Goal: Information Seeking & Learning: Learn about a topic

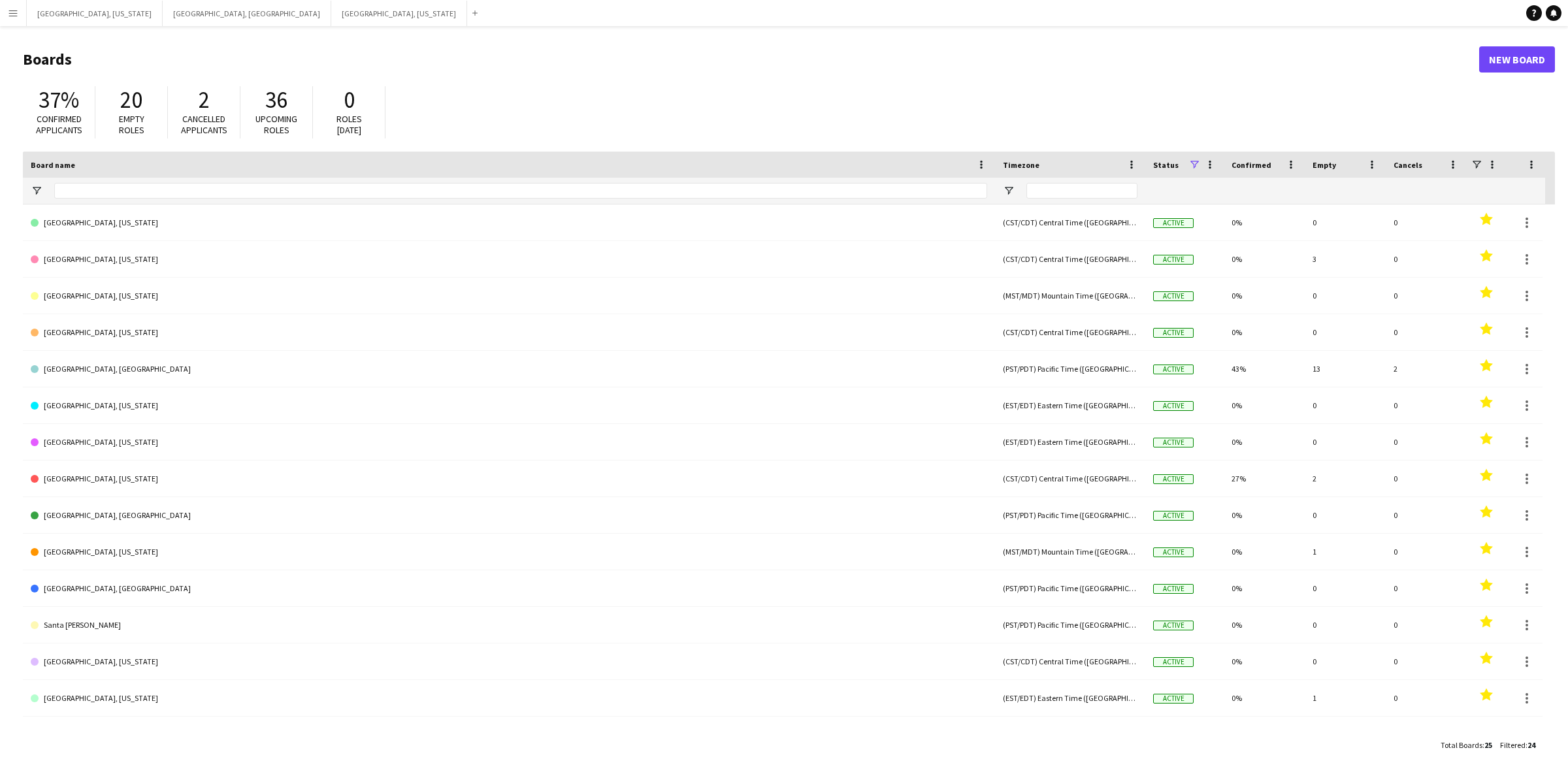
click at [17, 12] on app-icon "Menu" at bounding box center [12, 12] width 10 height 10
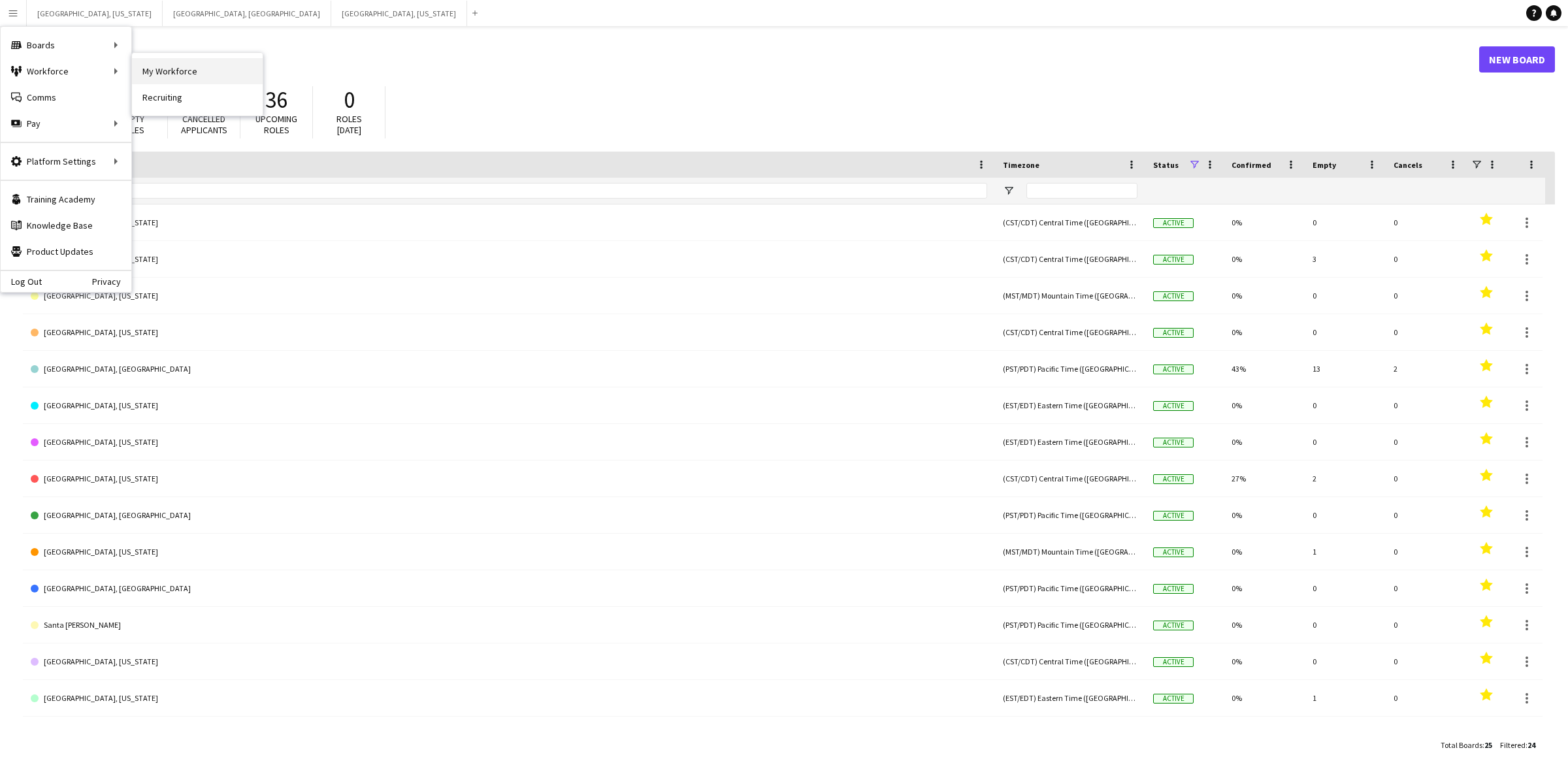
click at [159, 64] on link "My Workforce" at bounding box center [197, 71] width 131 height 26
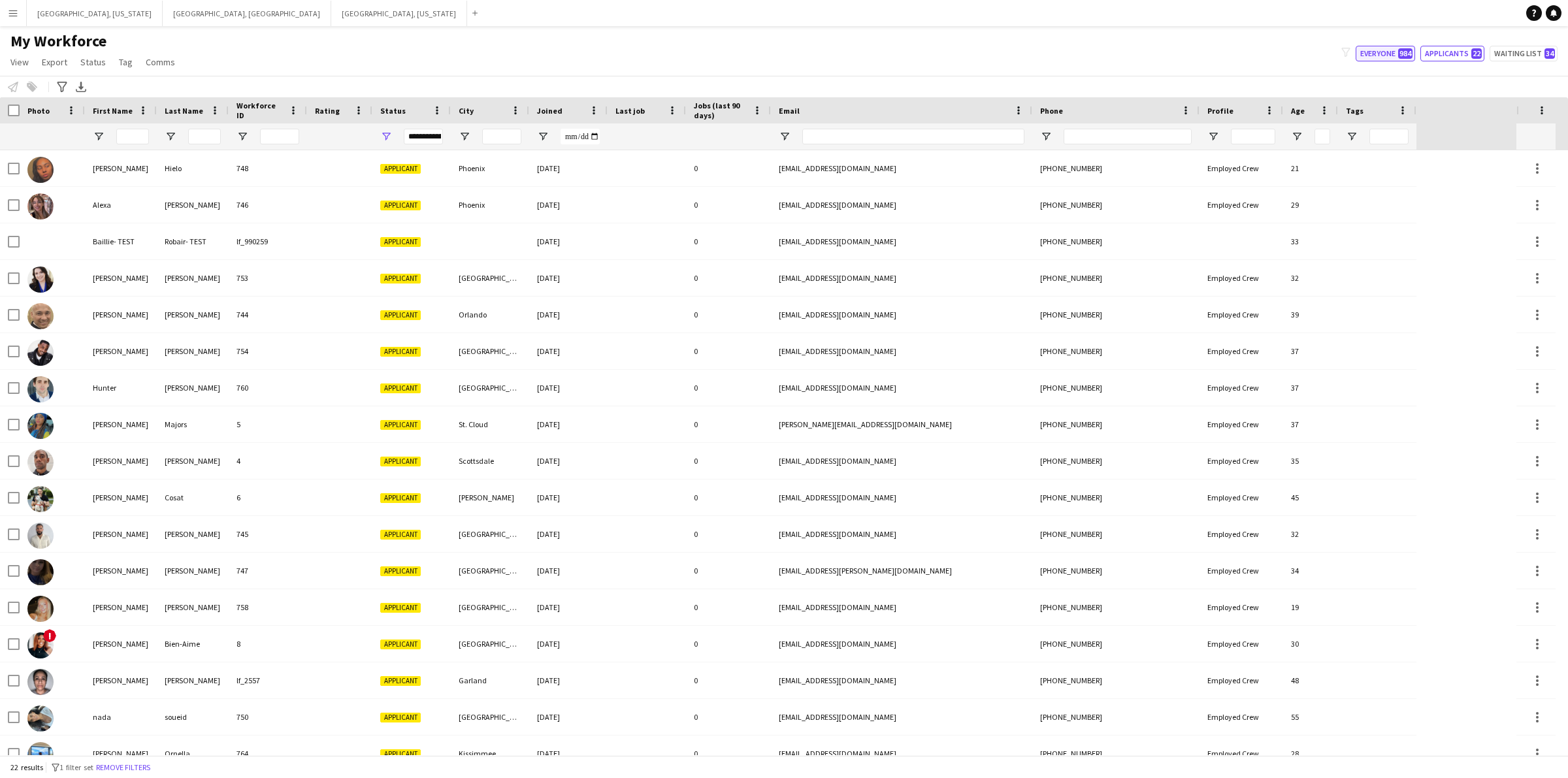
click at [1385, 57] on button "Everyone 984" at bounding box center [1385, 53] width 59 height 16
type input "**********"
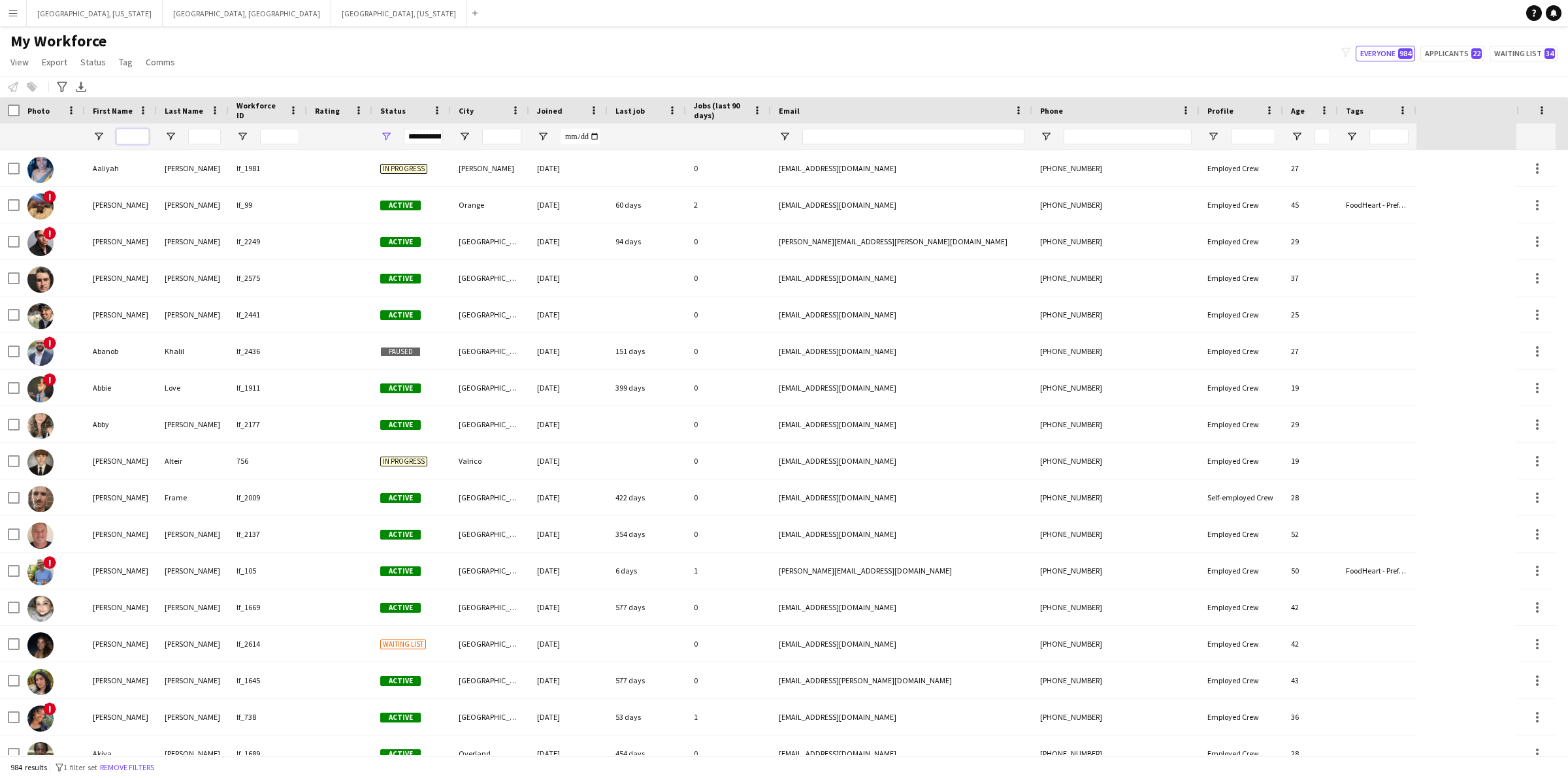
click at [123, 134] on input "First Name Filter Input" at bounding box center [132, 136] width 32 height 16
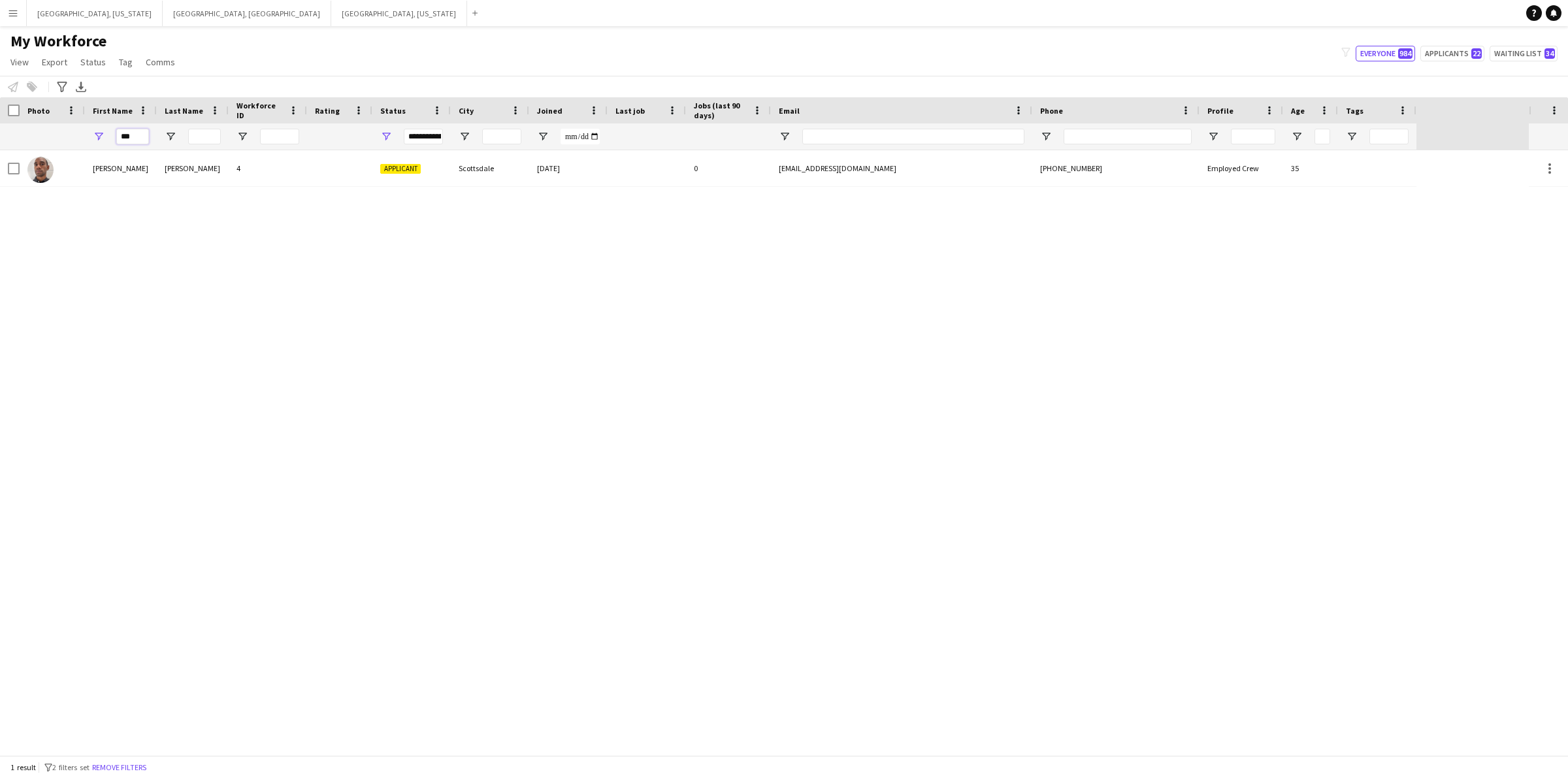
type input "***"
click at [381, 134] on span "Open Filter Menu" at bounding box center [386, 136] width 12 height 12
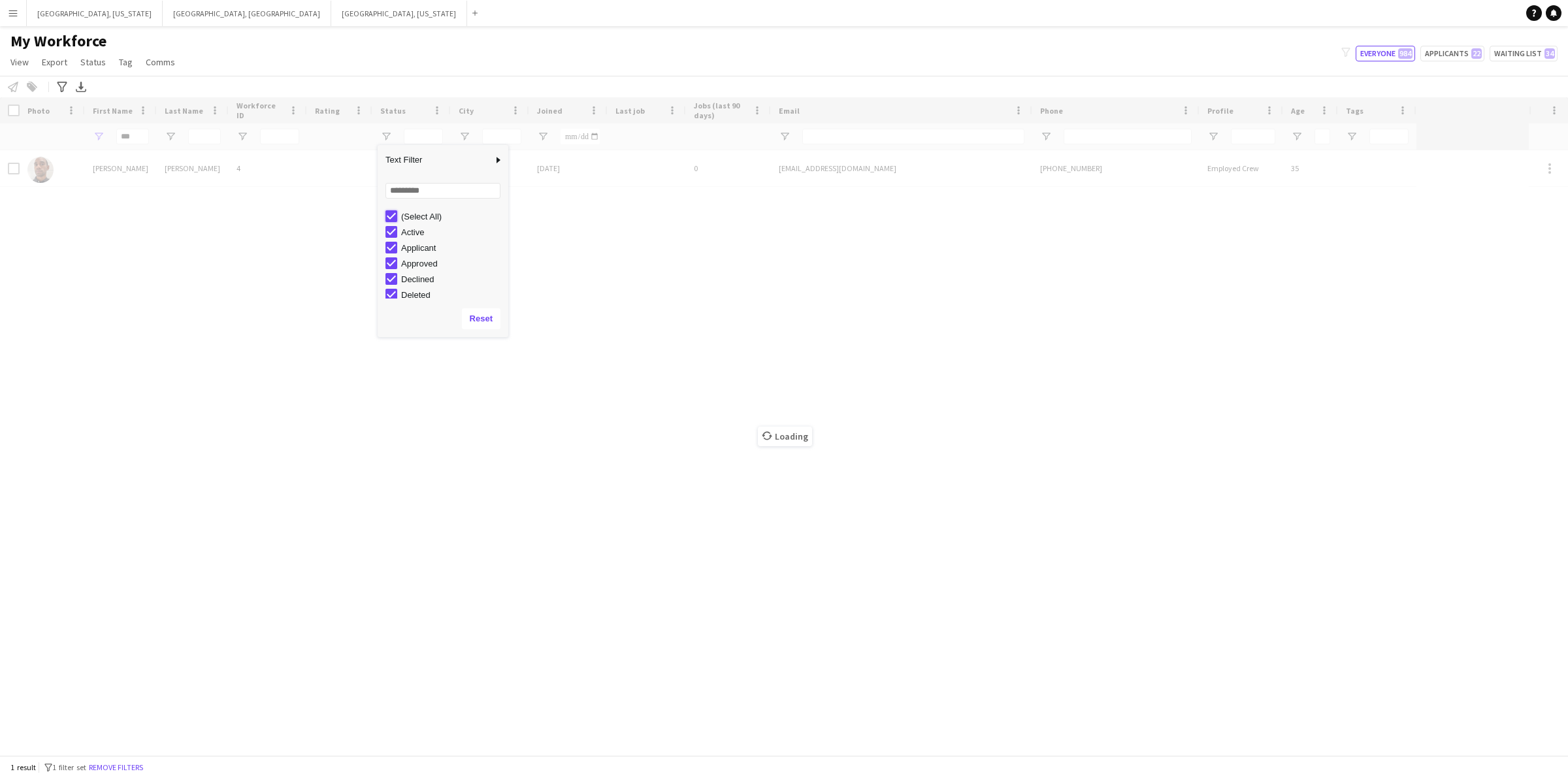
type input "***"
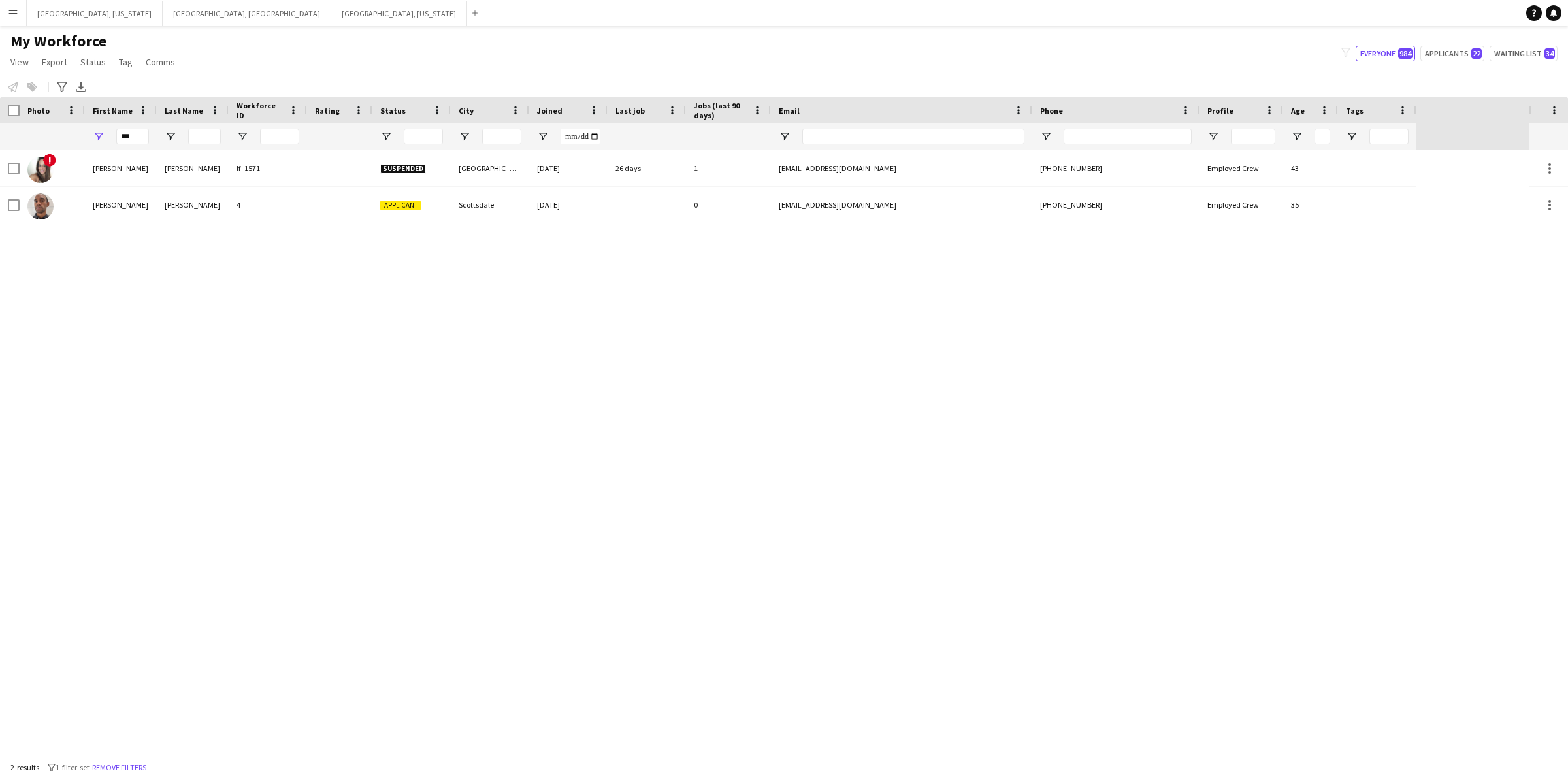
click at [314, 60] on div "My Workforce View Views Default view New view Update view Delete view Edit name…" at bounding box center [784, 53] width 1568 height 44
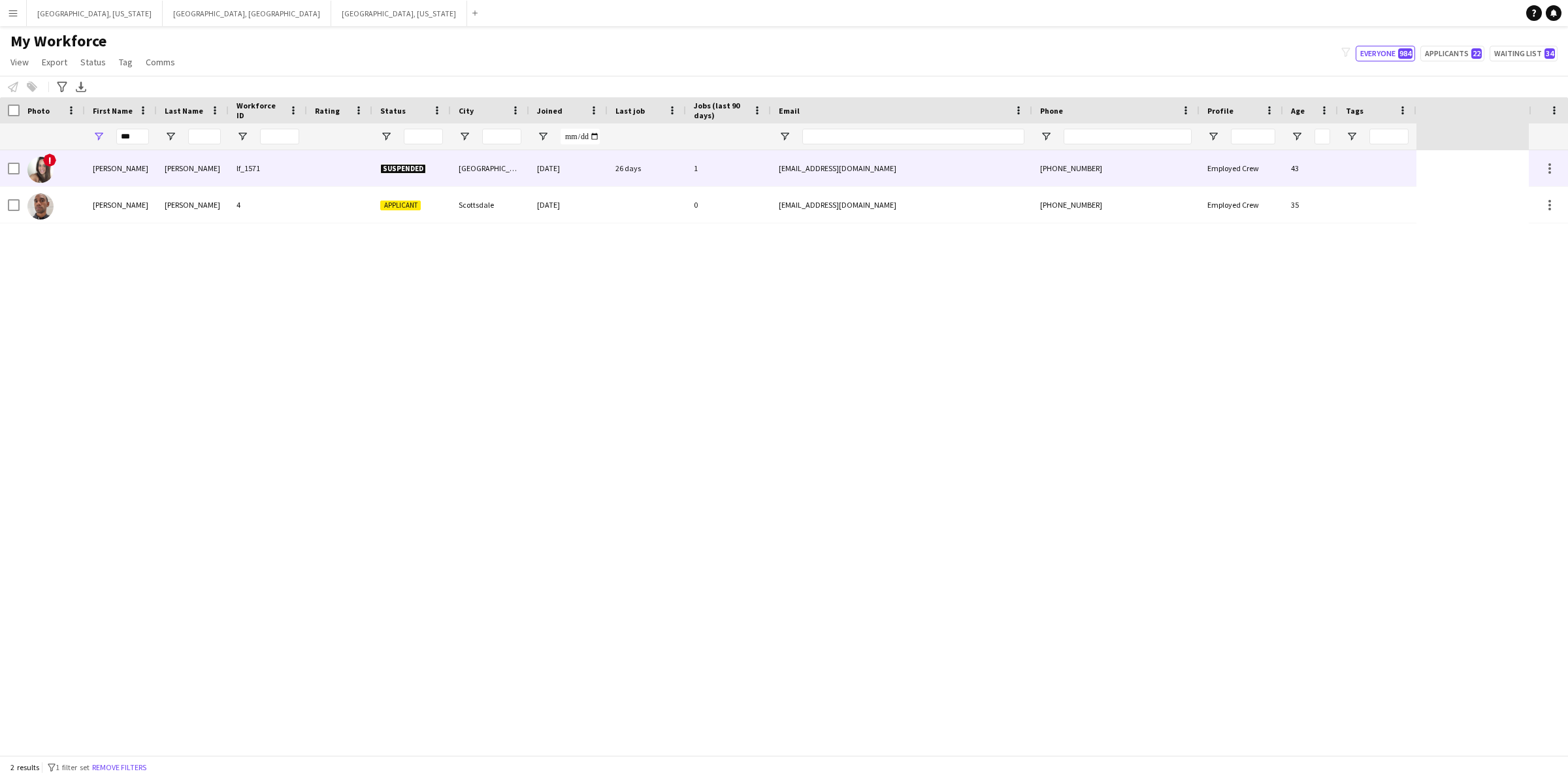
click at [293, 161] on div "lf_1571" at bounding box center [268, 168] width 79 height 36
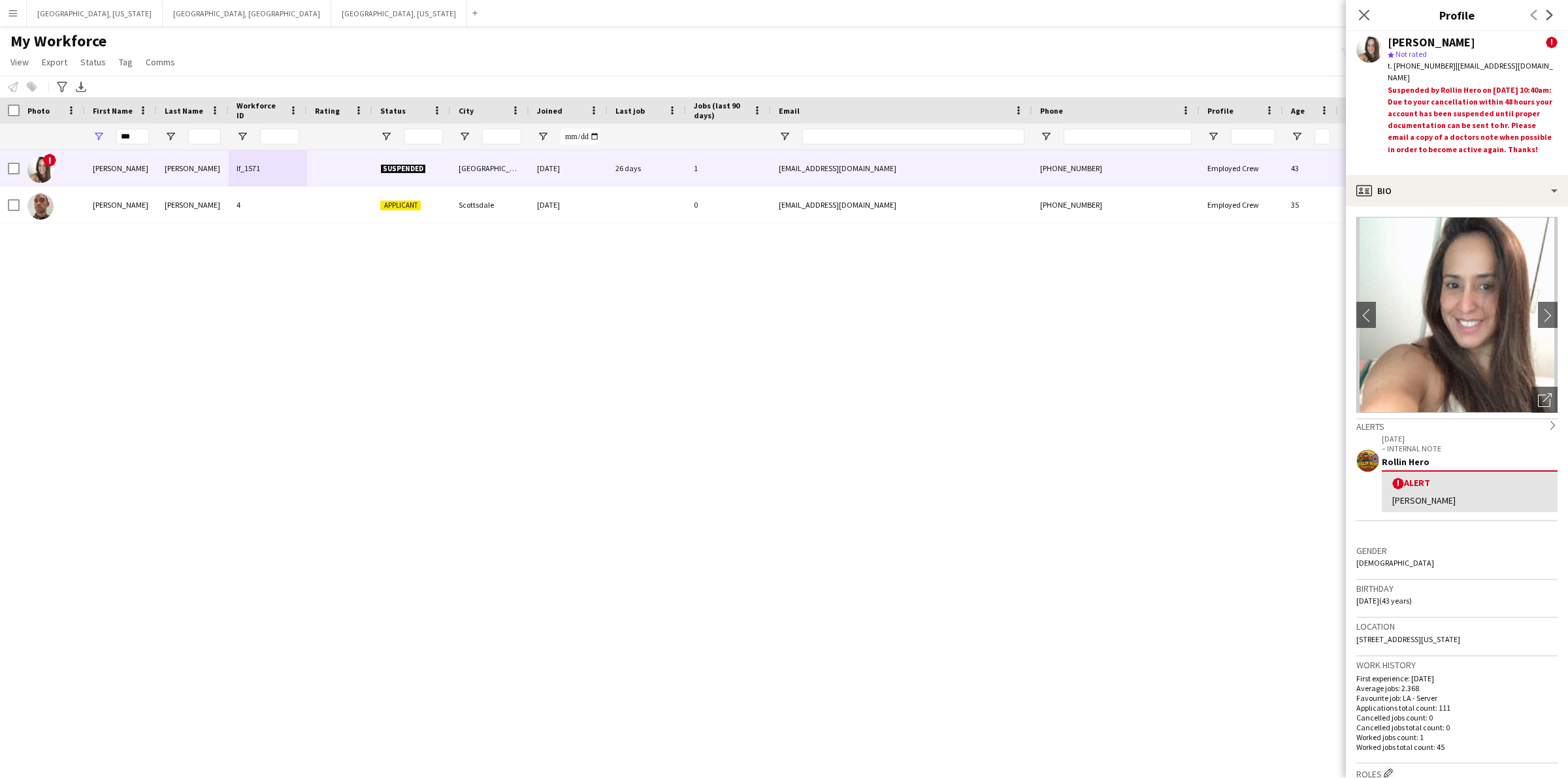
drag, startPoint x: 1444, startPoint y: 66, endPoint x: 1533, endPoint y: 61, distance: 89.1
click at [1533, 61] on div "t. [PHONE_NUMBER] | [EMAIL_ADDRESS][DOMAIN_NAME]" at bounding box center [1472, 72] width 170 height 23
copy span "[EMAIL_ADDRESS][DOMAIN_NAME]"
drag, startPoint x: 1439, startPoint y: 61, endPoint x: 1402, endPoint y: 64, distance: 37.1
click at [1402, 64] on span "t. [PHONE_NUMBER]" at bounding box center [1421, 65] width 68 height 10
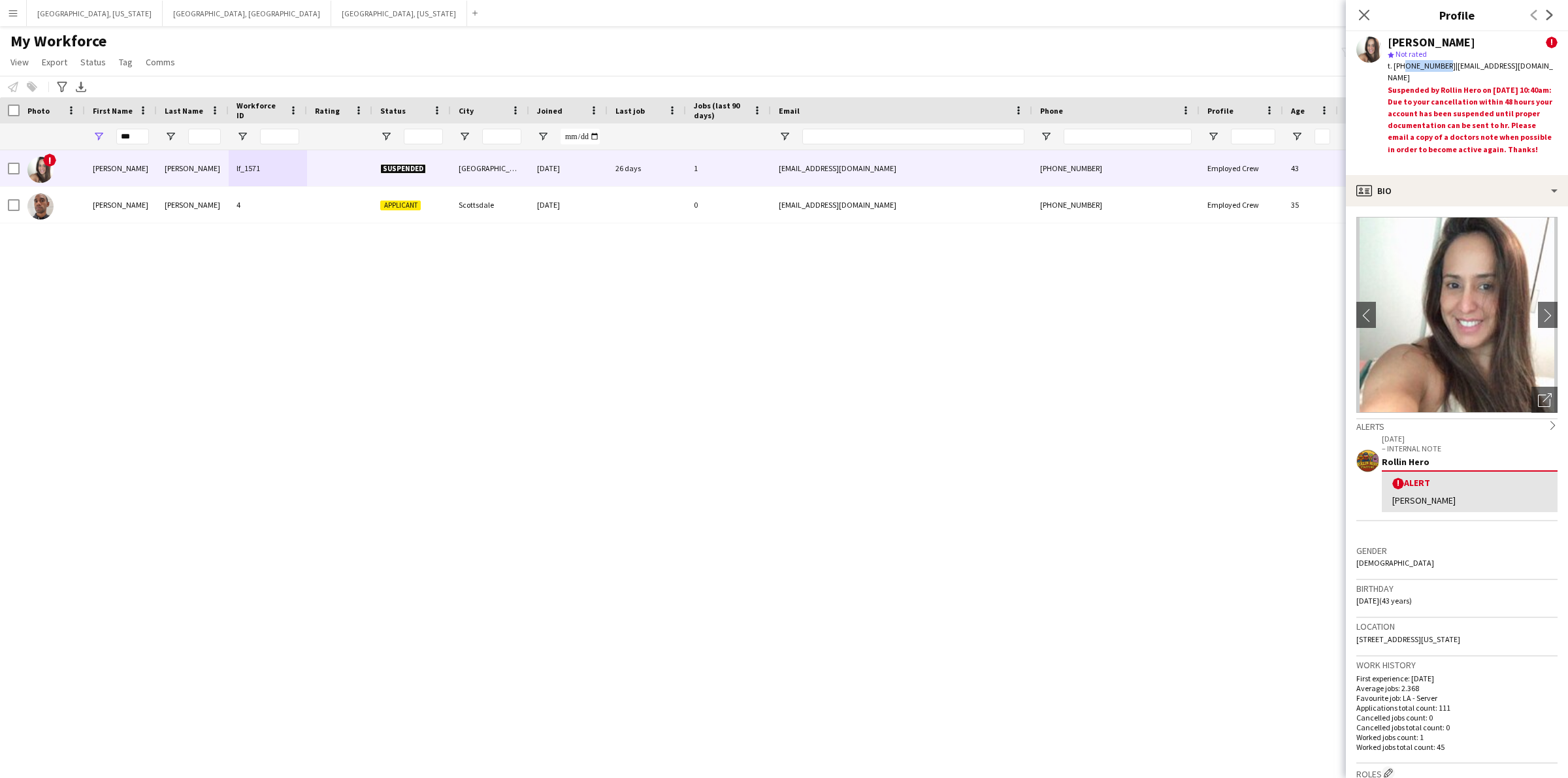
copy span "9496892751"
click at [1367, 11] on icon at bounding box center [1363, 14] width 12 height 12
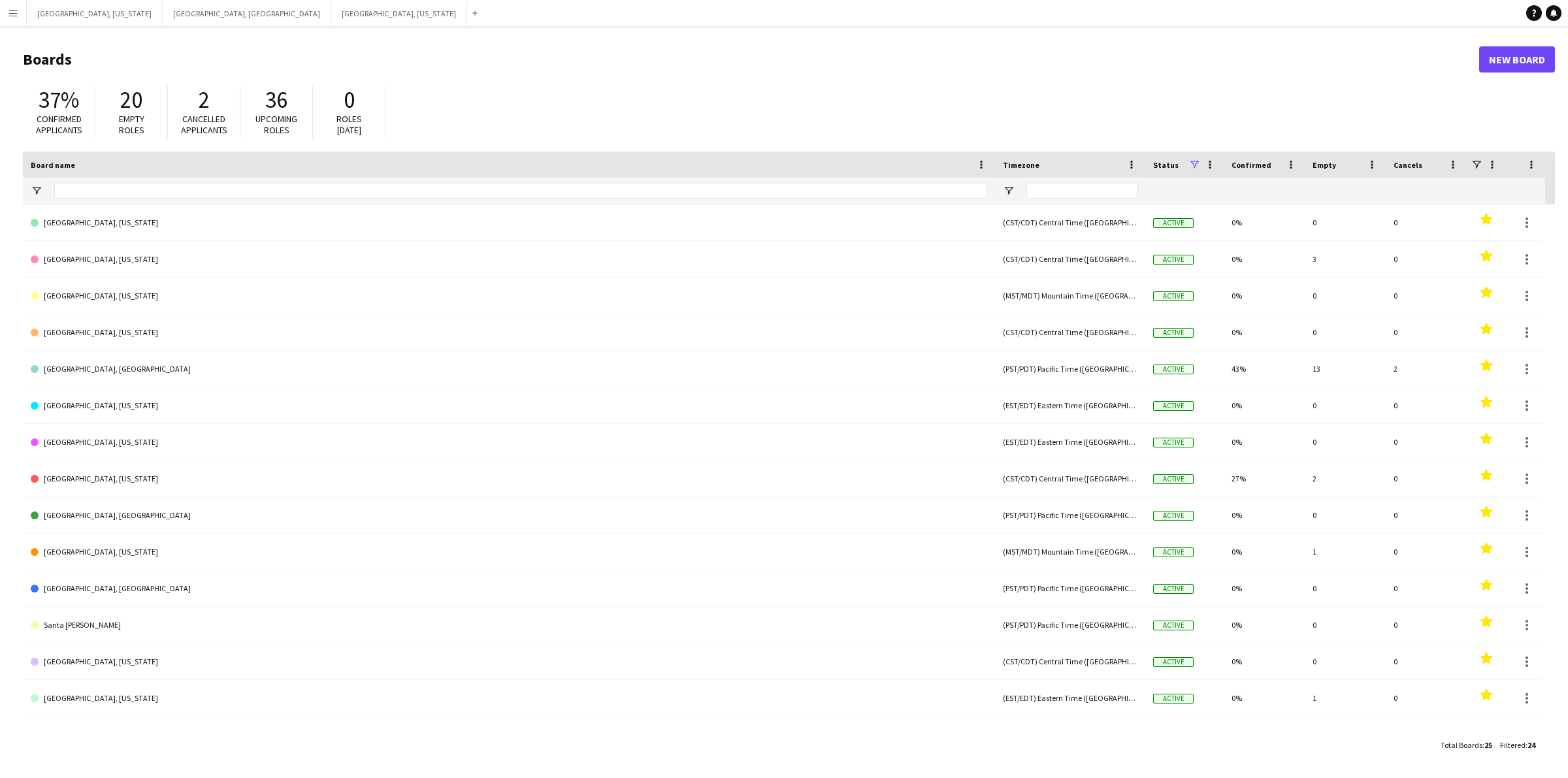
click at [0, 8] on button "Menu" at bounding box center [13, 13] width 26 height 26
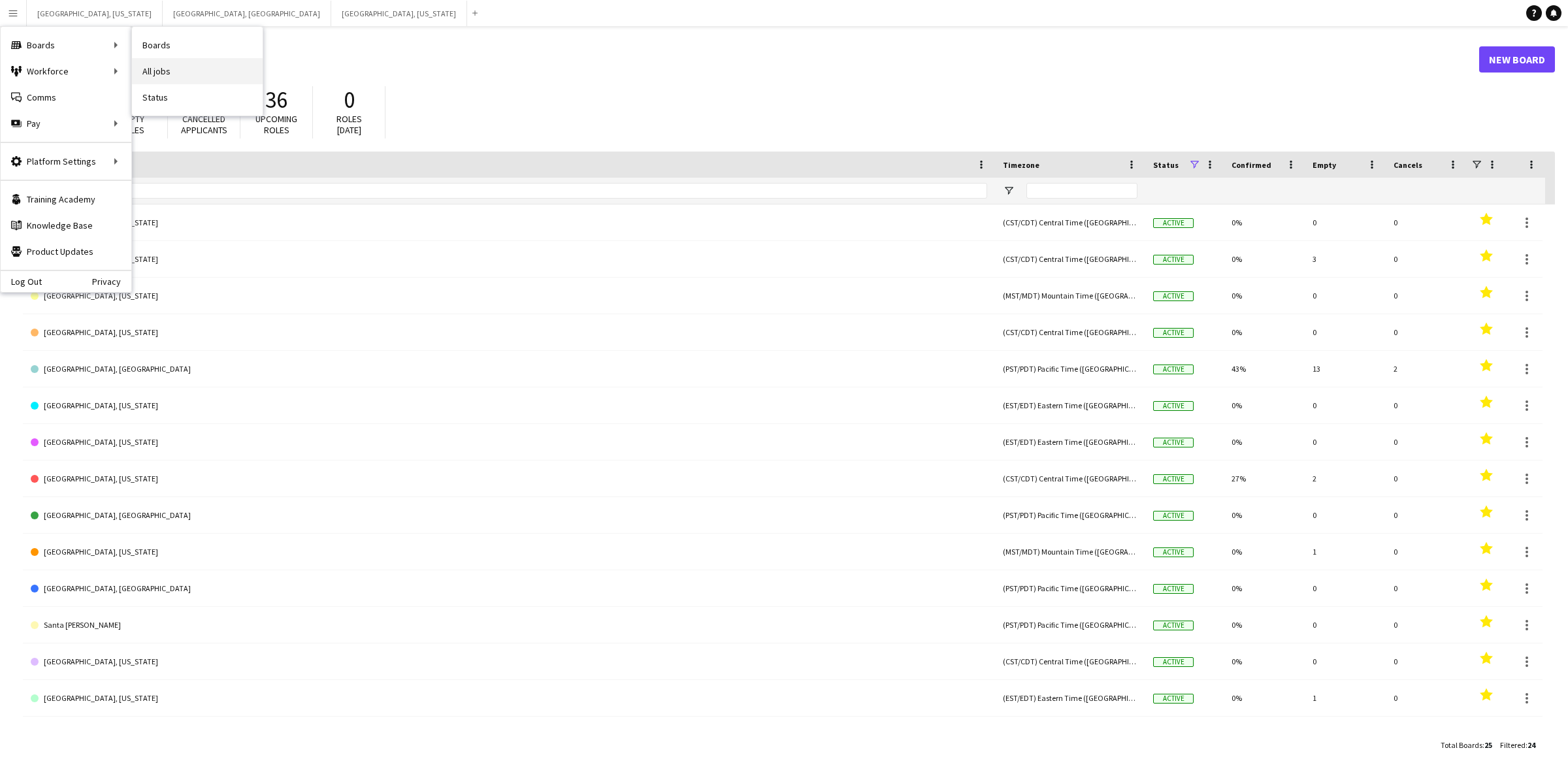
click at [175, 66] on link "All jobs" at bounding box center [197, 71] width 131 height 26
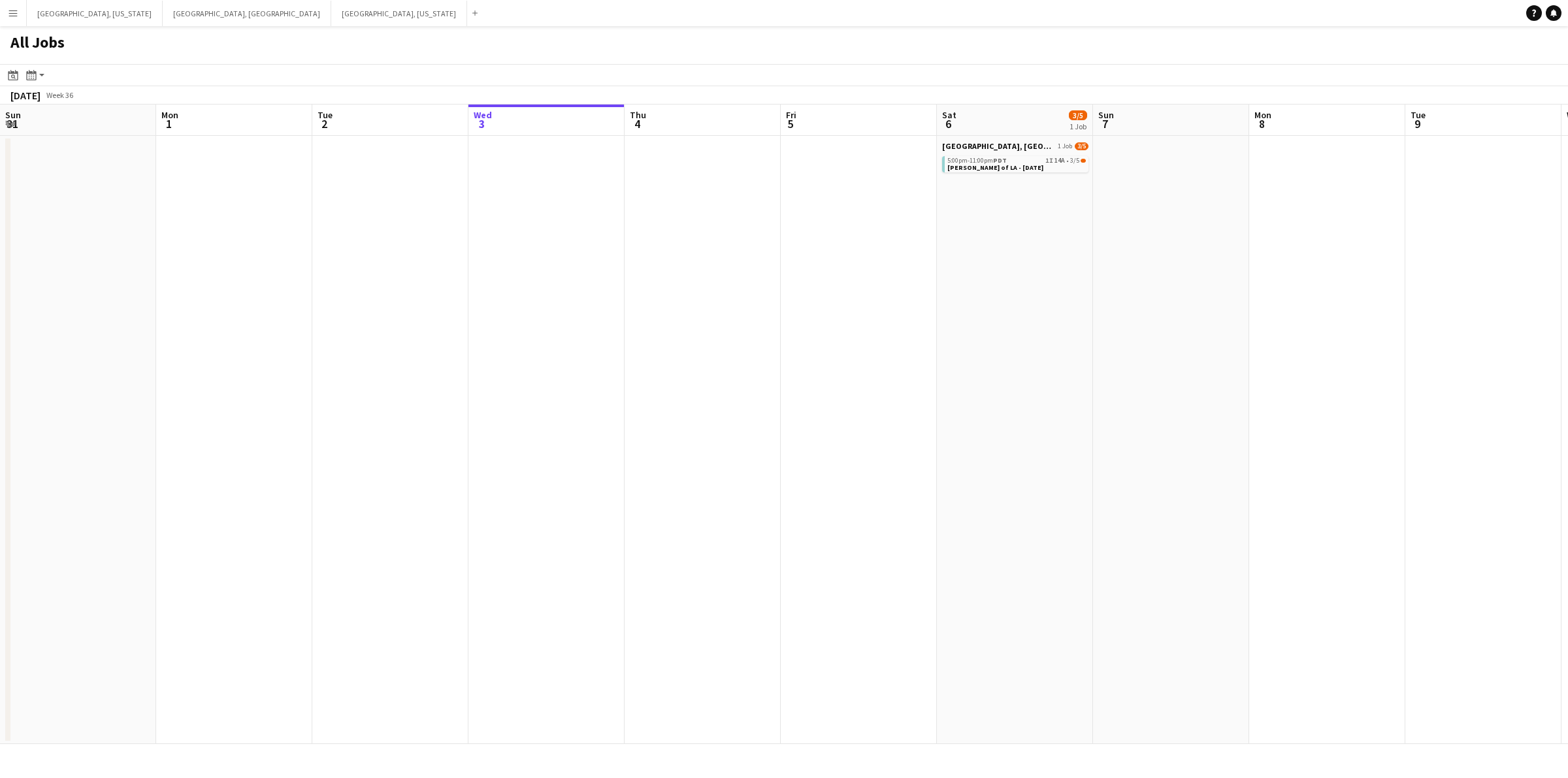
scroll to position [0, 312]
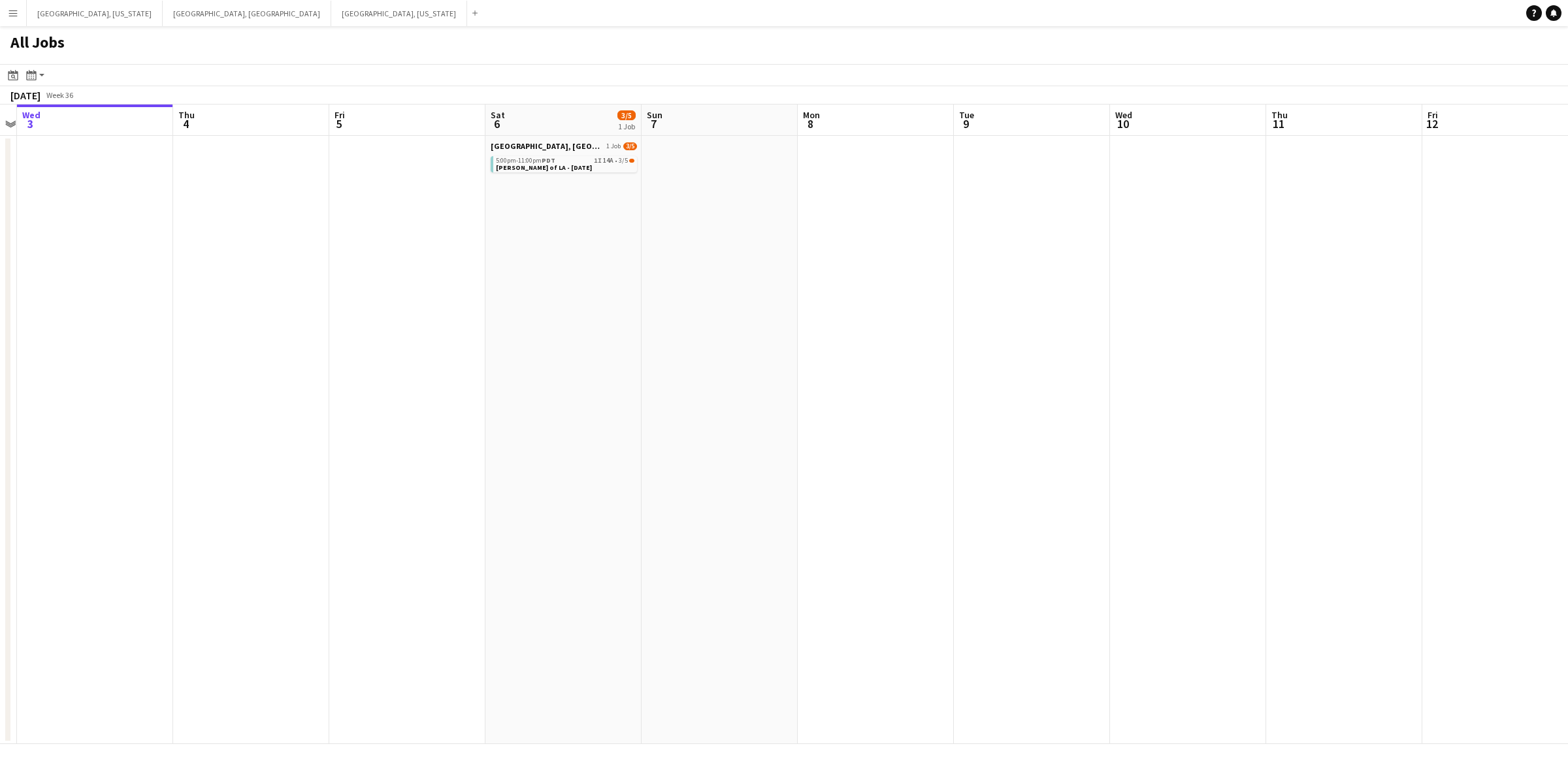
drag, startPoint x: 1158, startPoint y: 404, endPoint x: 702, endPoint y: 391, distance: 456.2
click at [706, 391] on app-calendar-viewport "Sun 31 Mon 1 Tue 2 Wed 3 Thu 4 Fri 5 Sat 6 3/5 1 Job Sun 7 Mon 8 Tue 9 Wed 10 T…" at bounding box center [784, 424] width 1568 height 639
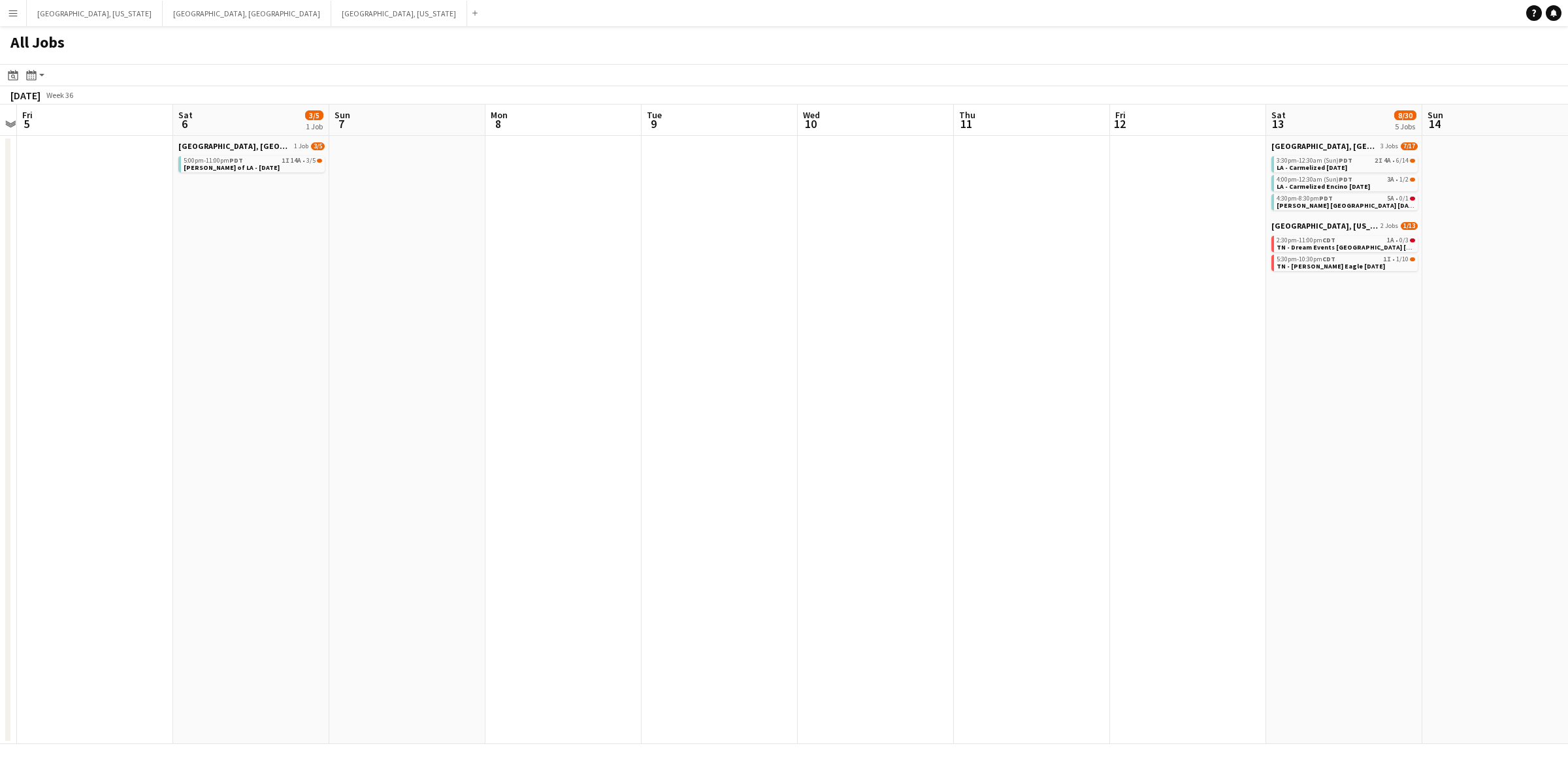
scroll to position [0, 384]
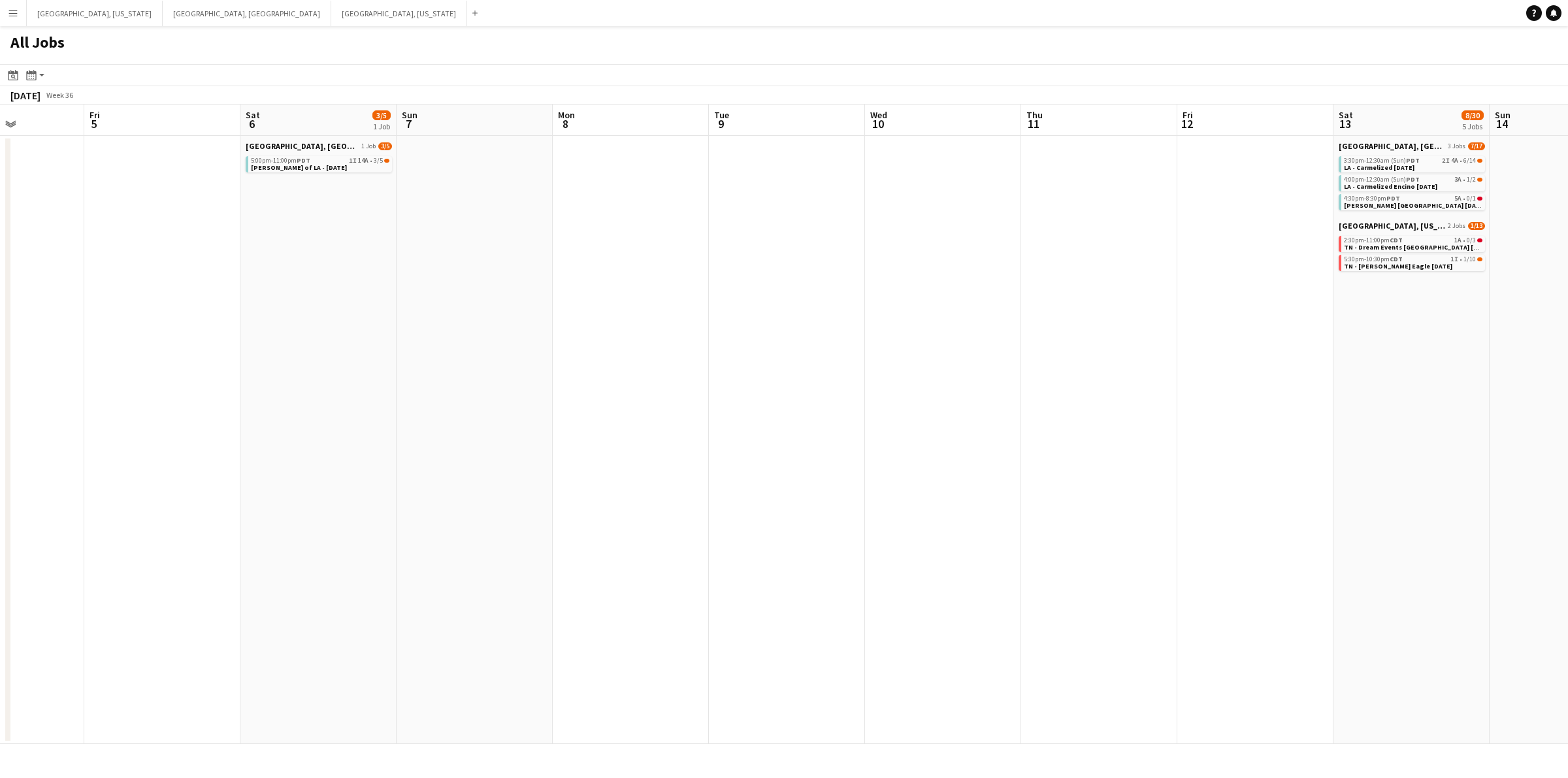
click at [744, 340] on app-all-jobs "All Jobs Date picker SEP 2025 SEP 2025 Monday M Tuesday T Wednesday W Thursday …" at bounding box center [784, 385] width 1568 height 718
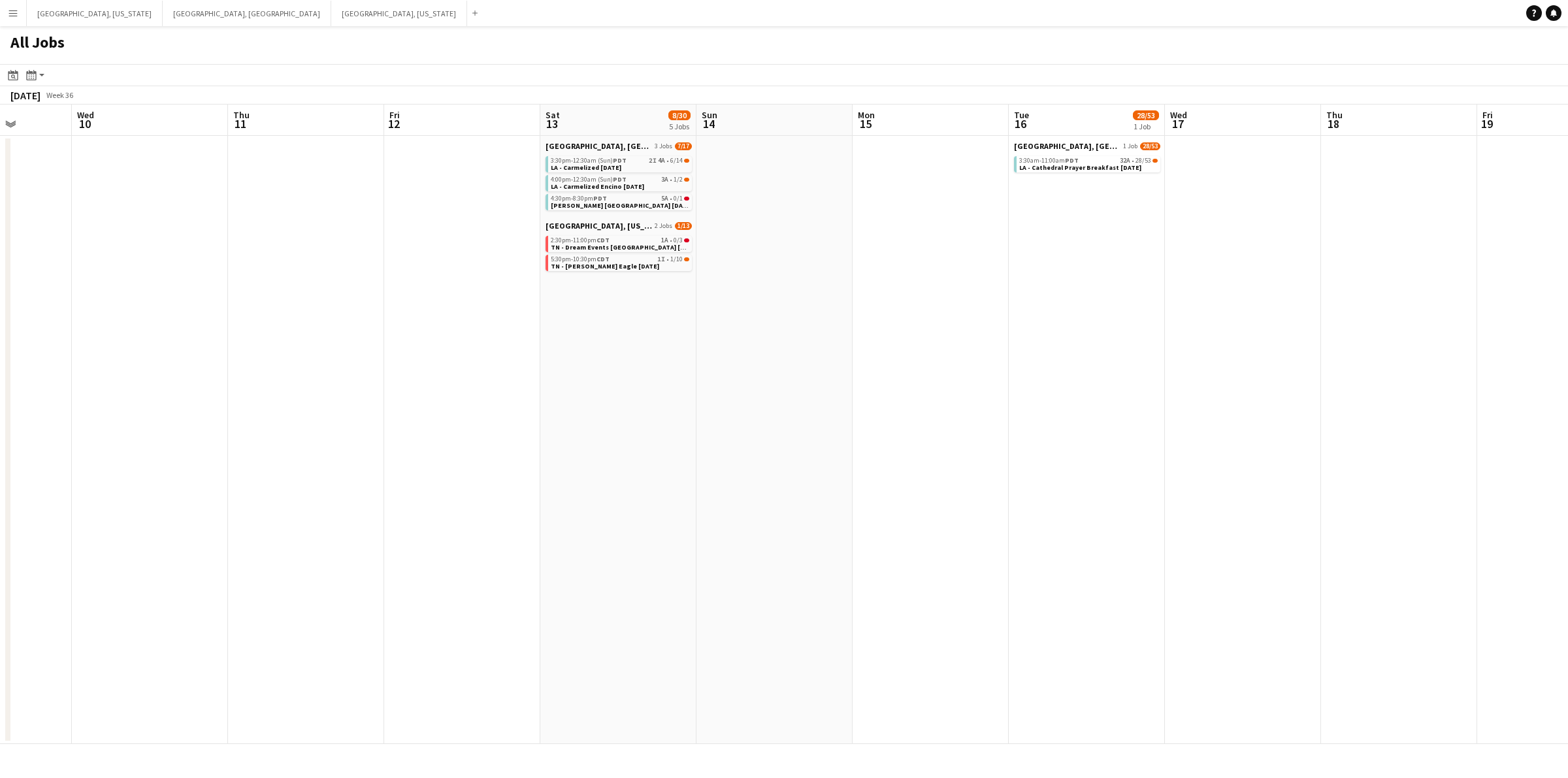
scroll to position [0, 573]
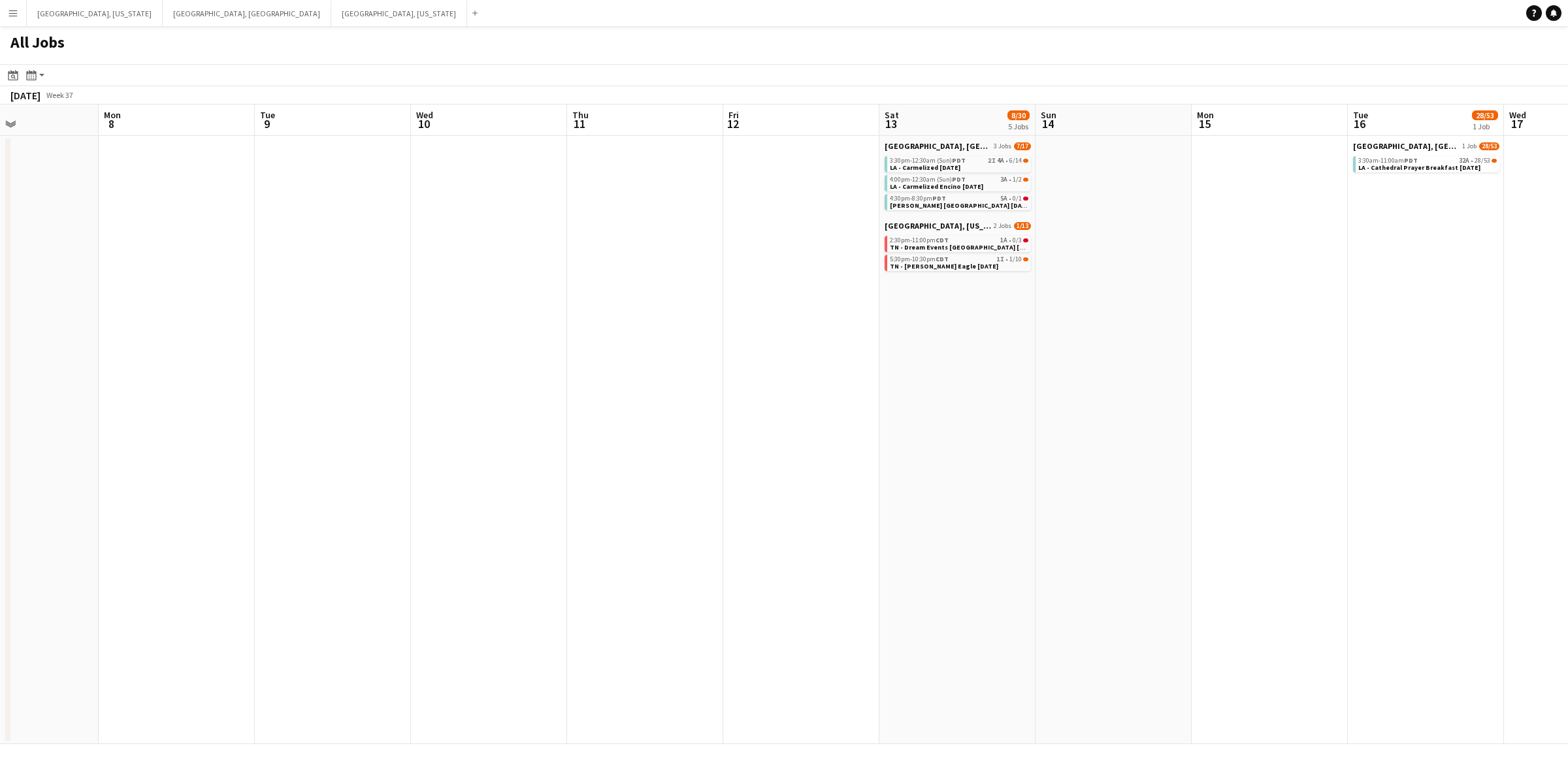
drag, startPoint x: 1343, startPoint y: 356, endPoint x: 1210, endPoint y: 328, distance: 135.9
click at [1210, 328] on app-calendar-viewport "Fri 5 Sat 6 3/5 1 Job Sun 7 Mon 8 Tue 9 Wed 10 Thu 11 Fri 12 Sat 13 8/30 5 Jobs…" at bounding box center [784, 424] width 1568 height 639
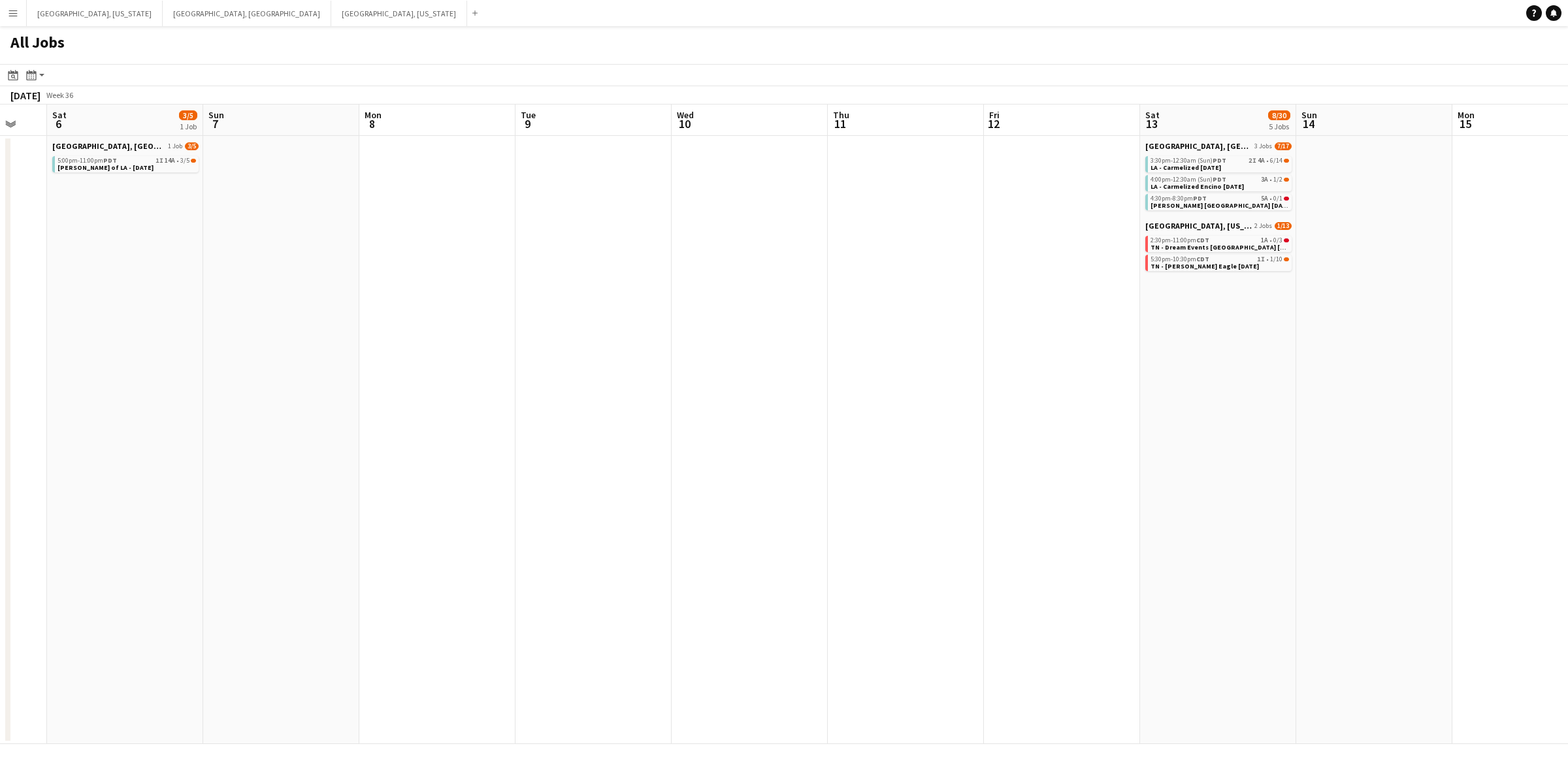
scroll to position [0, 263]
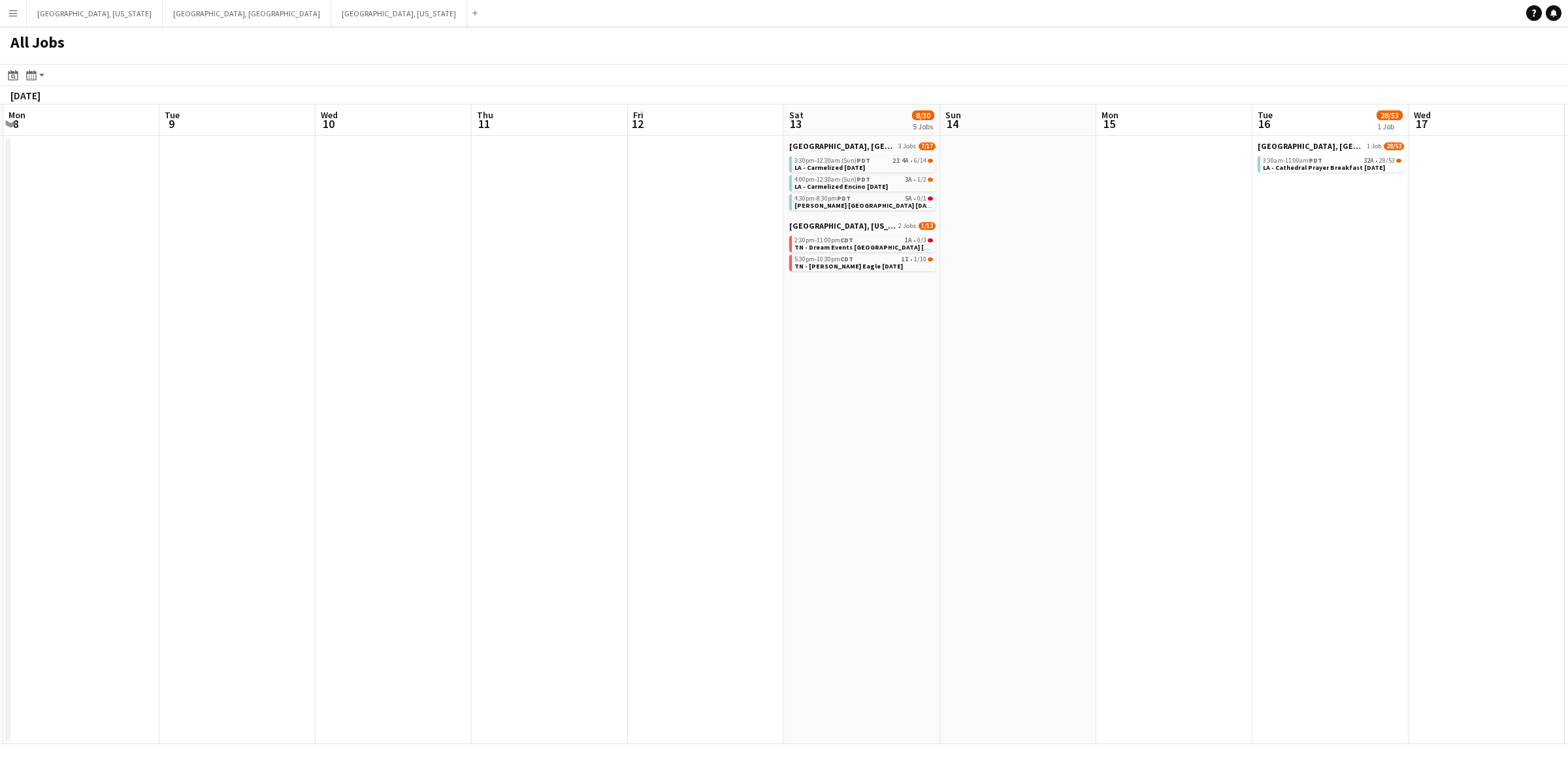
drag, startPoint x: 977, startPoint y: 331, endPoint x: 802, endPoint y: 317, distance: 175.6
click at [804, 317] on app-calendar-viewport "Thu 4 Fri 5 Sat 6 3/5 1 Job Sun 7 Mon 8 Tue 9 Wed 10 Thu 11 Fri 12 Sat 13 8/30 …" at bounding box center [784, 424] width 1568 height 639
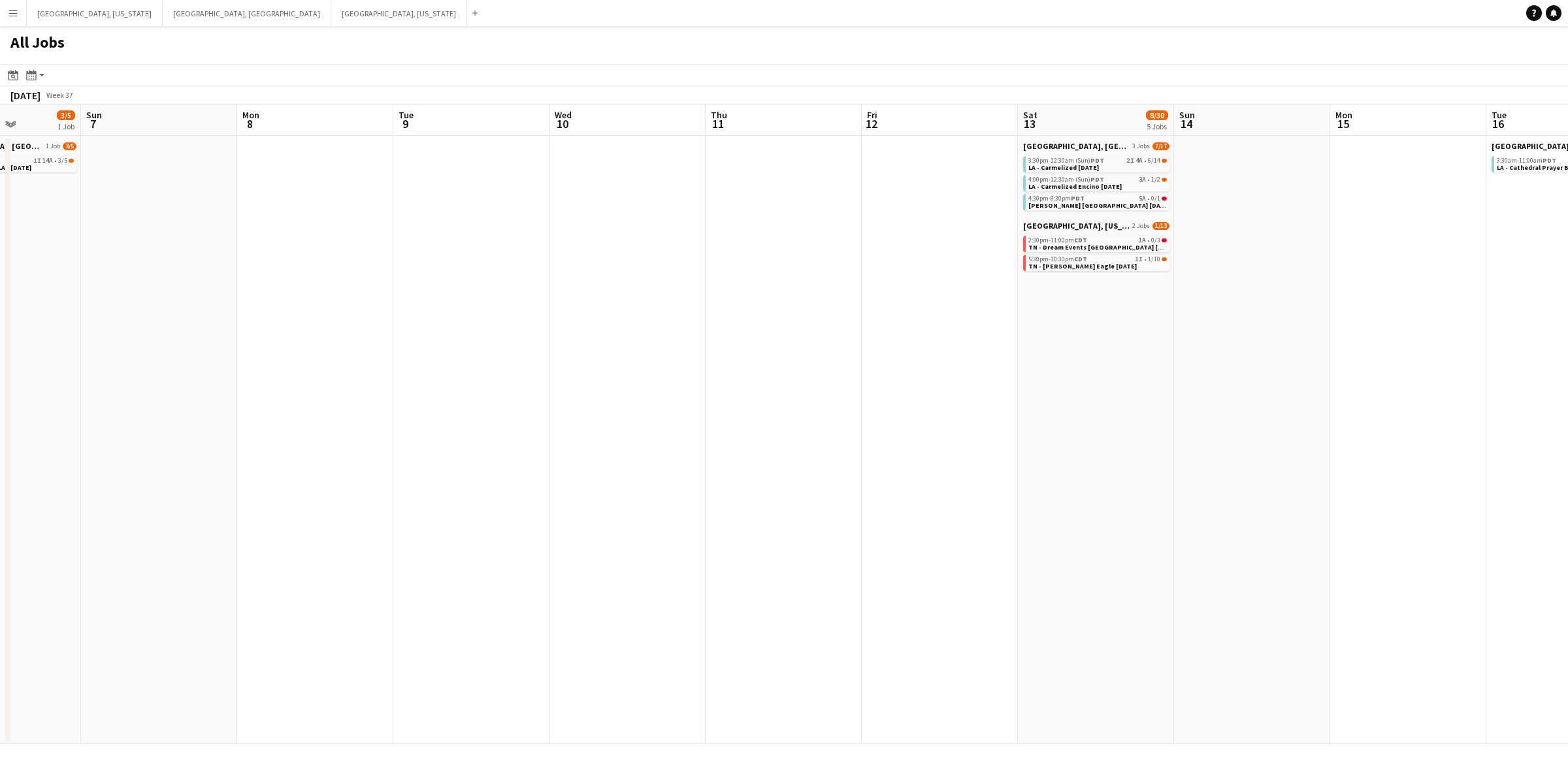
click at [678, 315] on app-all-jobs "All Jobs Date picker SEP 2025 SEP 2025 Monday M Tuesday T Wednesday W Thursday …" at bounding box center [784, 385] width 1568 height 718
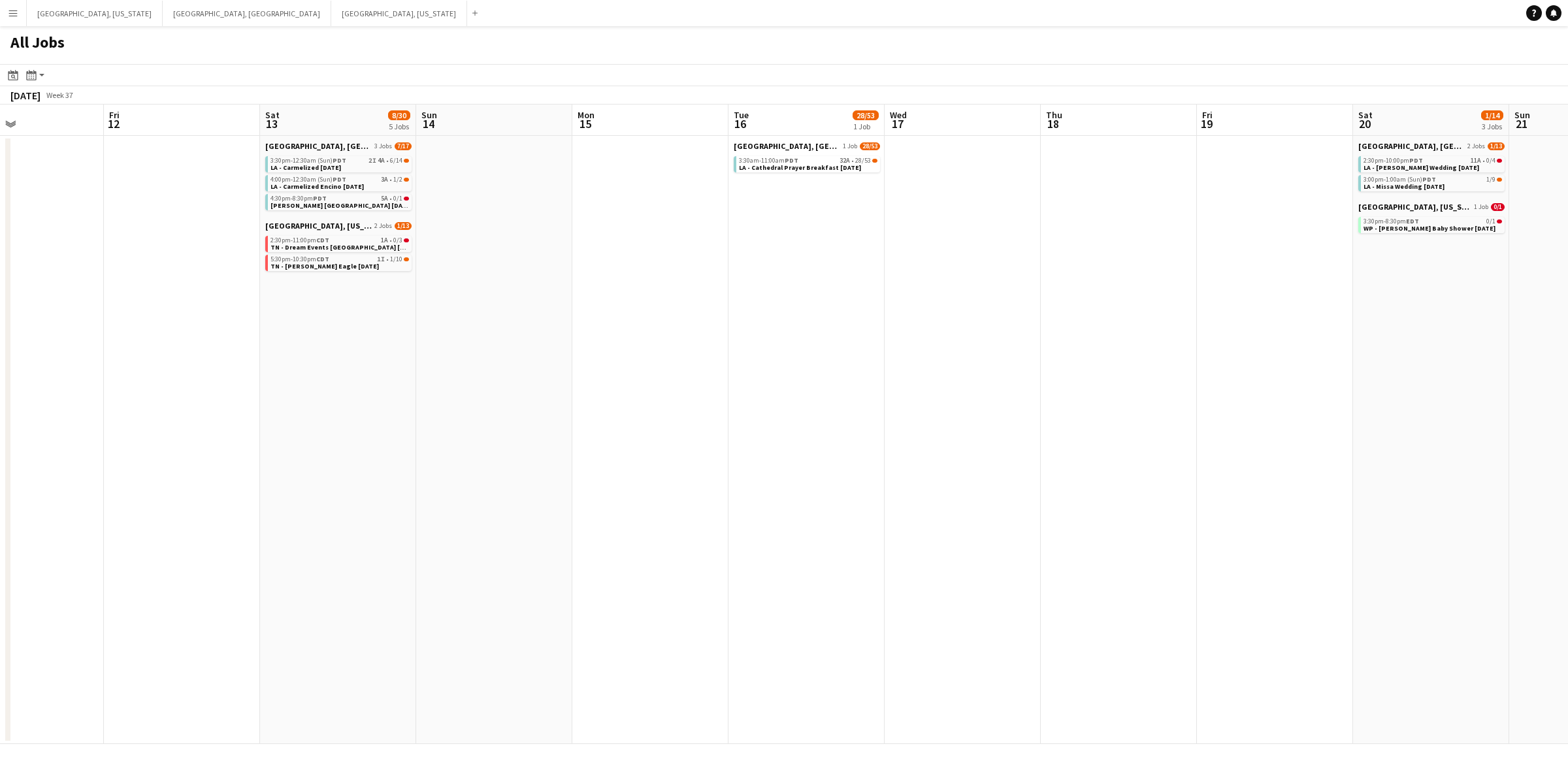
scroll to position [0, 595]
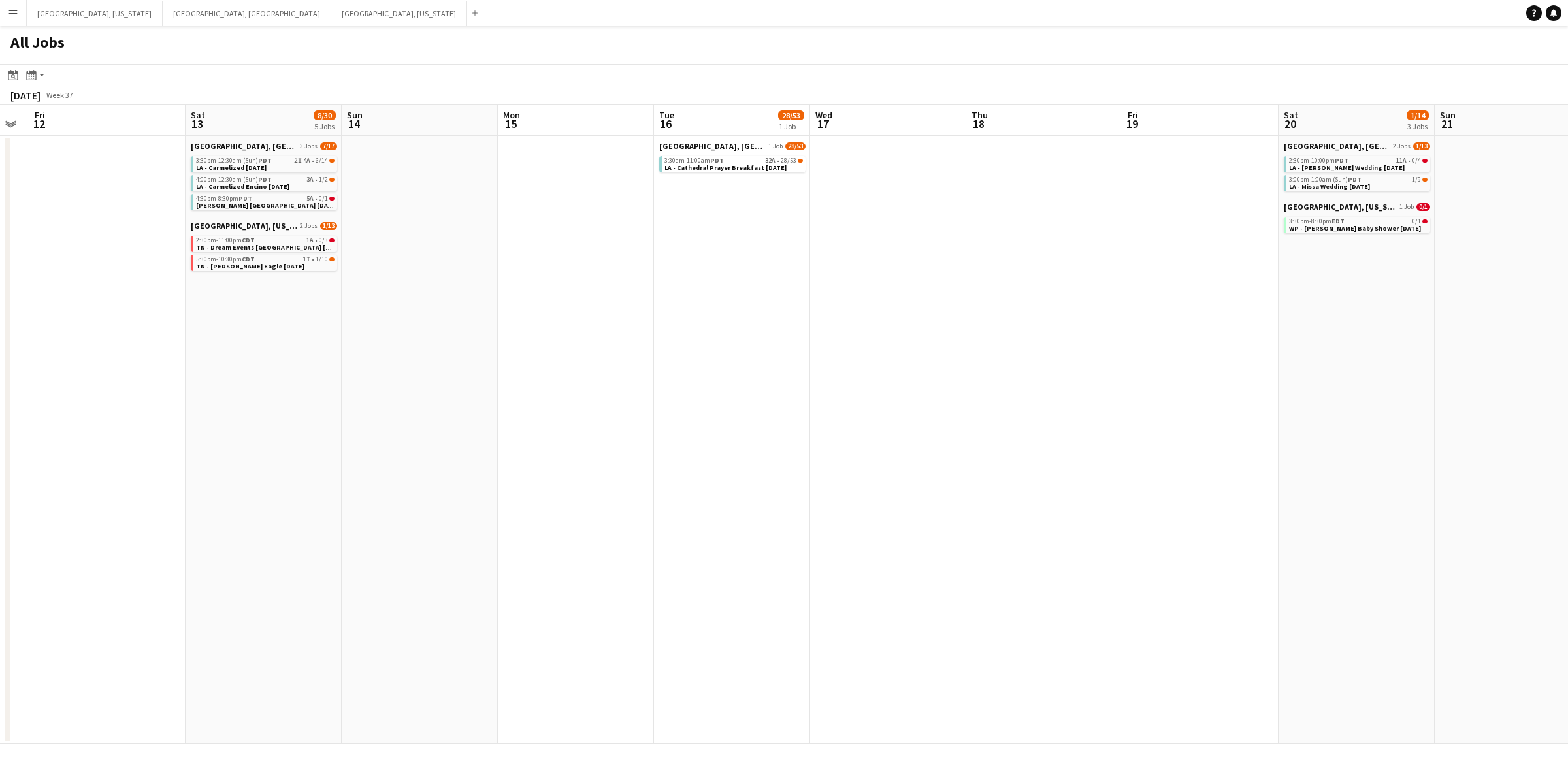
drag, startPoint x: 1039, startPoint y: 316, endPoint x: 831, endPoint y: 318, distance: 208.0
click at [831, 318] on app-calendar-viewport "Mon 8 Tue 9 Wed 10 Thu 11 Fri 12 Sat 13 8/30 5 Jobs Sun 14 Mon 15 Tue 16 28/53 …" at bounding box center [784, 424] width 1568 height 639
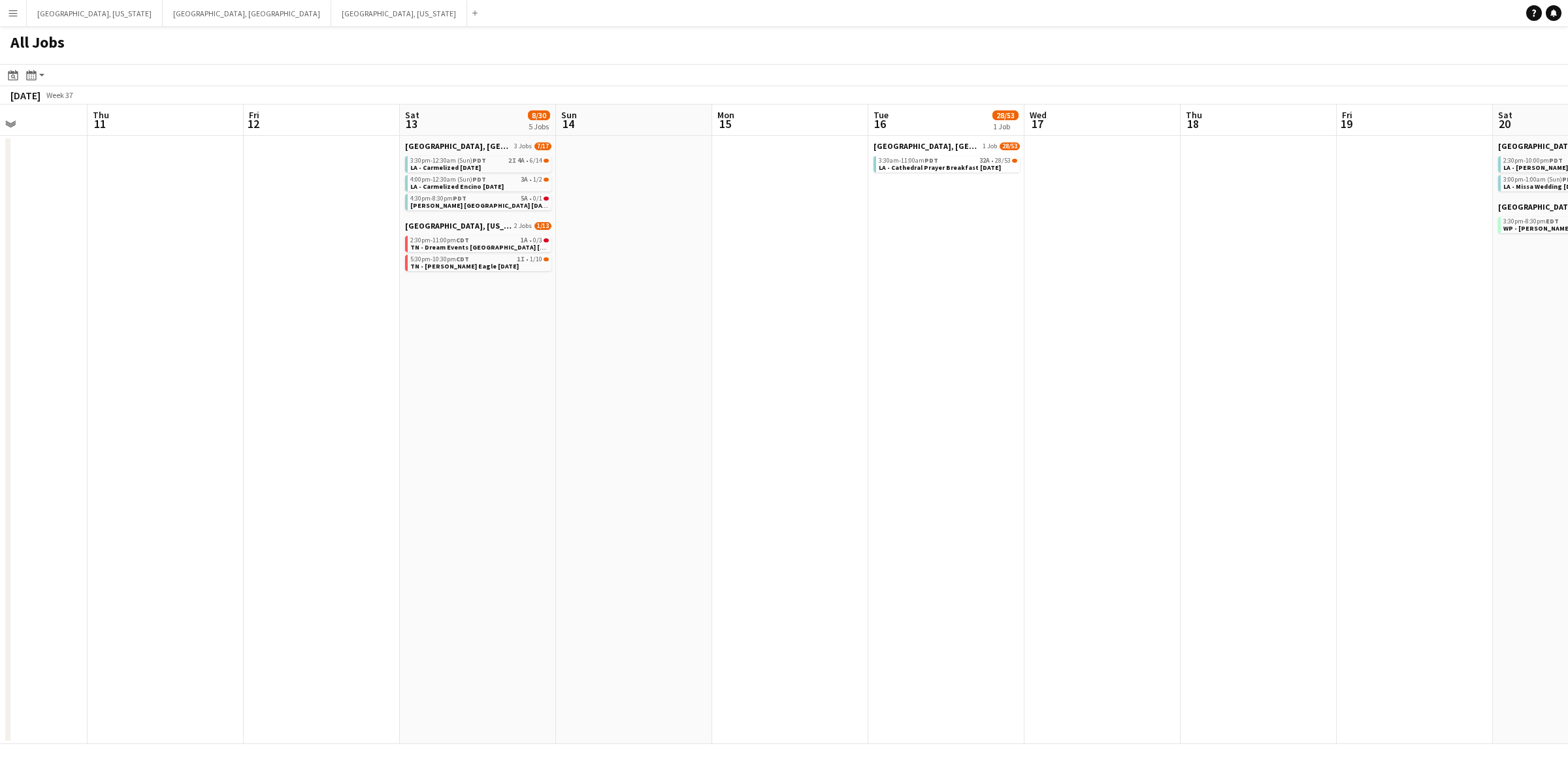
scroll to position [0, 374]
drag, startPoint x: 639, startPoint y: 329, endPoint x: 860, endPoint y: 329, distance: 221.0
click at [860, 329] on app-calendar-viewport "Mon 8 Tue 9 Wed 10 Thu 11 Fri 12 Sat 13 8/30 5 Jobs Sun 14 Mon 15 Tue 16 28/53 …" at bounding box center [784, 424] width 1568 height 639
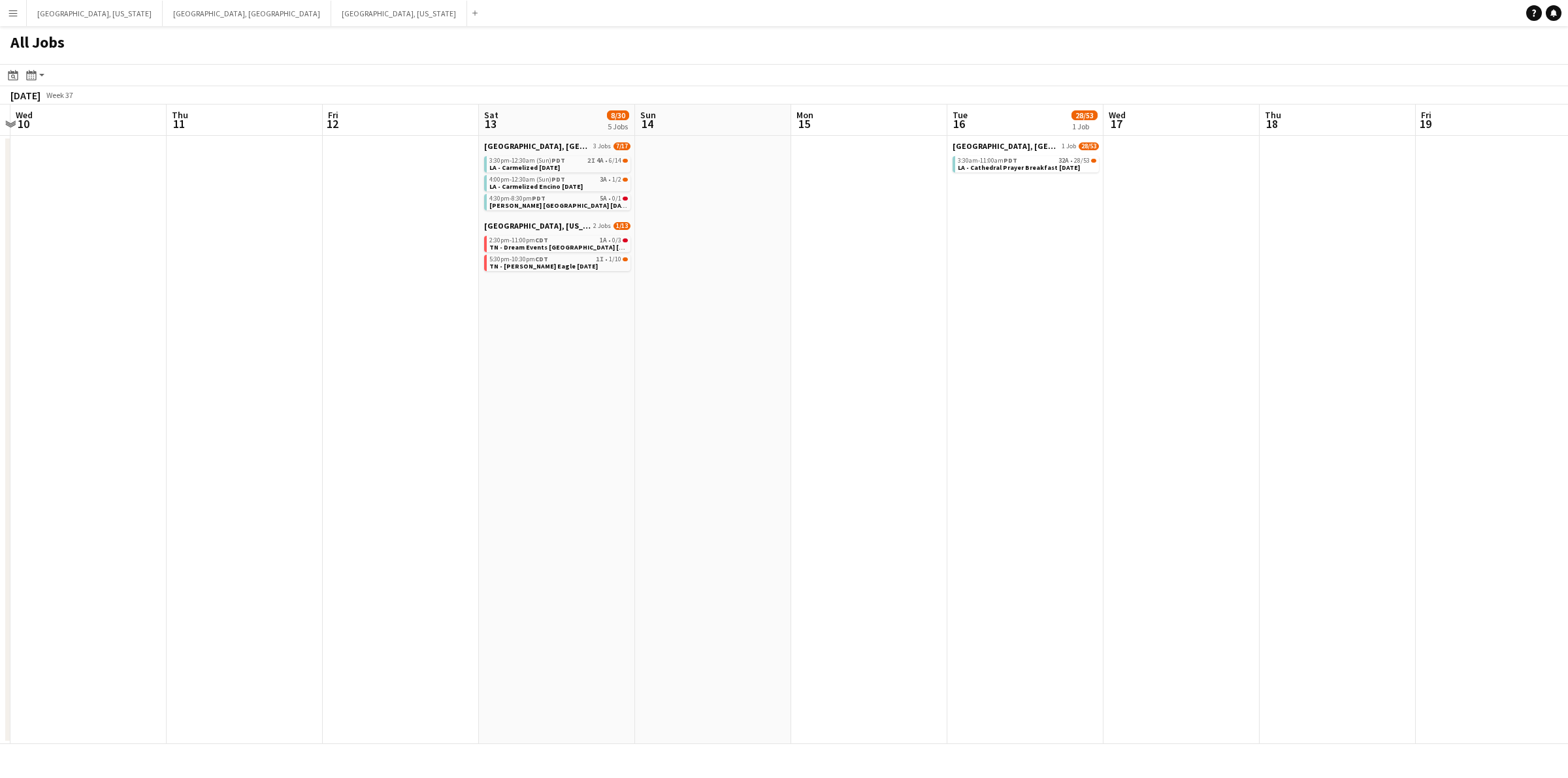
scroll to position [0, 301]
drag, startPoint x: 758, startPoint y: 330, endPoint x: 831, endPoint y: 331, distance: 73.0
click at [831, 331] on app-calendar-viewport "Mon 8 Tue 9 Wed 10 Thu 11 Fri 12 Sat 13 8/30 5 Jobs Sun 14 Mon 15 Tue 16 28/53 …" at bounding box center [784, 424] width 1568 height 639
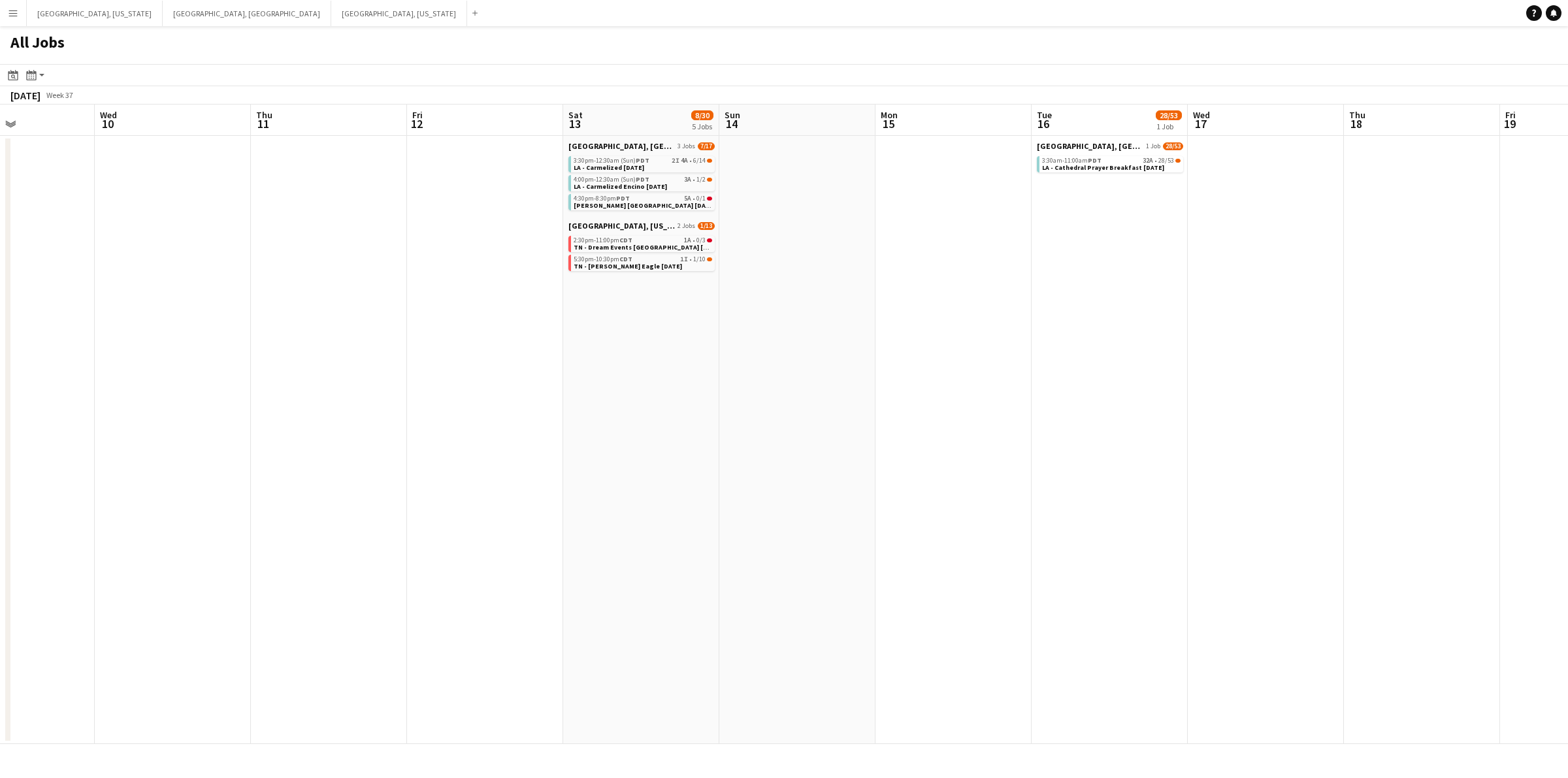
scroll to position [0, 358]
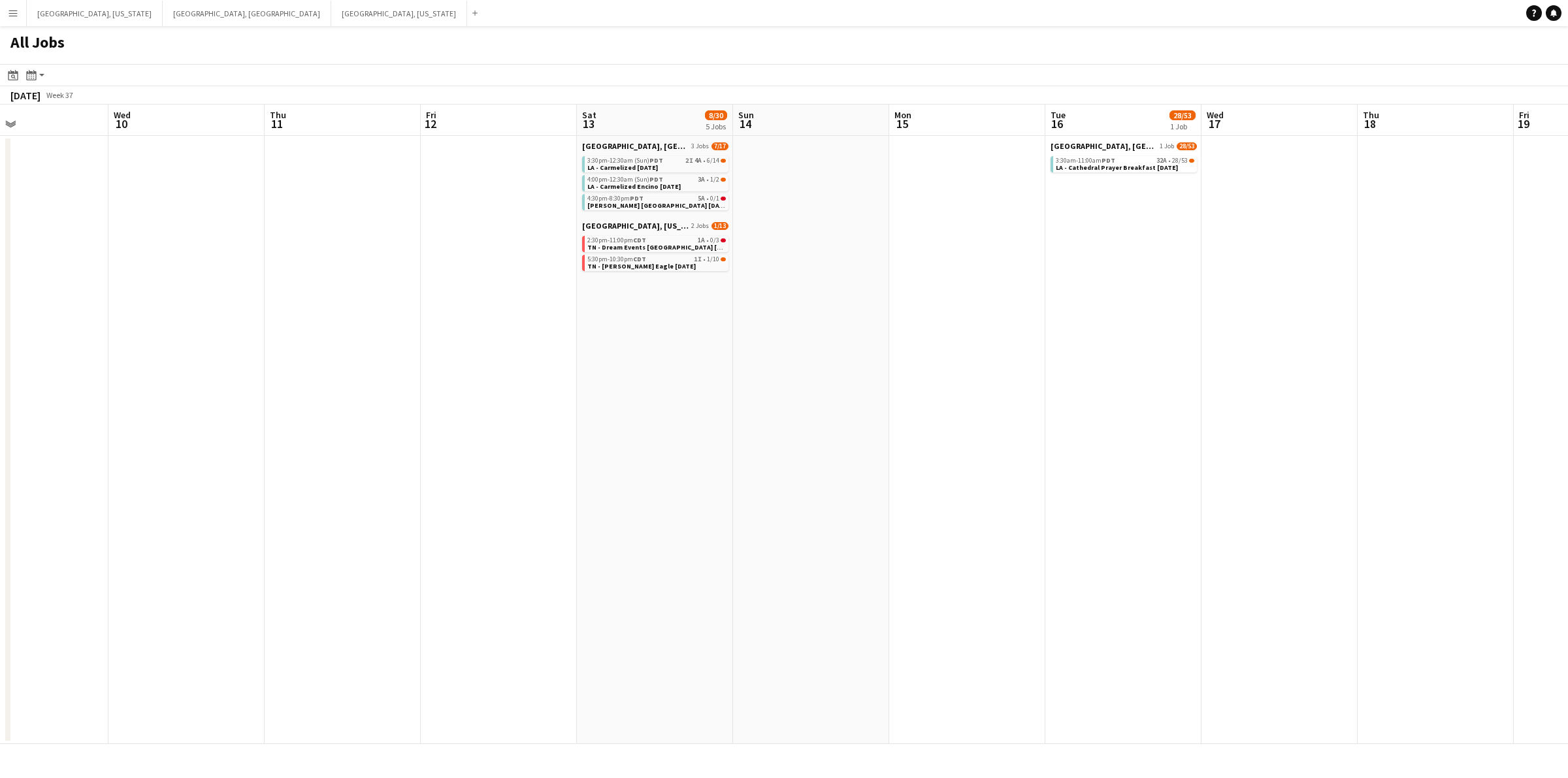
drag, startPoint x: 671, startPoint y: 338, endPoint x: 756, endPoint y: 337, distance: 85.0
click at [755, 337] on app-calendar-viewport "Sun 7 Mon 8 Tue 9 Wed 10 Thu 11 Fri 12 Sat 13 8/30 5 Jobs Sun 14 Mon 15 Tue 16 …" at bounding box center [784, 424] width 1568 height 639
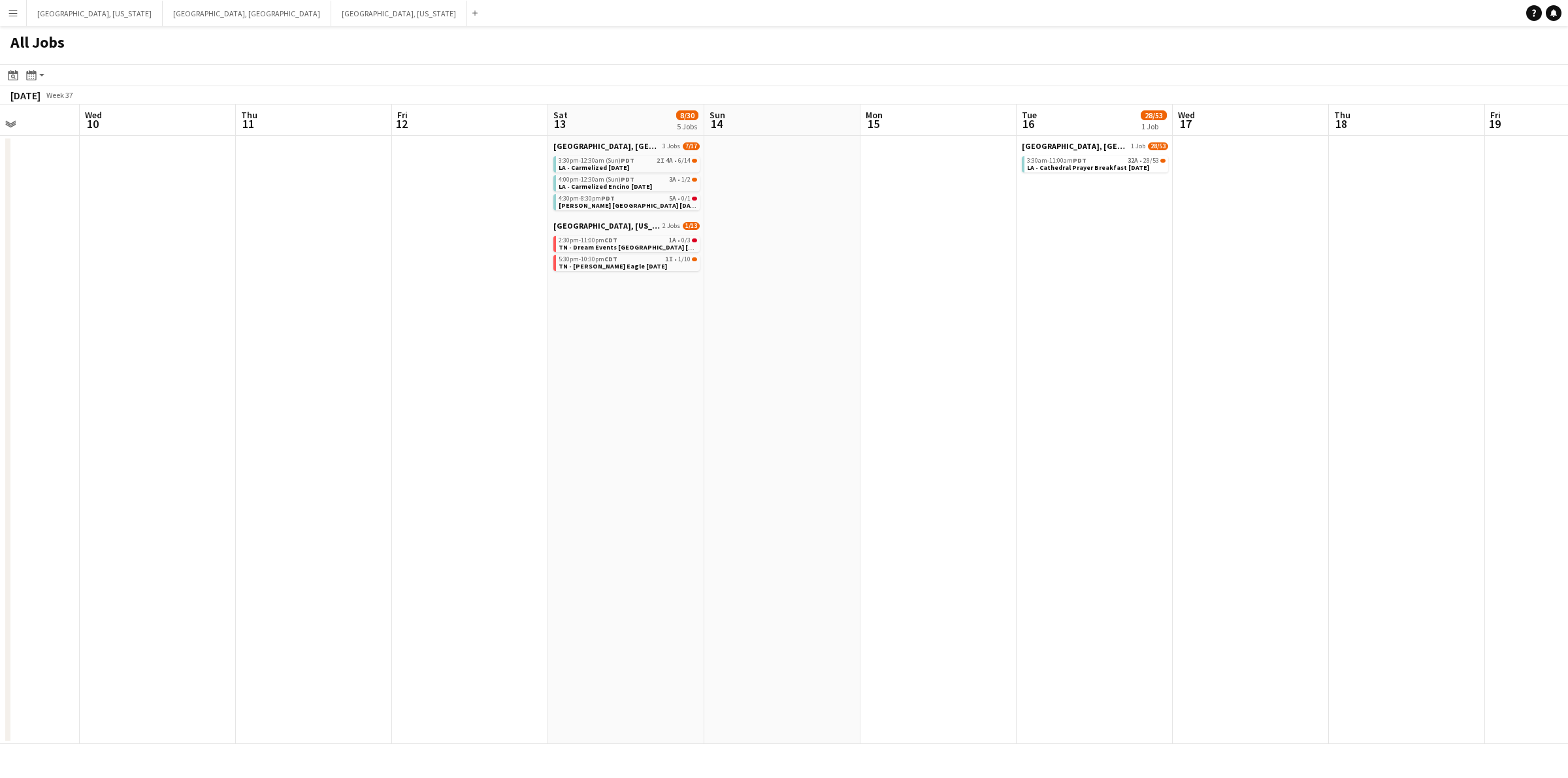
scroll to position [0, 385]
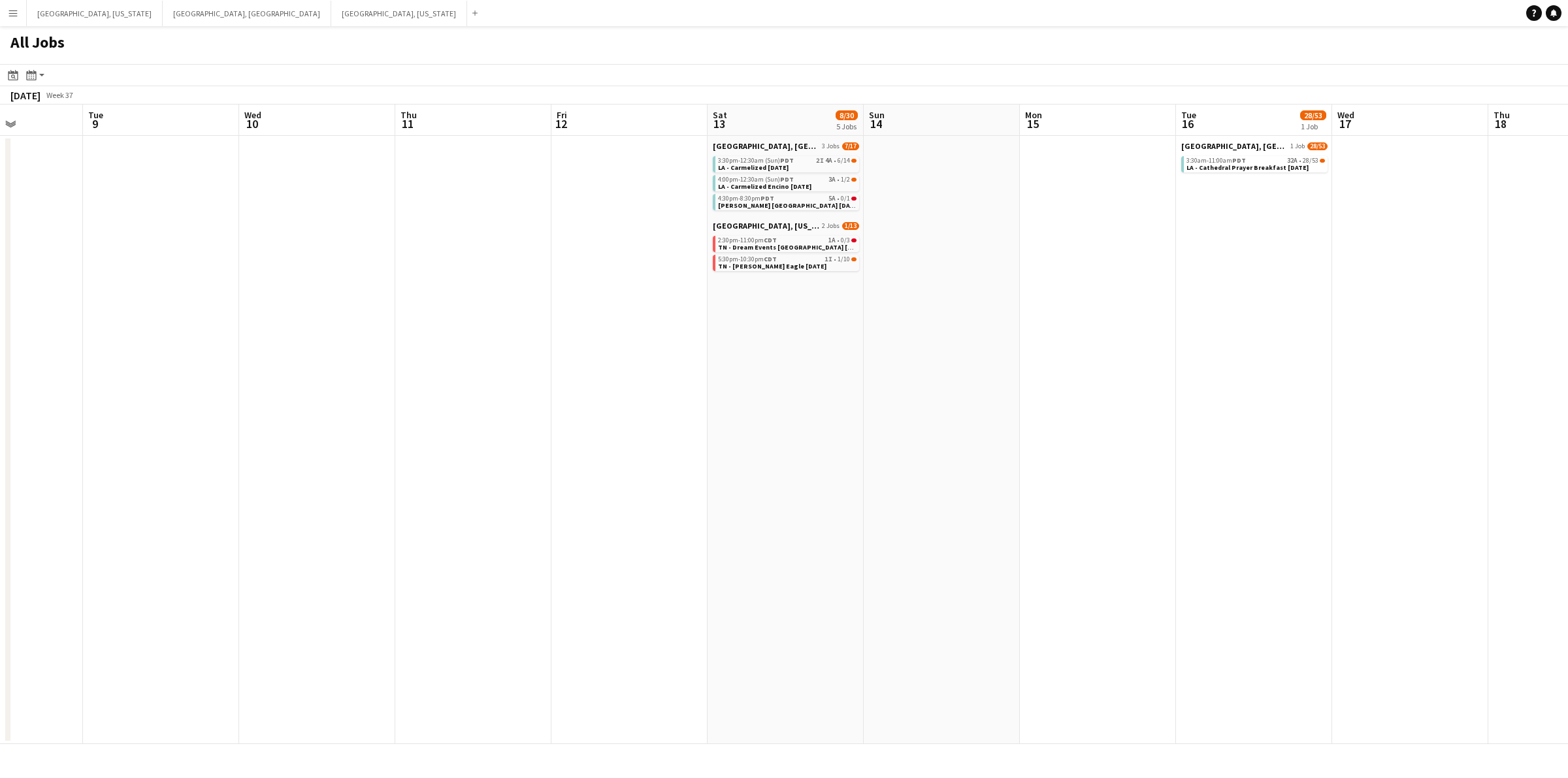
drag, startPoint x: 681, startPoint y: 322, endPoint x: 811, endPoint y: 320, distance: 130.0
click at [811, 320] on app-calendar-viewport "Sat 6 3/5 1 Job Sun 7 Mon 8 Tue 9 Wed 10 Thu 11 Fri 12 Sat 13 8/30 5 Jobs Sun 1…" at bounding box center [784, 424] width 1568 height 639
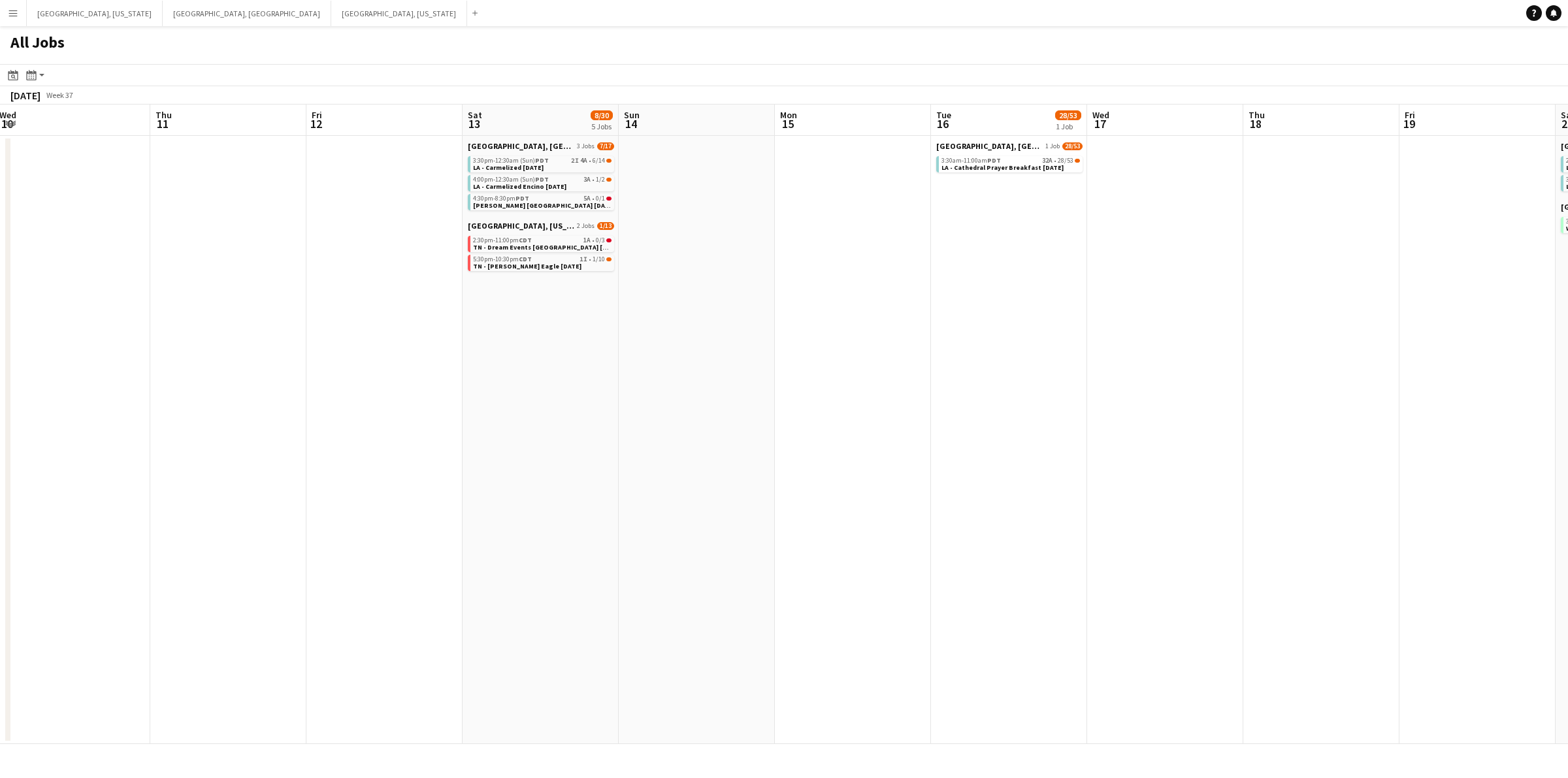
drag, startPoint x: 1091, startPoint y: 327, endPoint x: 714, endPoint y: 327, distance: 377.0
click at [714, 327] on app-calendar-viewport "Sat 6 3/5 1 Job Sun 7 Mon 8 Tue 9 Wed 10 Thu 11 Fri 12 Sat 13 8/30 5 Jobs Sun 1…" at bounding box center [784, 424] width 1568 height 639
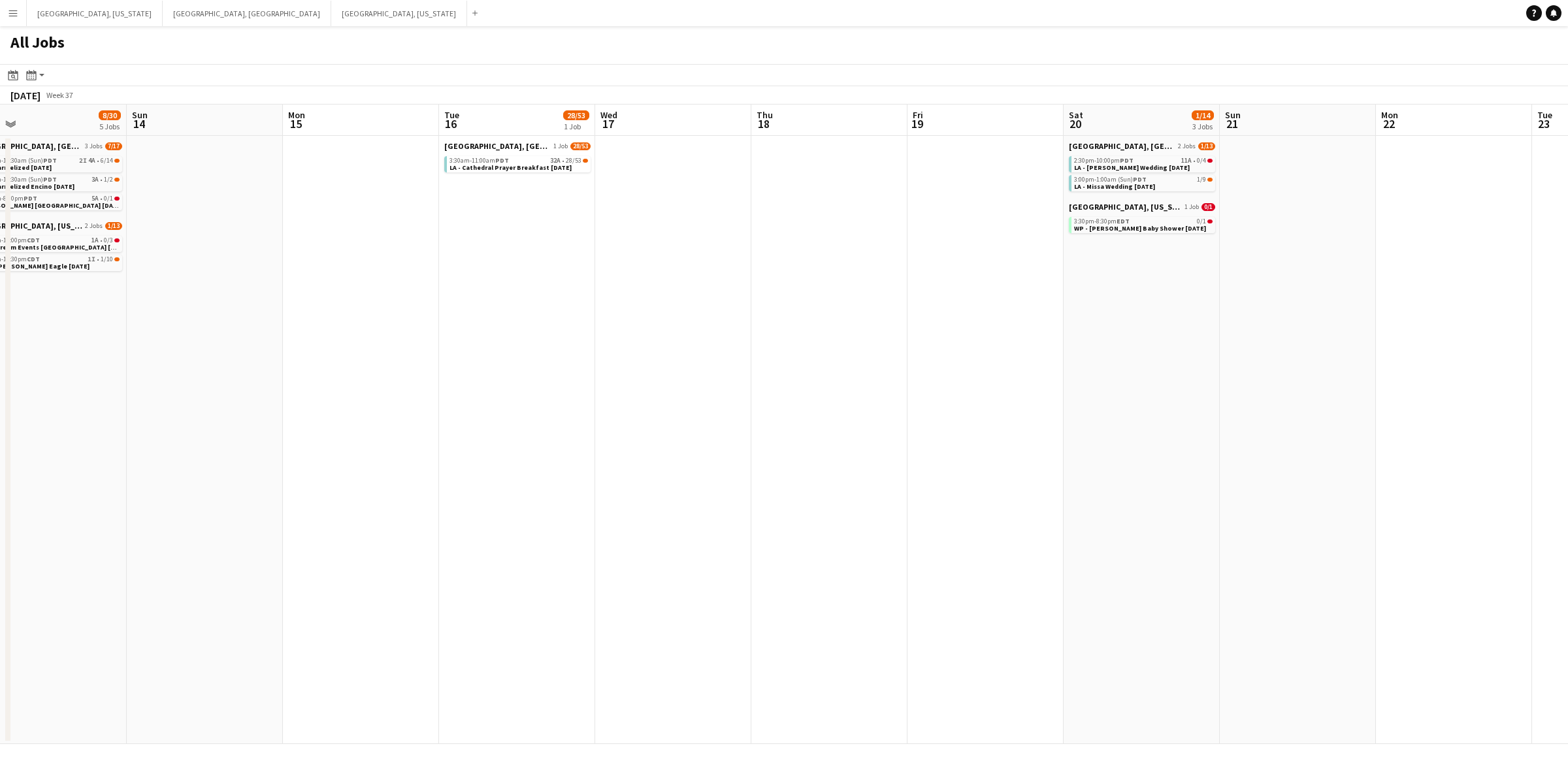
click at [955, 325] on app-all-jobs "All Jobs Date picker SEP 2025 SEP 2025 Monday M Tuesday T Wednesday W Thursday …" at bounding box center [784, 385] width 1568 height 718
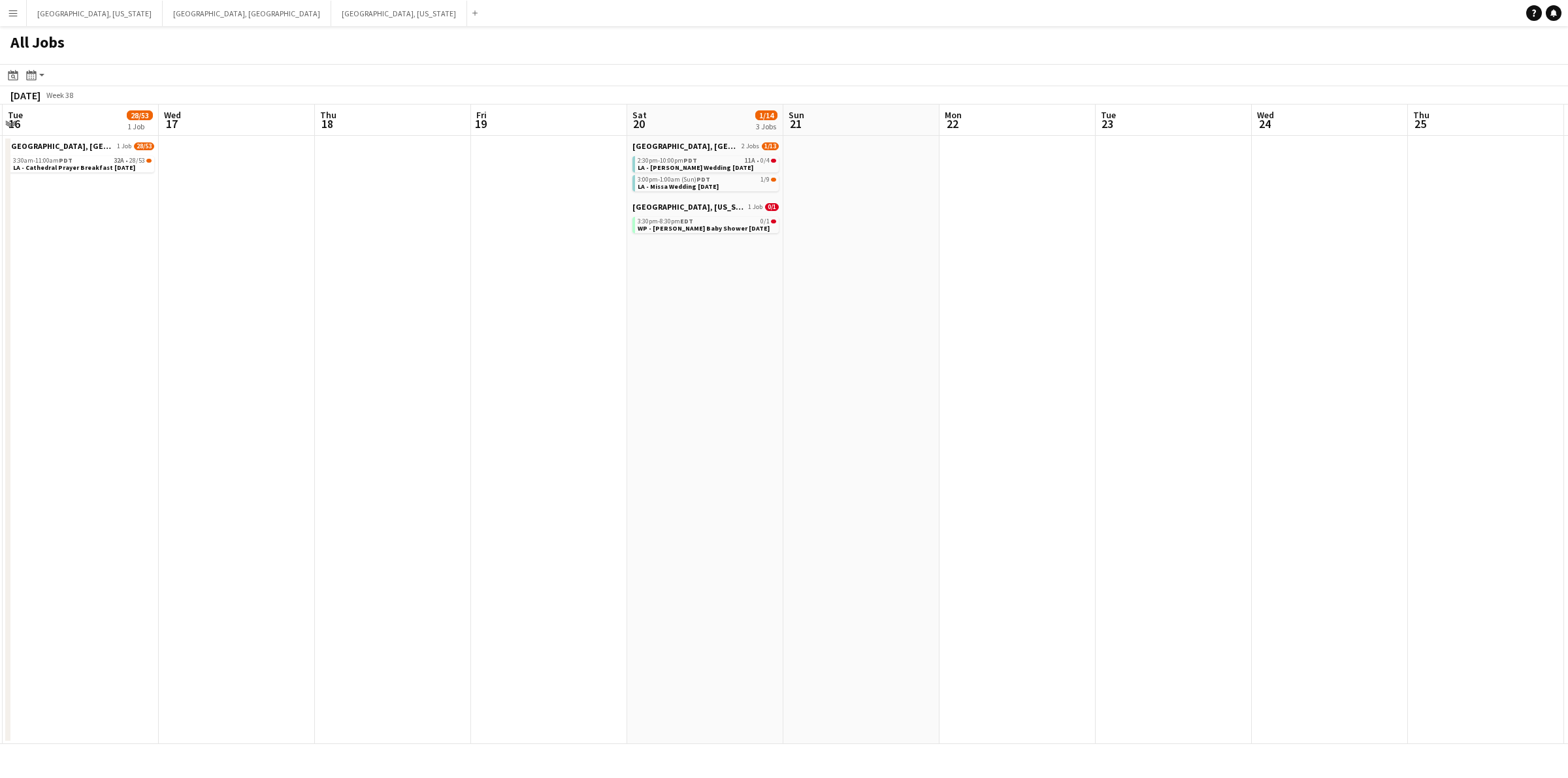
drag, startPoint x: 964, startPoint y: 325, endPoint x: 749, endPoint y: 325, distance: 215.0
click at [750, 325] on app-calendar-viewport "Fri 12 Sat 13 8/30 5 Jobs Sun 14 Mon 15 Tue 16 28/53 1 Job Wed 17 Thu 18 Fri 19…" at bounding box center [784, 424] width 1568 height 639
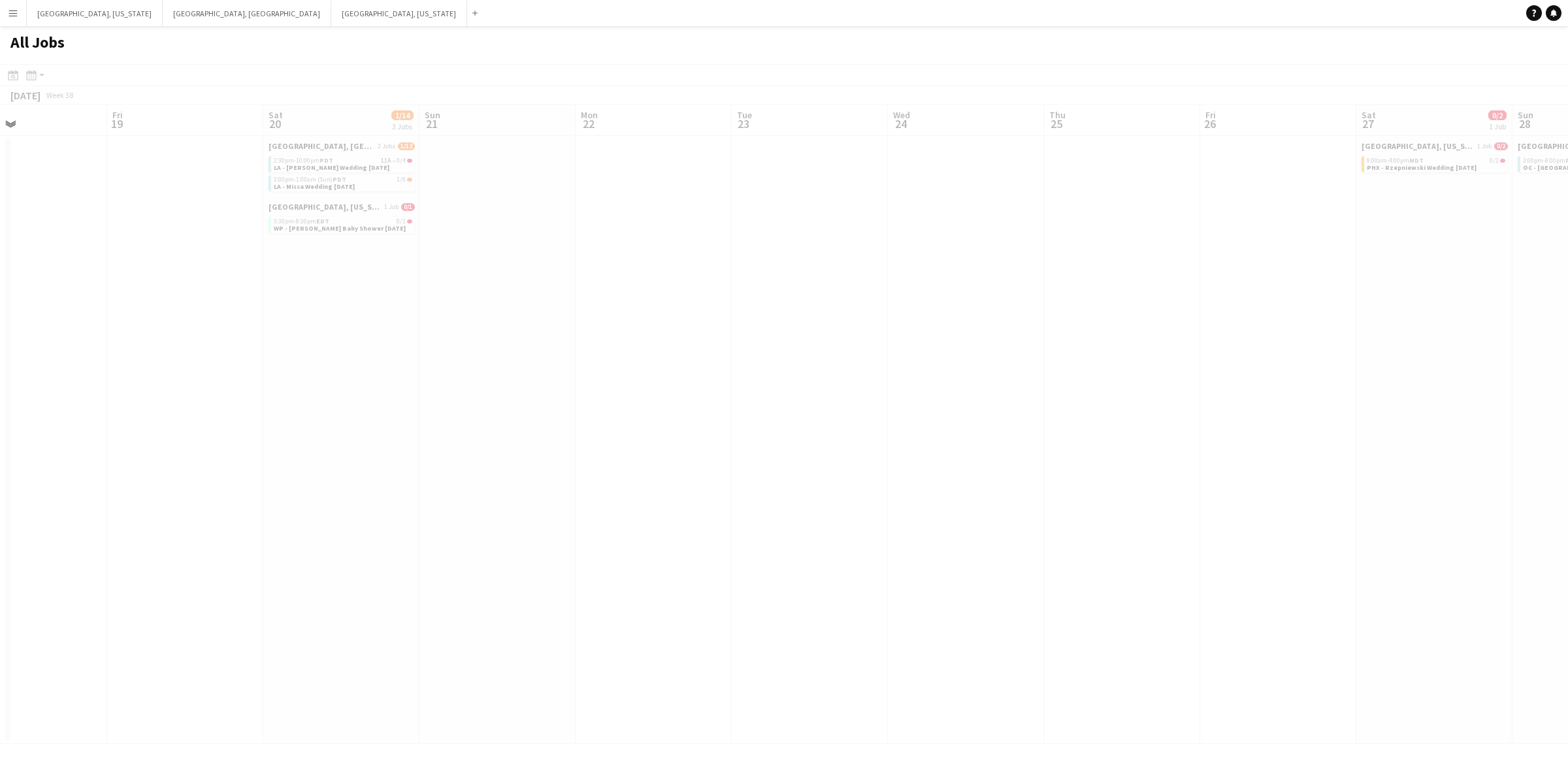
drag, startPoint x: 1106, startPoint y: 318, endPoint x: 828, endPoint y: 318, distance: 278.0
click at [828, 318] on app-all-jobs "All Jobs Date picker SEP 2025 SEP 2025 Monday M Tuesday T Wednesday W Thursday …" at bounding box center [784, 385] width 1568 height 718
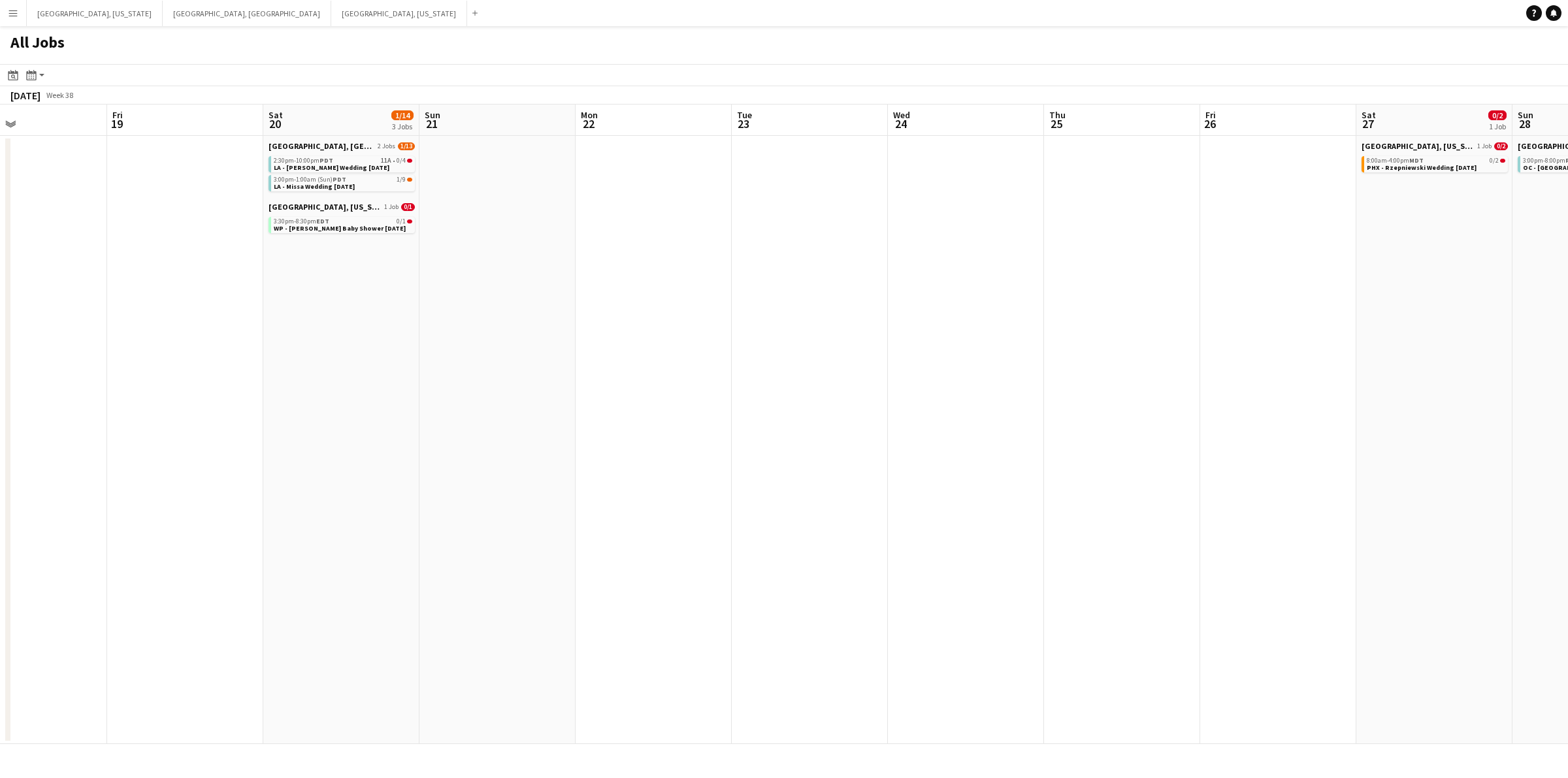
scroll to position [0, 660]
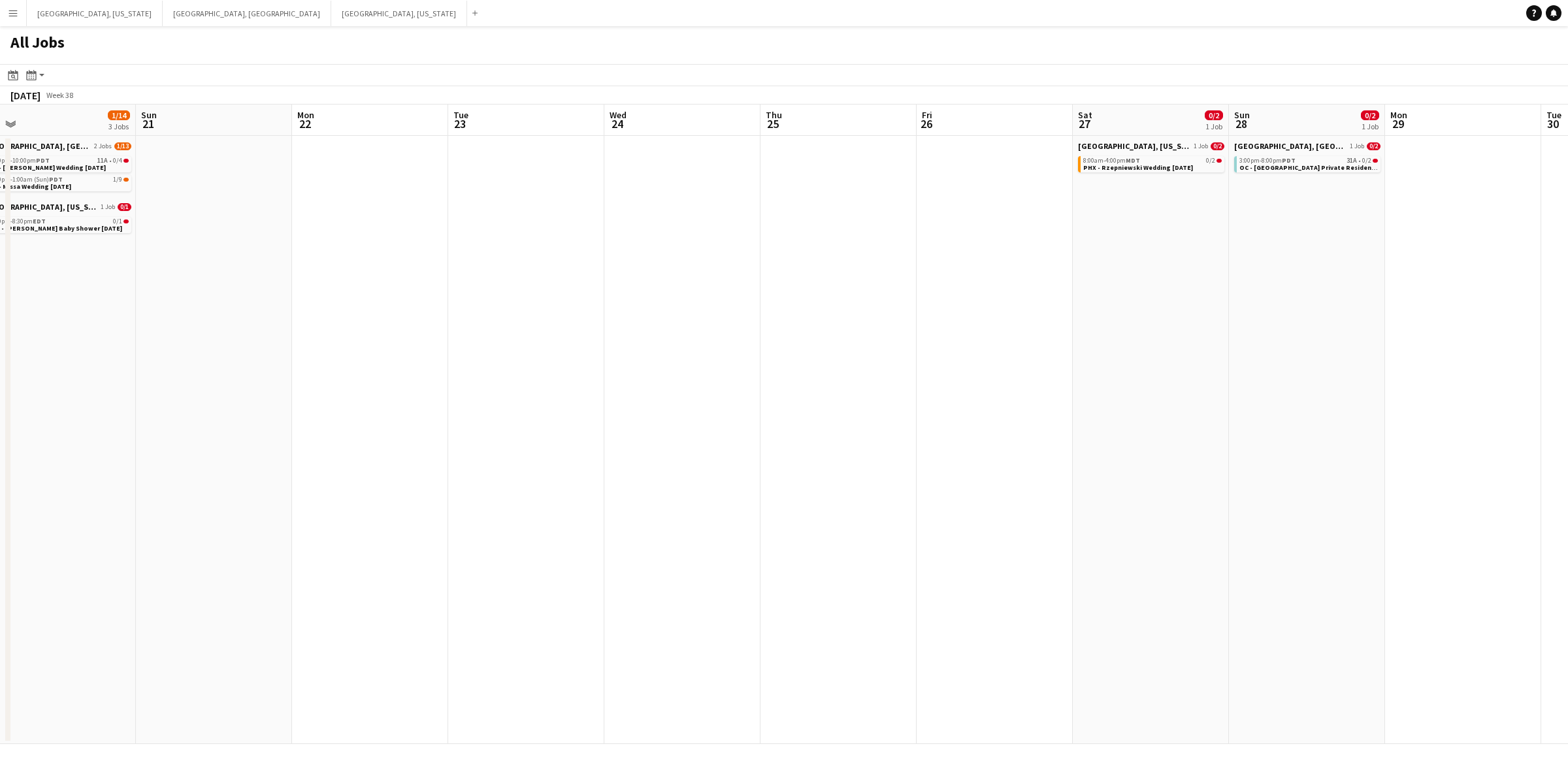
drag, startPoint x: 904, startPoint y: 317, endPoint x: 740, endPoint y: 315, distance: 164.0
click at [795, 315] on app-calendar-viewport "Tue 16 28/53 1 Job Wed 17 Thu 18 Fri 19 Sat 20 1/14 3 Jobs Sun 21 Mon 22 Tue 23…" at bounding box center [784, 424] width 1568 height 639
drag, startPoint x: 1032, startPoint y: 307, endPoint x: 717, endPoint y: 307, distance: 315.0
click at [720, 307] on app-calendar-viewport "Tue 16 28/53 1 Job Wed 17 Thu 18 Fri 19 Sat 20 1/14 3 Jobs Sun 21 Mon 22 Tue 23…" at bounding box center [784, 424] width 1568 height 639
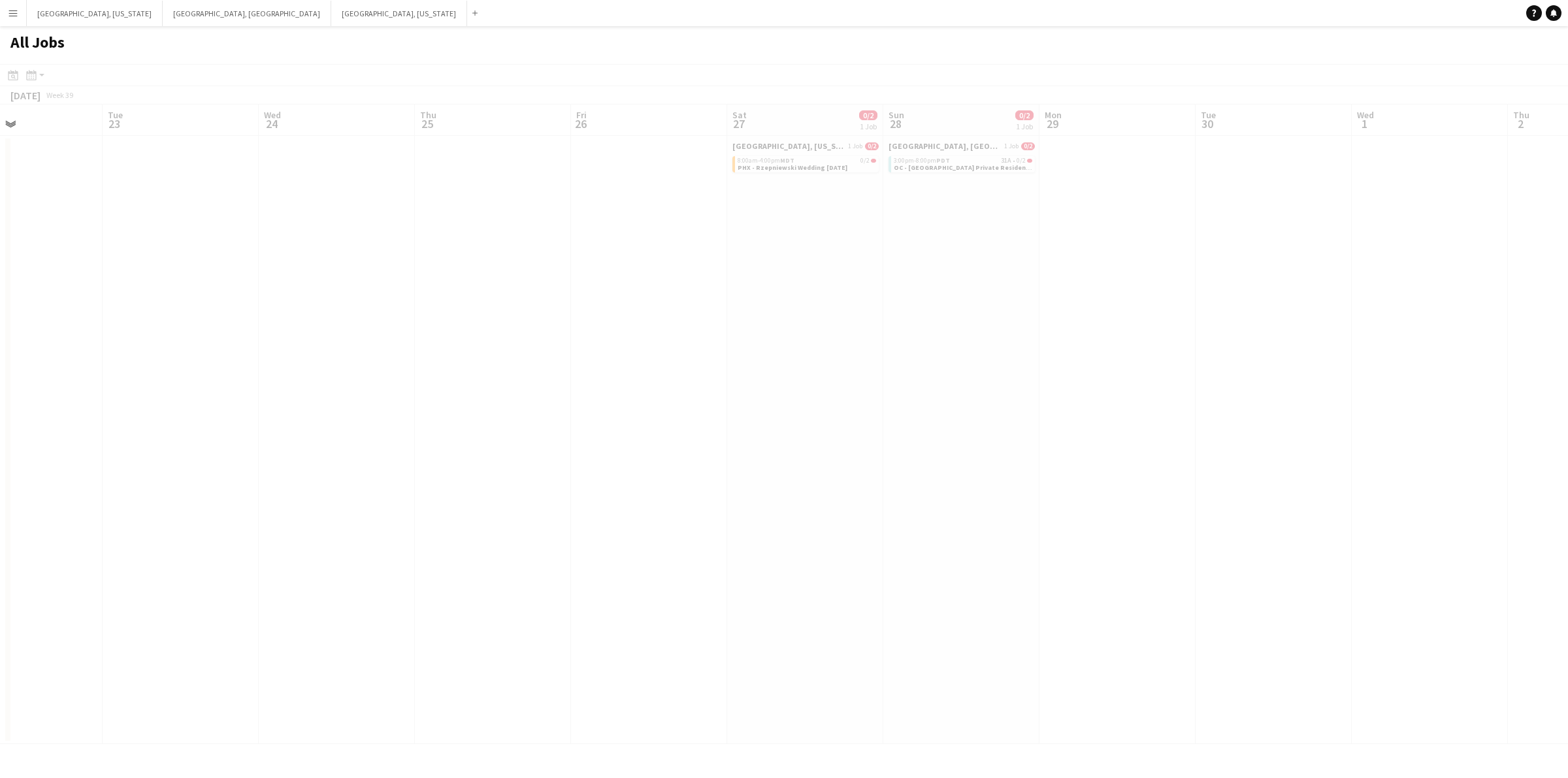
drag, startPoint x: 1077, startPoint y: 303, endPoint x: 1058, endPoint y: 303, distance: 19.0
click at [648, 303] on app-all-jobs "All Jobs Date picker SEP 2025 SEP 2025 Monday M Tuesday T Wednesday W Thursday …" at bounding box center [784, 385] width 1568 height 718
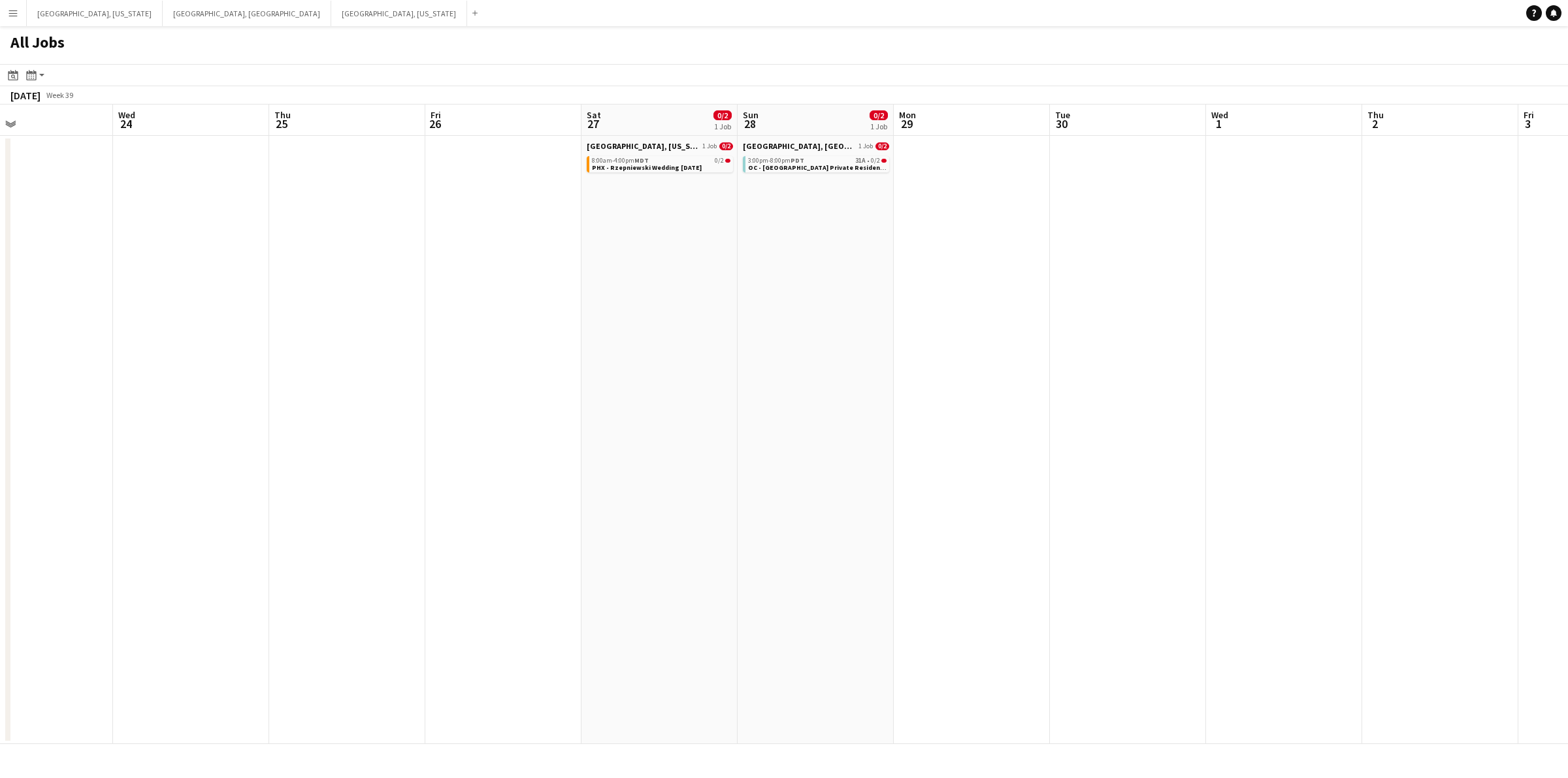
drag, startPoint x: 1181, startPoint y: 300, endPoint x: 674, endPoint y: 320, distance: 507.4
click at [675, 320] on app-calendar-viewport "Sat 20 1/14 3 Jobs Sun 21 Mon 22 Tue 23 Wed 24 Thu 25 Fri 26 Sat 27 0/2 1 Job S…" at bounding box center [784, 424] width 1568 height 639
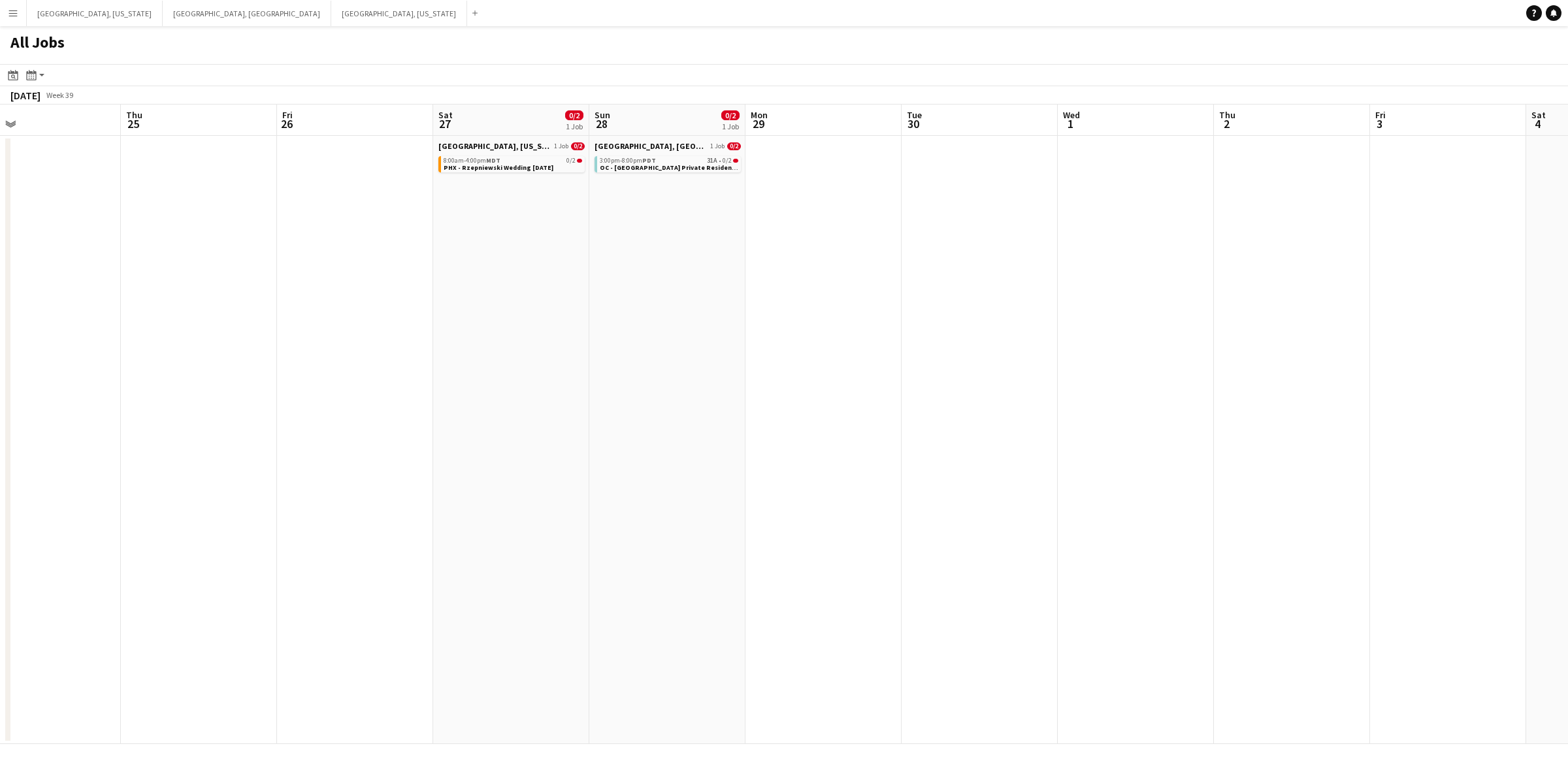
click at [689, 316] on app-all-jobs "All Jobs Date picker SEP 2025 SEP 2025 Monday M Tuesday T Wednesday W Thursday …" at bounding box center [784, 385] width 1568 height 718
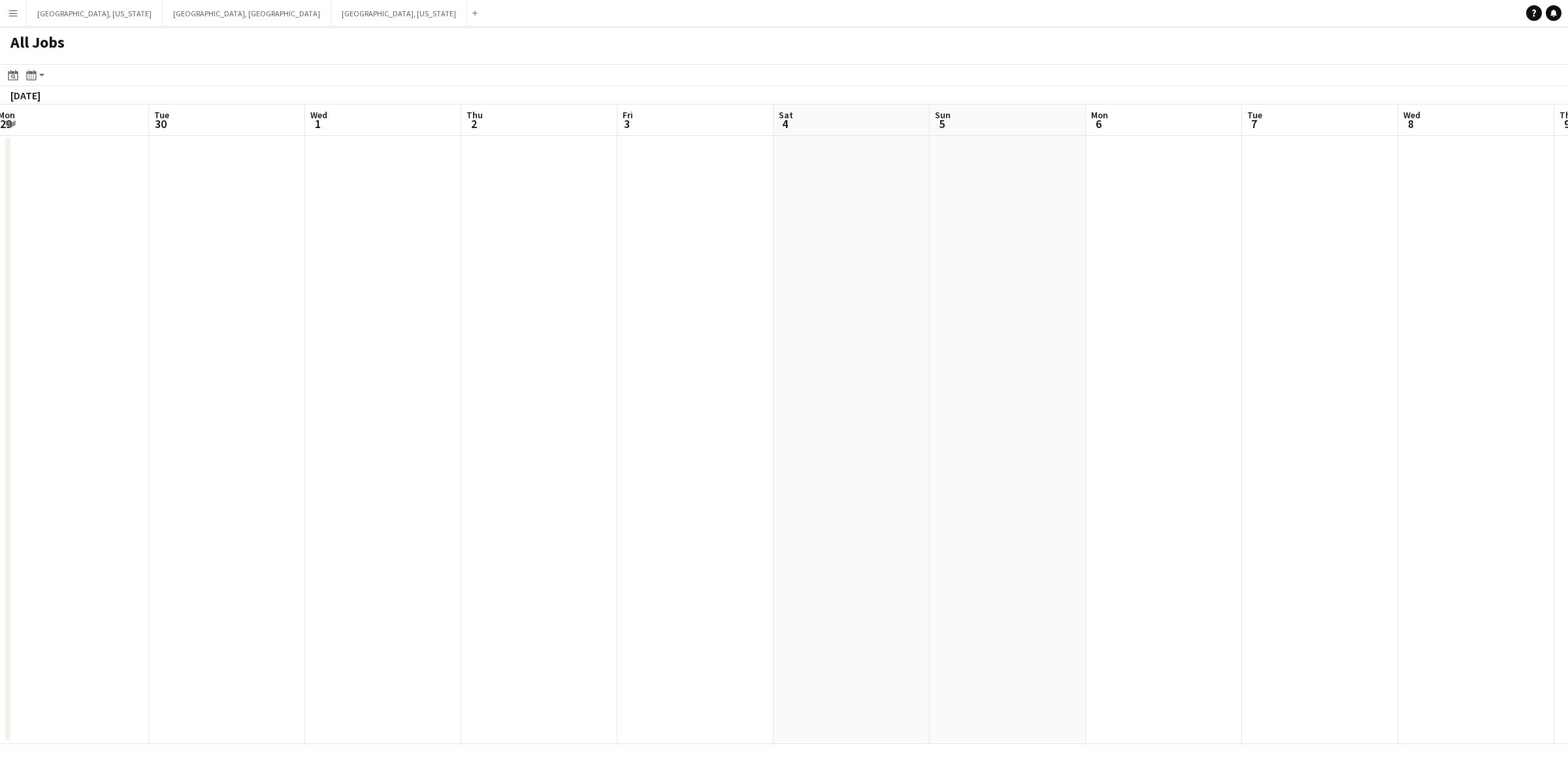
drag, startPoint x: 959, startPoint y: 318, endPoint x: 713, endPoint y: 318, distance: 246.0
click at [713, 318] on app-calendar-viewport "Thu 25 Fri 26 Sat 27 0/2 1 Job Sun 28 0/2 1 Job Mon 29 Tue 30 Wed 1 Thu 2 Fri 3…" at bounding box center [784, 424] width 1568 height 639
click at [717, 316] on app-all-jobs "All Jobs Date picker SEP 2025 SEP 2025 Monday M Tuesday T Wednesday W Thursday …" at bounding box center [784, 385] width 1568 height 718
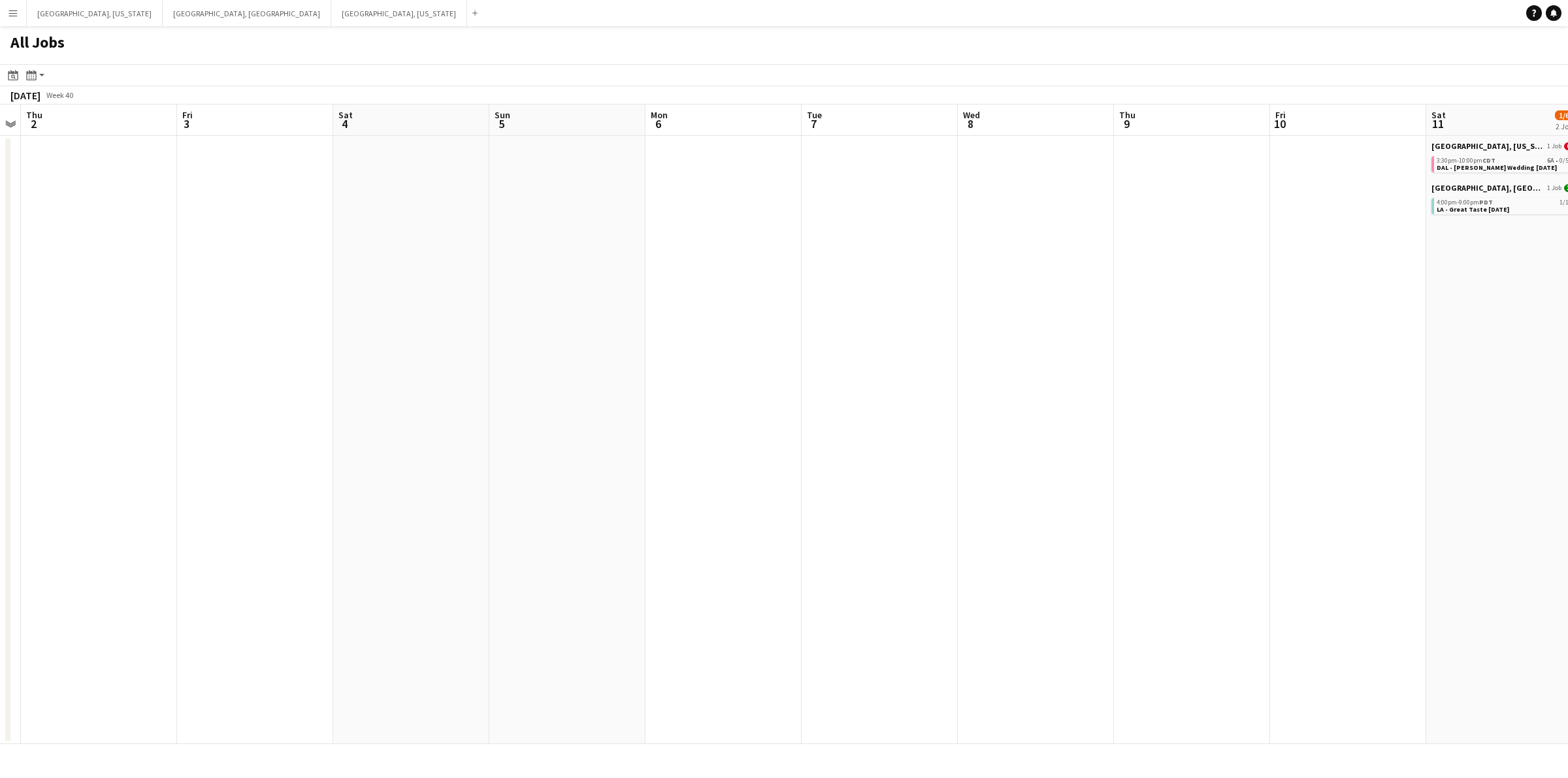
drag, startPoint x: 1079, startPoint y: 316, endPoint x: 736, endPoint y: 316, distance: 343.0
click at [736, 316] on app-calendar-viewport "Mon 29 Tue 30 Wed 1 Thu 2 Fri 3 Sat 4 Sun 5 Mon 6 Tue 7 Wed 8 Thu 9 Fri 10 Sat …" at bounding box center [784, 424] width 1568 height 639
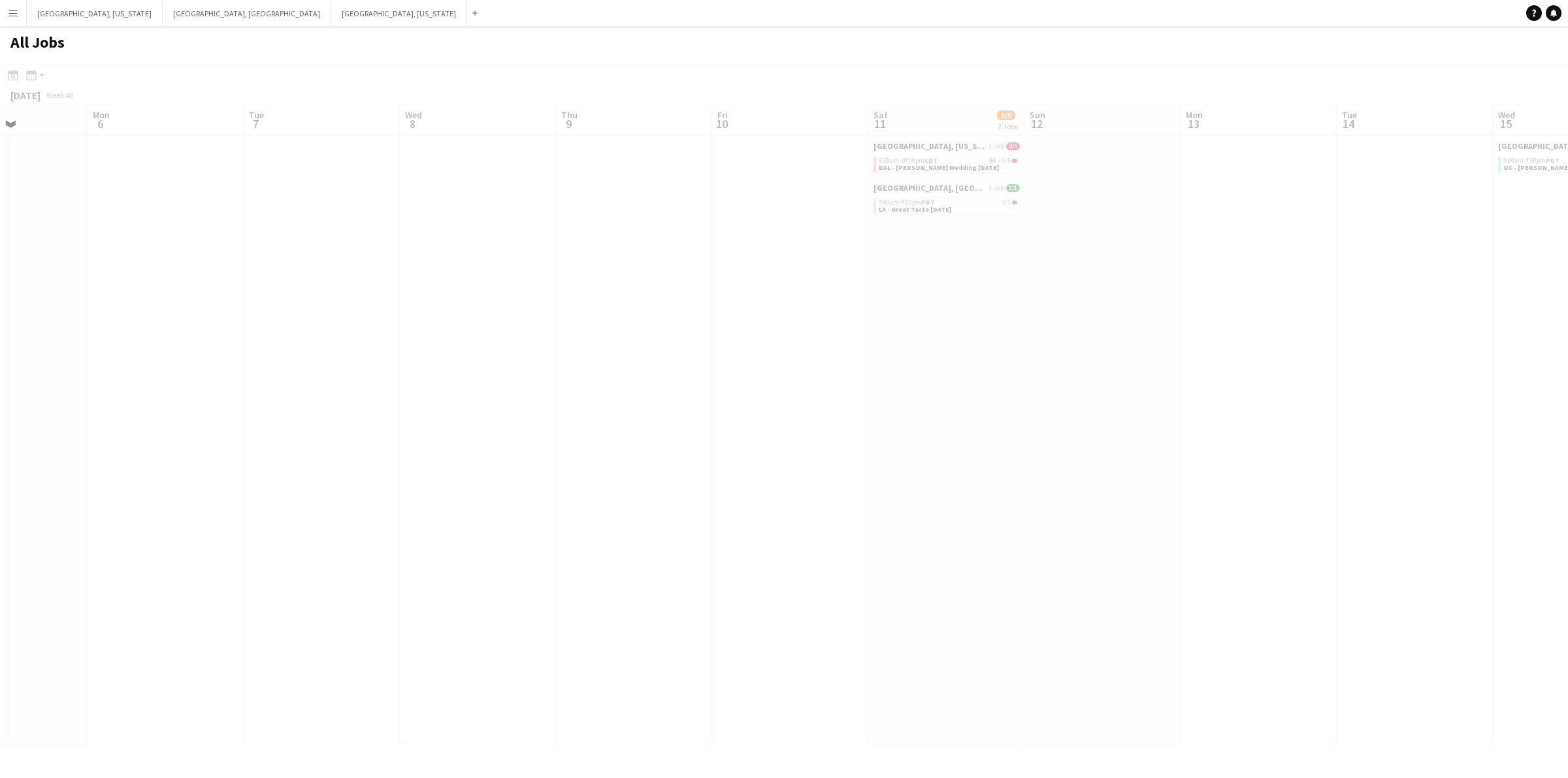
drag, startPoint x: 1315, startPoint y: 291, endPoint x: 961, endPoint y: 308, distance: 354.4
click at [961, 308] on app-all-jobs "All Jobs Date picker SEP 2025 SEP 2025 Monday M Tuesday T Wednesday W Thursday …" at bounding box center [784, 385] width 1568 height 718
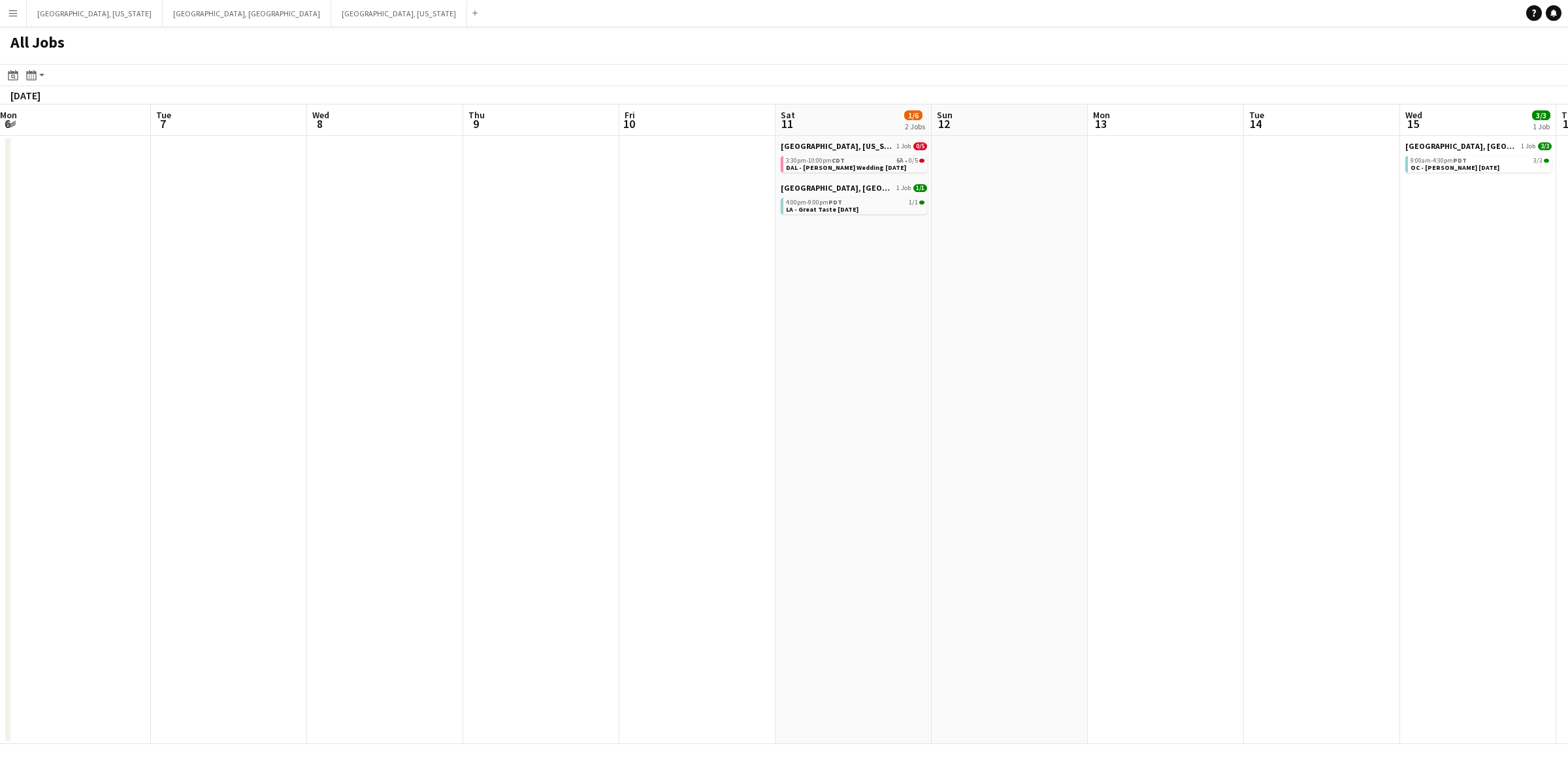
drag, startPoint x: 1336, startPoint y: 298, endPoint x: 899, endPoint y: 298, distance: 437.0
click at [899, 298] on app-calendar-viewport "Fri 3 Sat 4 Sun 5 Mon 6 Tue 7 Wed 8 Thu 9 Fri 10 Sat 11 1/6 2 Jobs Sun 12 Mon 1…" at bounding box center [784, 424] width 1568 height 639
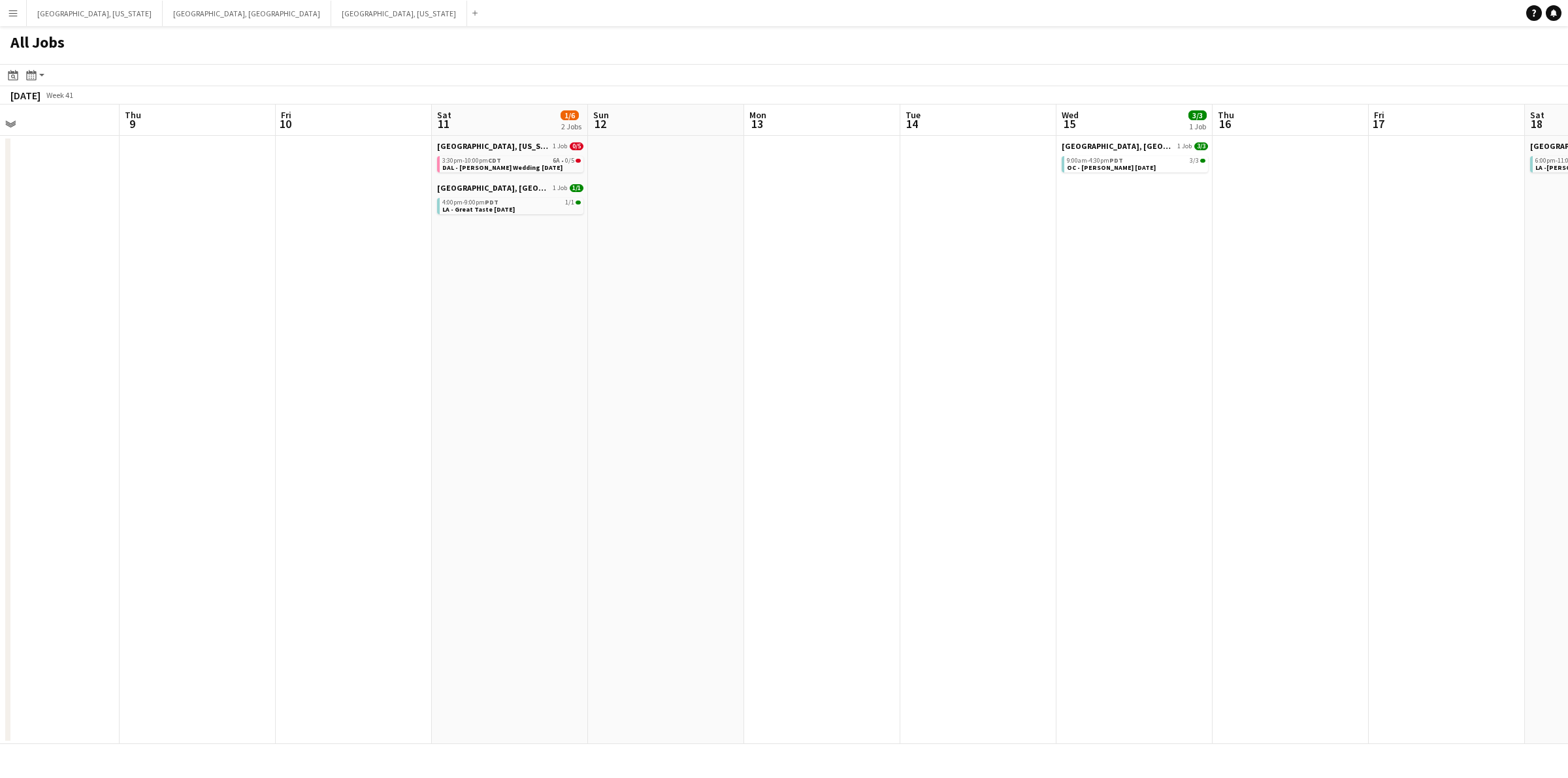
scroll to position [0, 430]
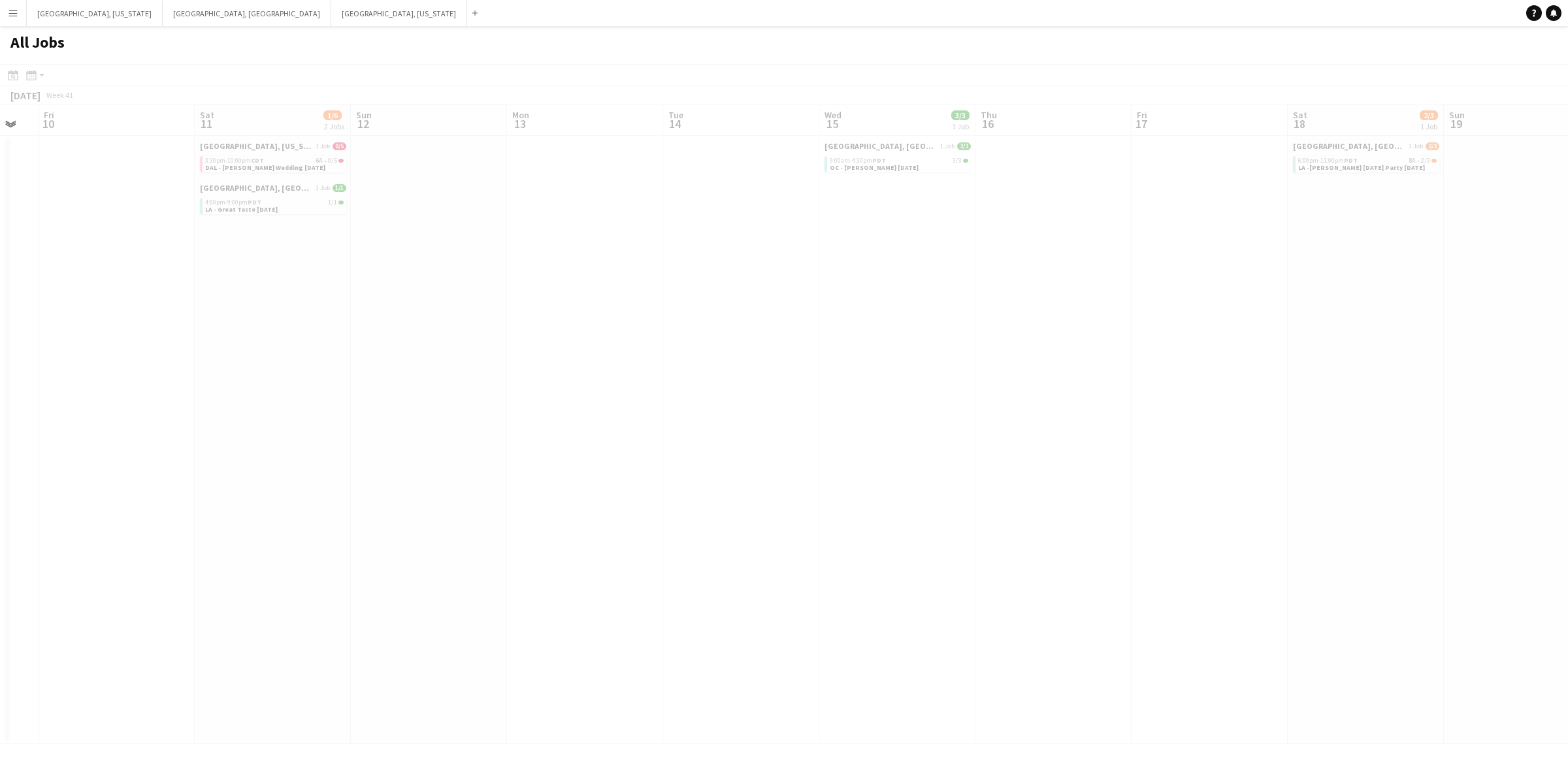
drag, startPoint x: 1167, startPoint y: 298, endPoint x: 930, endPoint y: 305, distance: 237.1
click at [813, 311] on app-all-jobs "All Jobs Date picker SEP 2025 SEP 2025 Monday M Tuesday T Wednesday W Thursday …" at bounding box center [784, 385] width 1568 height 718
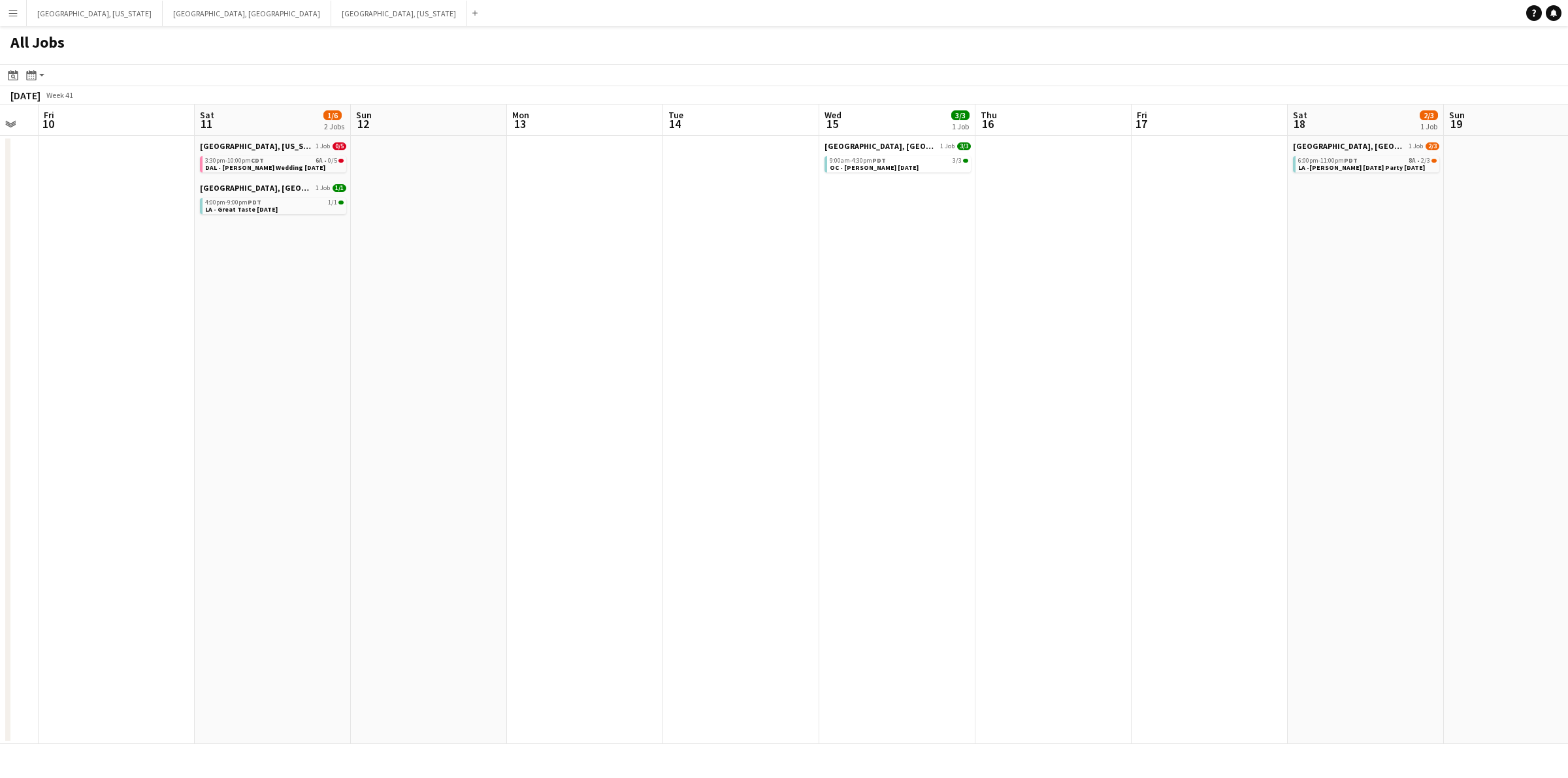
scroll to position [0, 385]
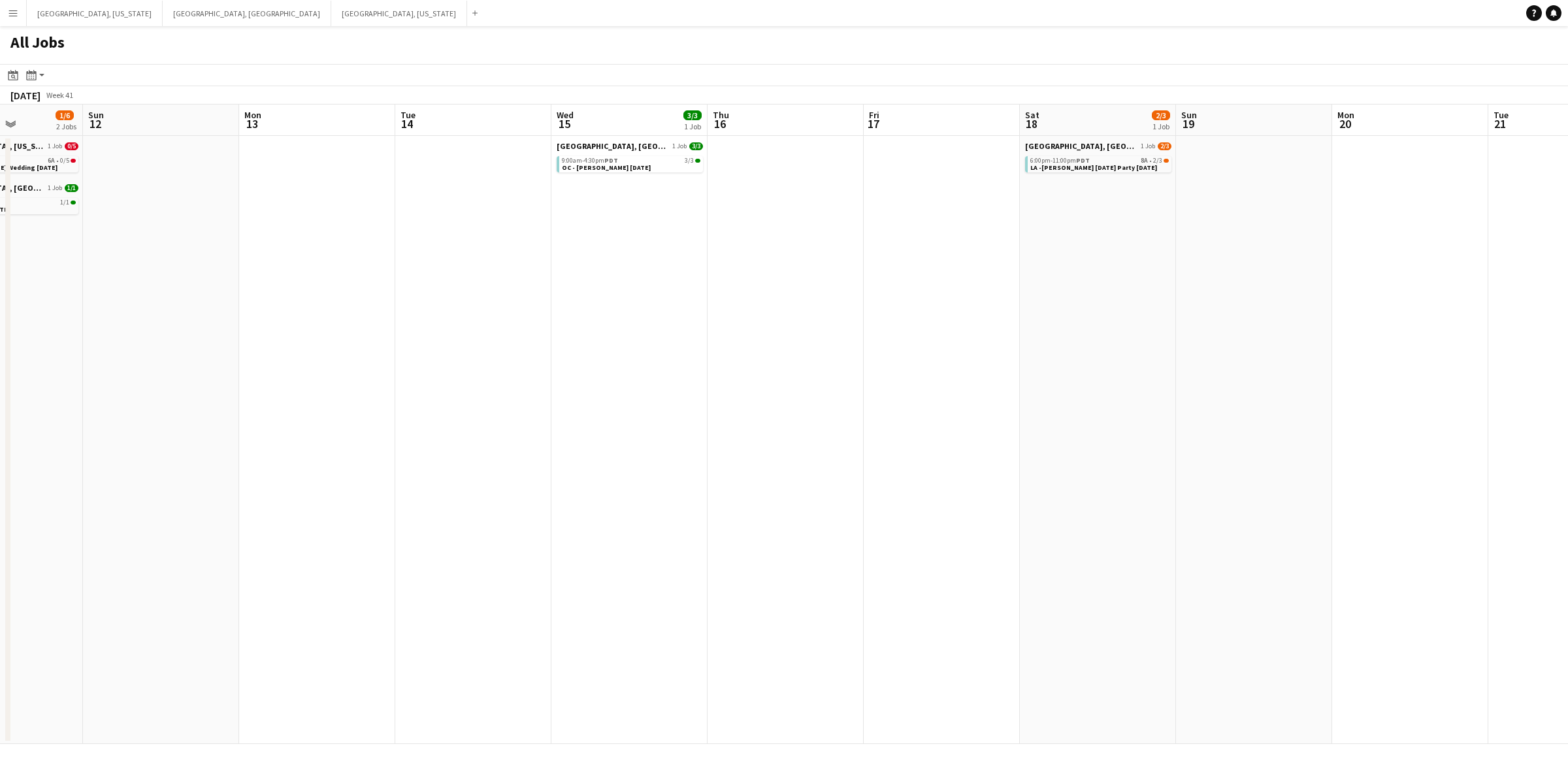
drag, startPoint x: 1275, startPoint y: 298, endPoint x: 1008, endPoint y: 312, distance: 267.4
click at [1008, 312] on app-calendar-viewport "Thu 9 Fri 10 Sat 11 1/6 2 Jobs Sun 12 Mon 13 Tue 14 Wed 15 3/3 1 Job Thu 16 Fri…" at bounding box center [784, 424] width 1568 height 639
click at [749, 305] on app-all-jobs "All Jobs Date picker SEP 2025 SEP 2025 Monday M Tuesday T Wednesday W Thursday …" at bounding box center [784, 385] width 1568 height 718
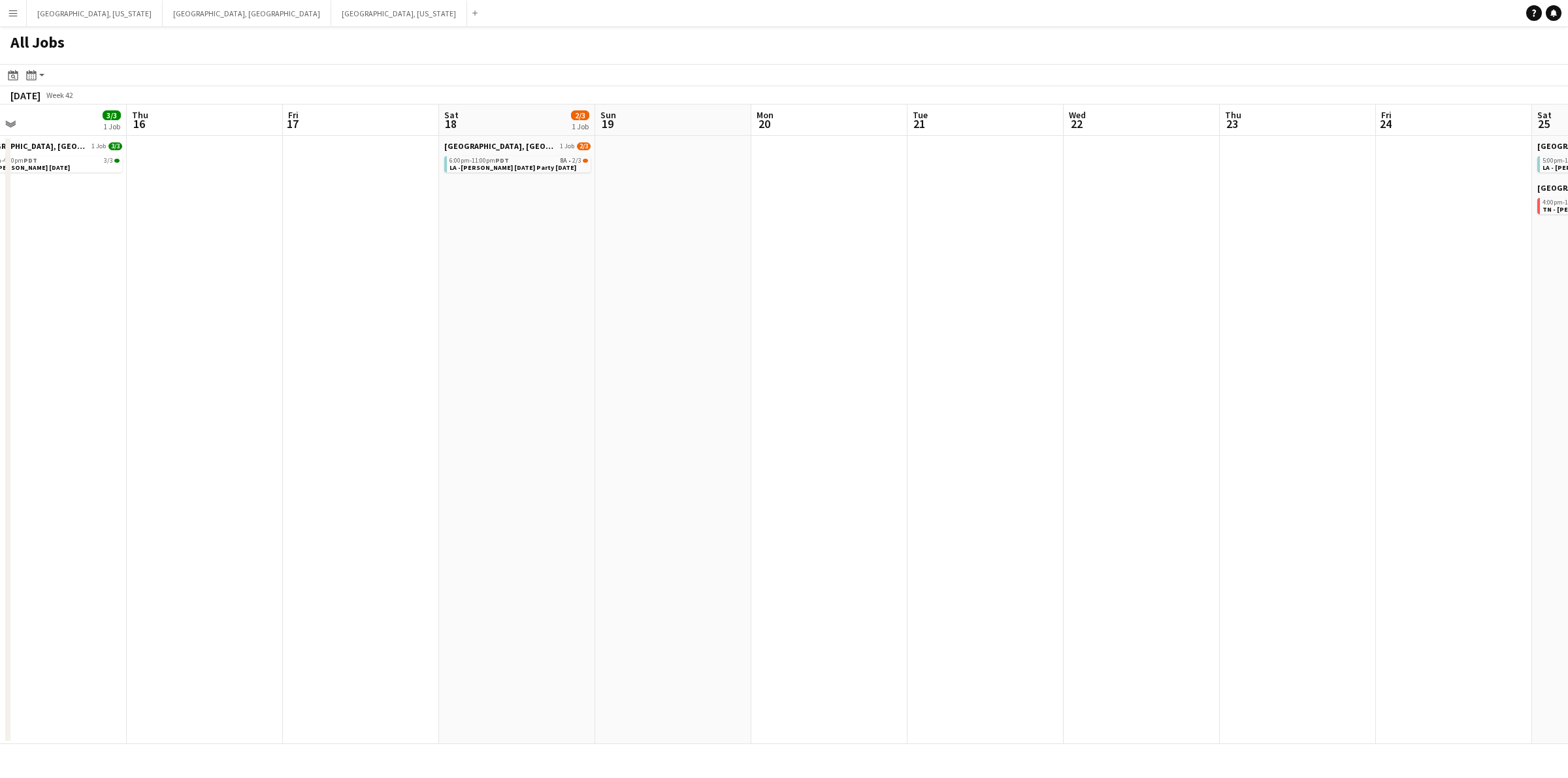
drag, startPoint x: 1163, startPoint y: 303, endPoint x: 879, endPoint y: 305, distance: 284.0
click at [748, 305] on app-calendar-viewport "Sat 11 1/6 2 Jobs Sun 12 Mon 13 Tue 14 Wed 15 3/3 1 Job Thu 16 Fri 17 Sat 18 2/…" at bounding box center [784, 424] width 1568 height 639
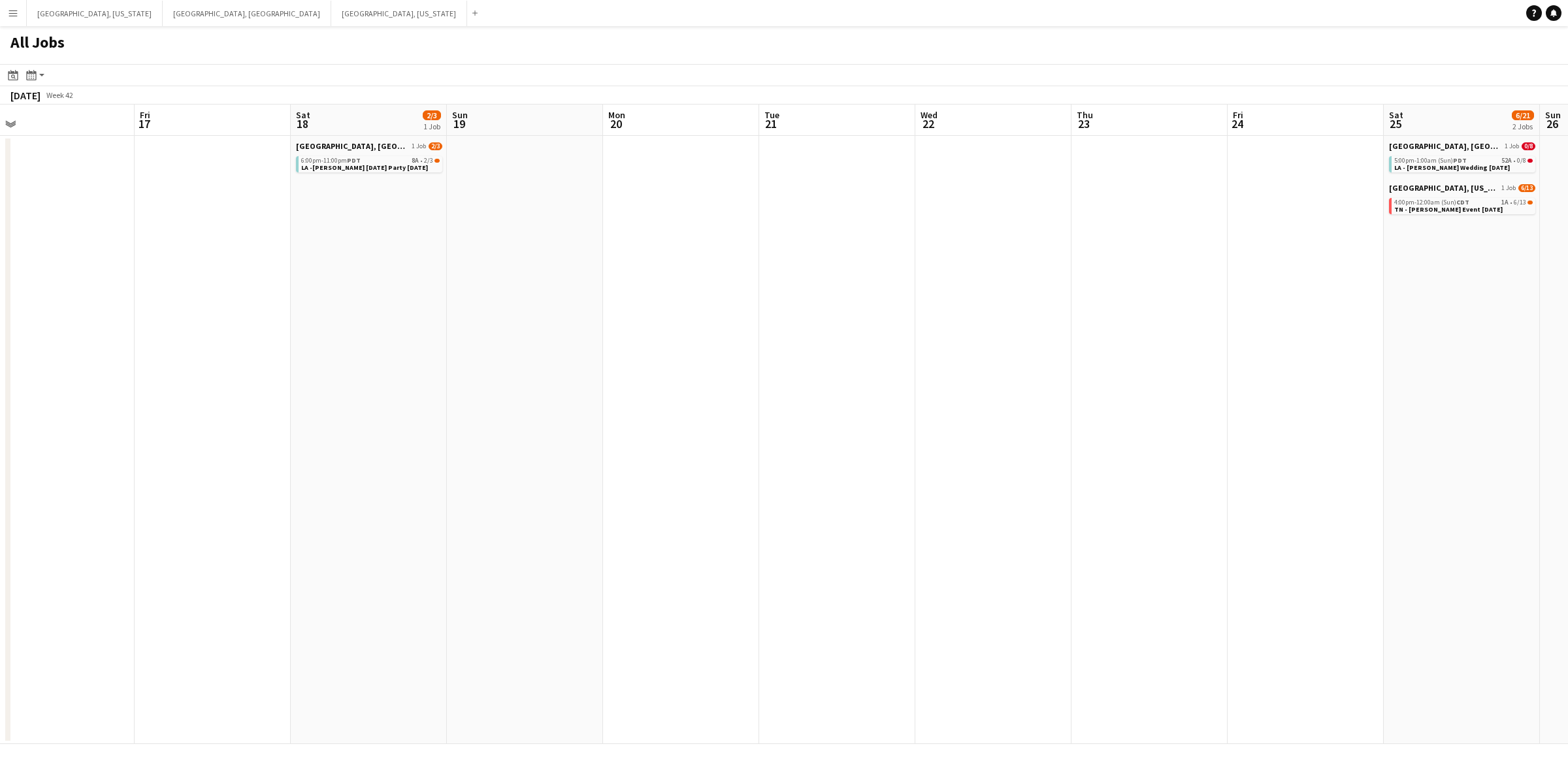
scroll to position [0, 536]
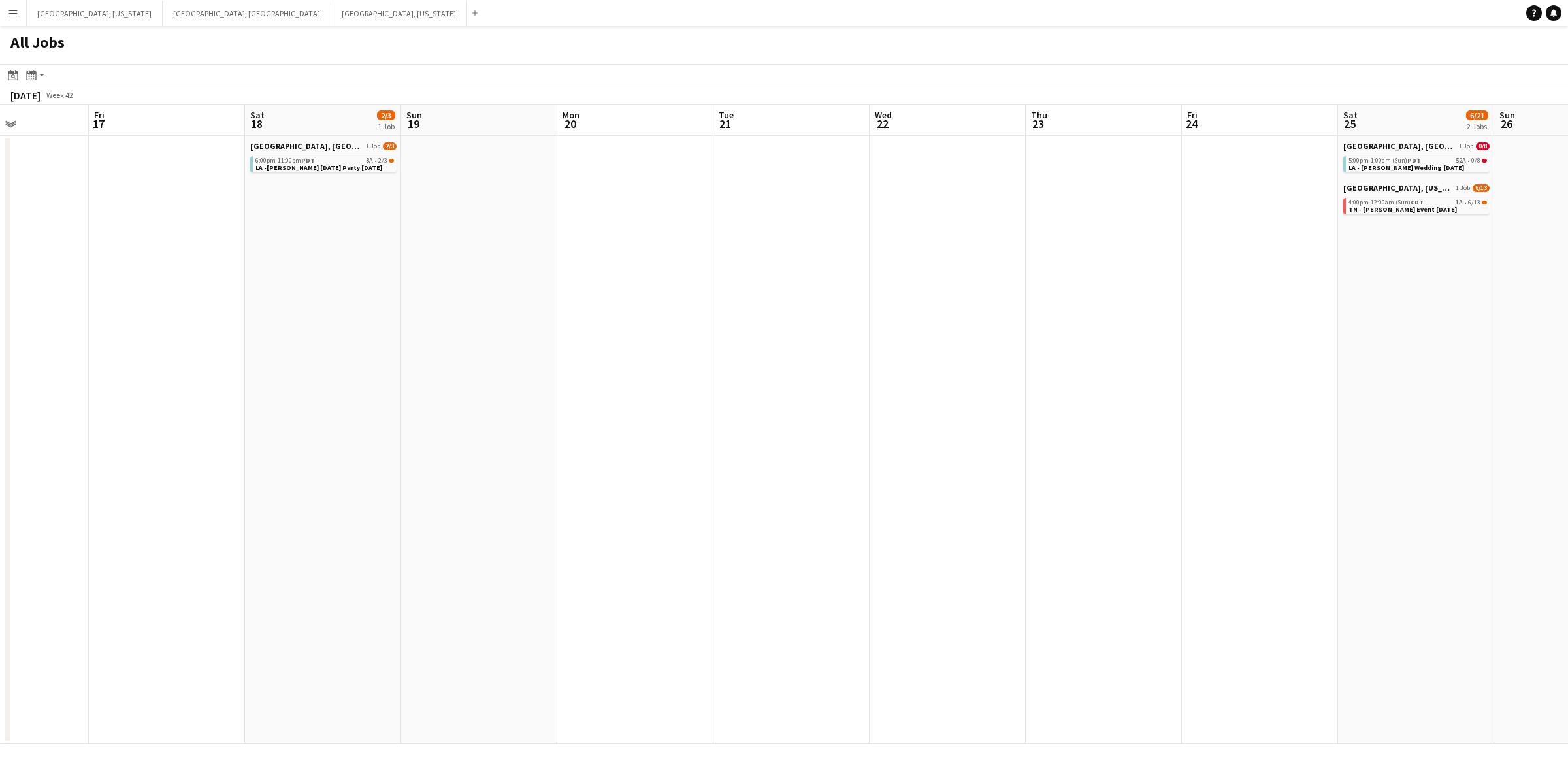
drag, startPoint x: 1157, startPoint y: 305, endPoint x: 1112, endPoint y: 305, distance: 45.0
click at [1112, 305] on app-calendar-viewport "Mon 13 Tue 14 Wed 15 3/3 1 Job Thu 16 Fri 17 Sat 18 2/3 1 Job Sun 19 Mon 20 Tue…" at bounding box center [784, 424] width 1568 height 639
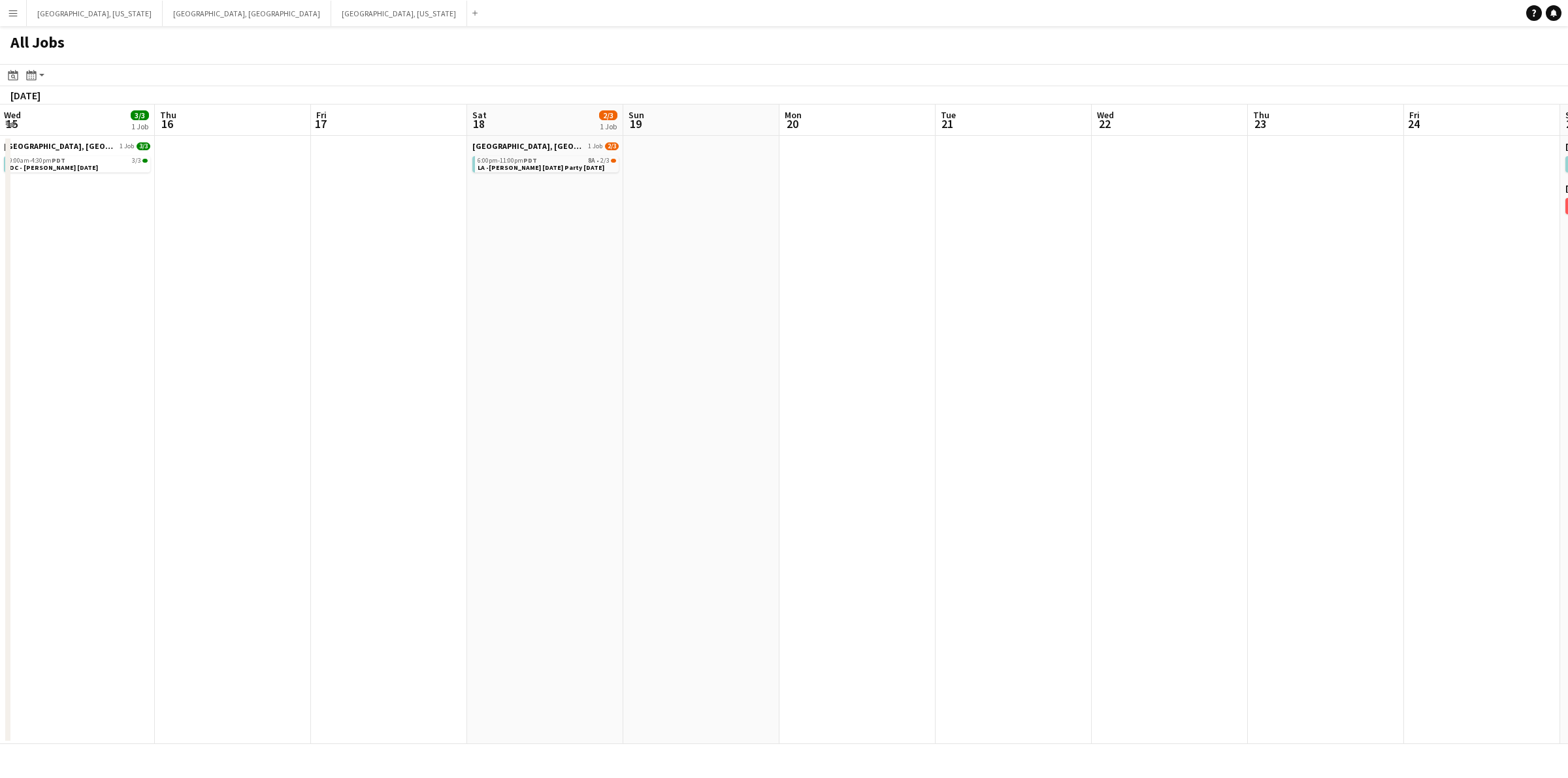
drag, startPoint x: 523, startPoint y: 318, endPoint x: 1094, endPoint y: 321, distance: 571.0
click at [1094, 321] on app-calendar-viewport "Mon 13 Tue 14 Wed 15 3/3 1 Job Thu 16 Fri 17 Sat 18 2/3 1 Job Sun 19 Mon 20 Tue…" at bounding box center [784, 424] width 1568 height 639
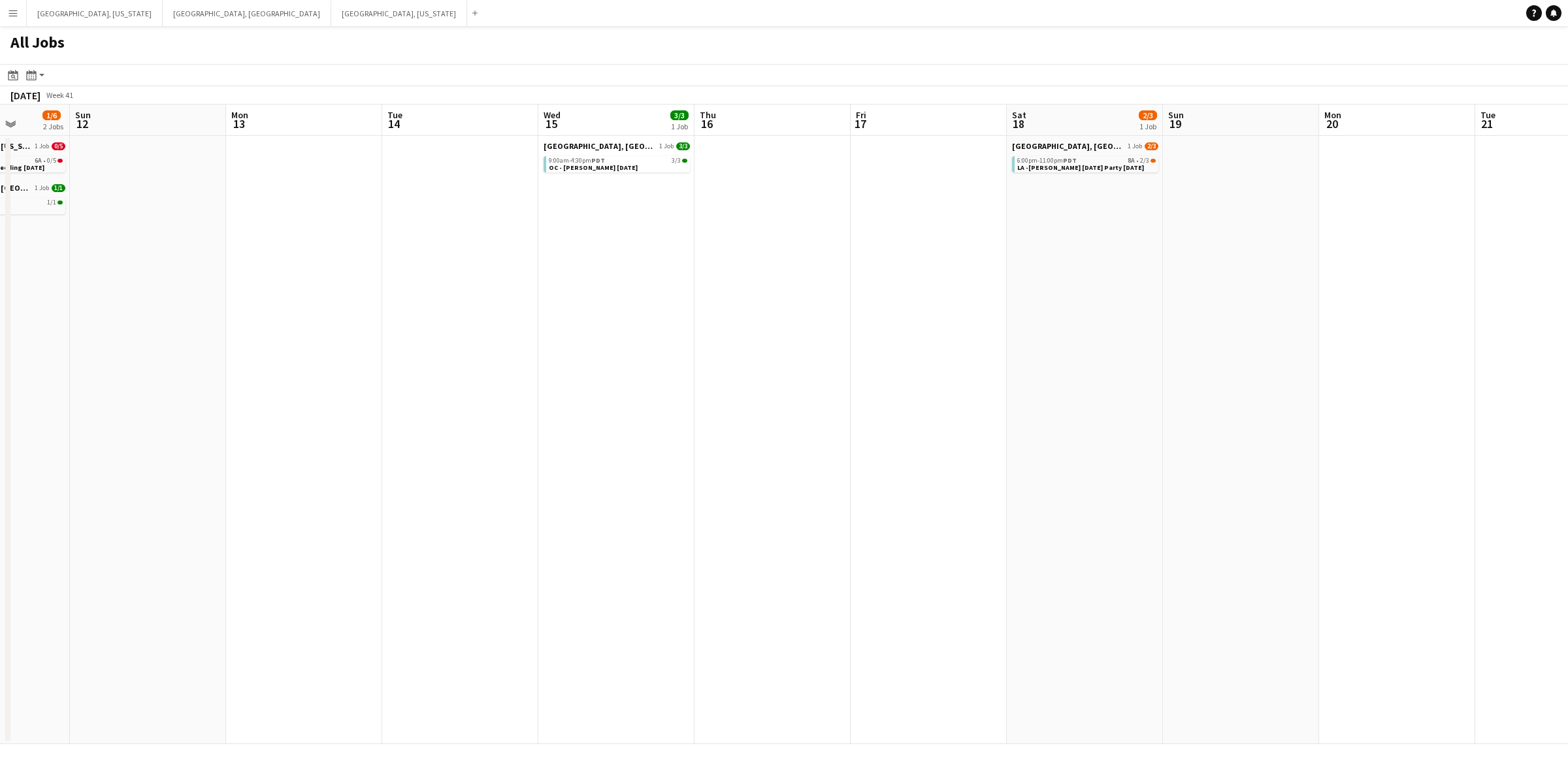
drag, startPoint x: 639, startPoint y: 321, endPoint x: 994, endPoint y: 320, distance: 355.0
click at [994, 320] on app-calendar-viewport "Fri 10 Sat 11 1/6 2 Jobs Sun 12 Mon 13 Tue 14 Wed 15 3/3 1 Job Thu 16 Fri 17 Sa…" at bounding box center [784, 424] width 1568 height 639
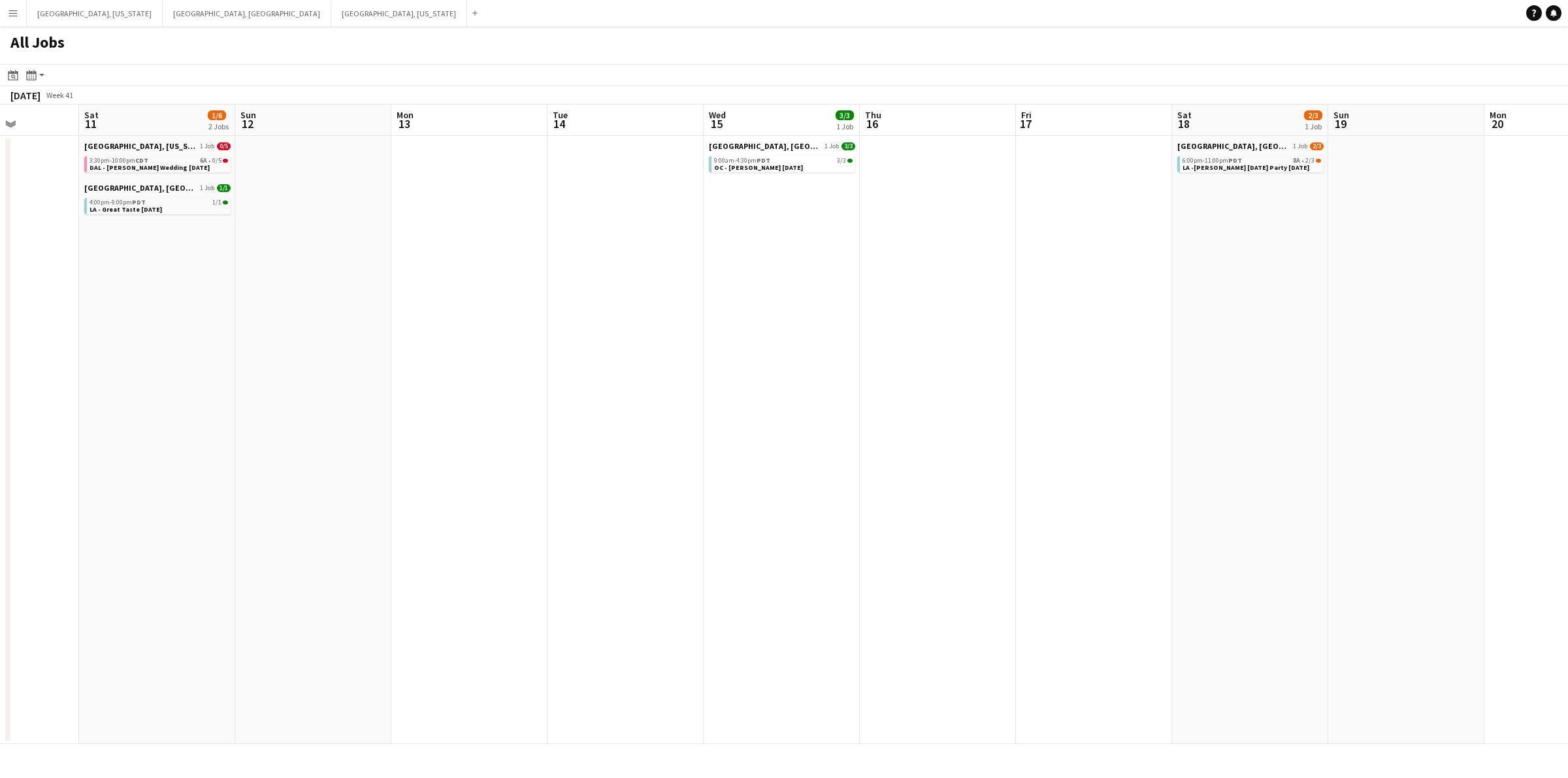
scroll to position [0, 268]
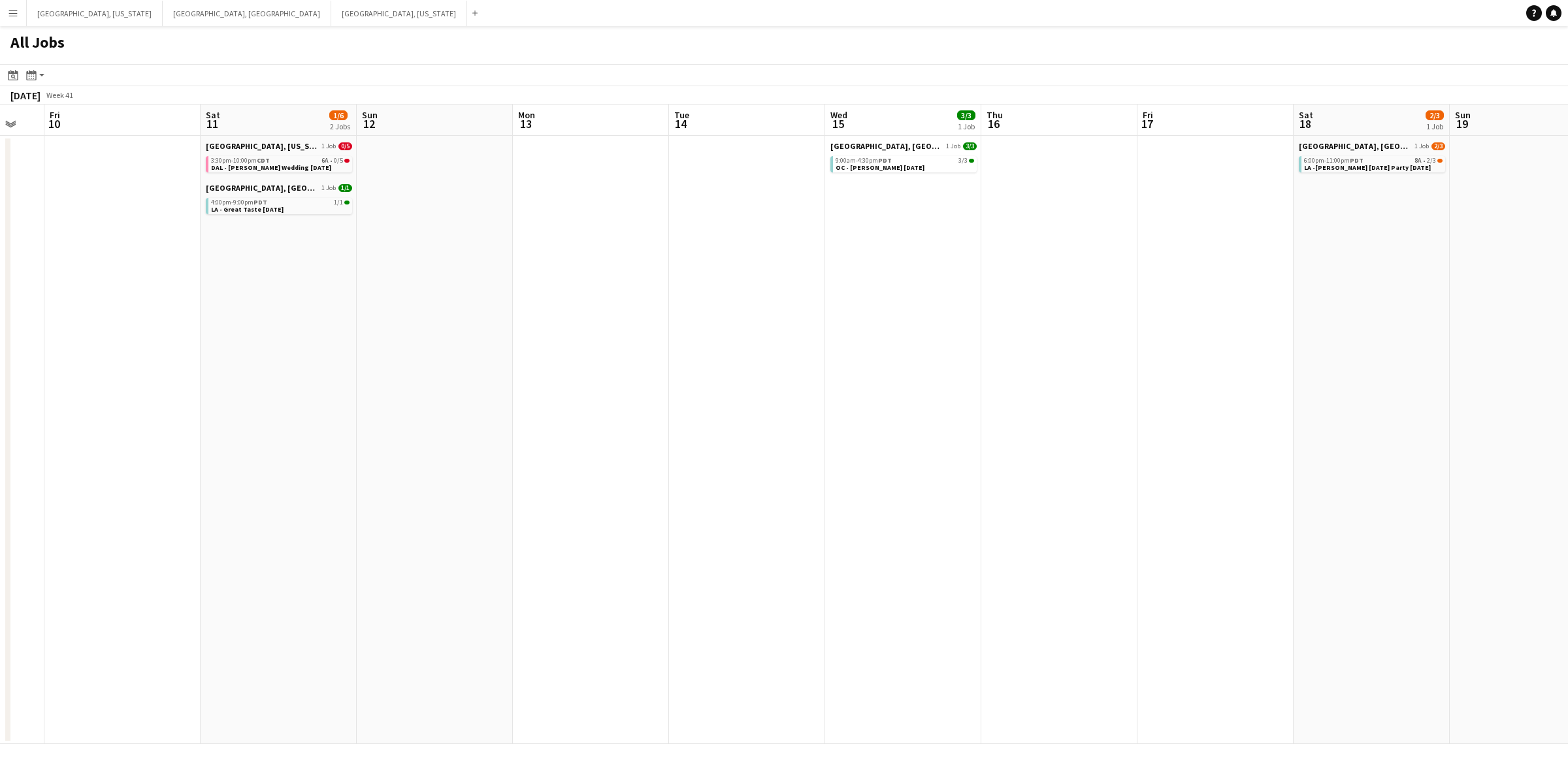
drag, startPoint x: 768, startPoint y: 321, endPoint x: 1013, endPoint y: 321, distance: 245.0
click at [1013, 321] on app-calendar-viewport "Wed 8 Thu 9 Fri 10 Sat 11 1/6 2 Jobs Sun 12 Mon 13 Tue 14 Wed 15 3/3 1 Job Thu …" at bounding box center [784, 424] width 1568 height 639
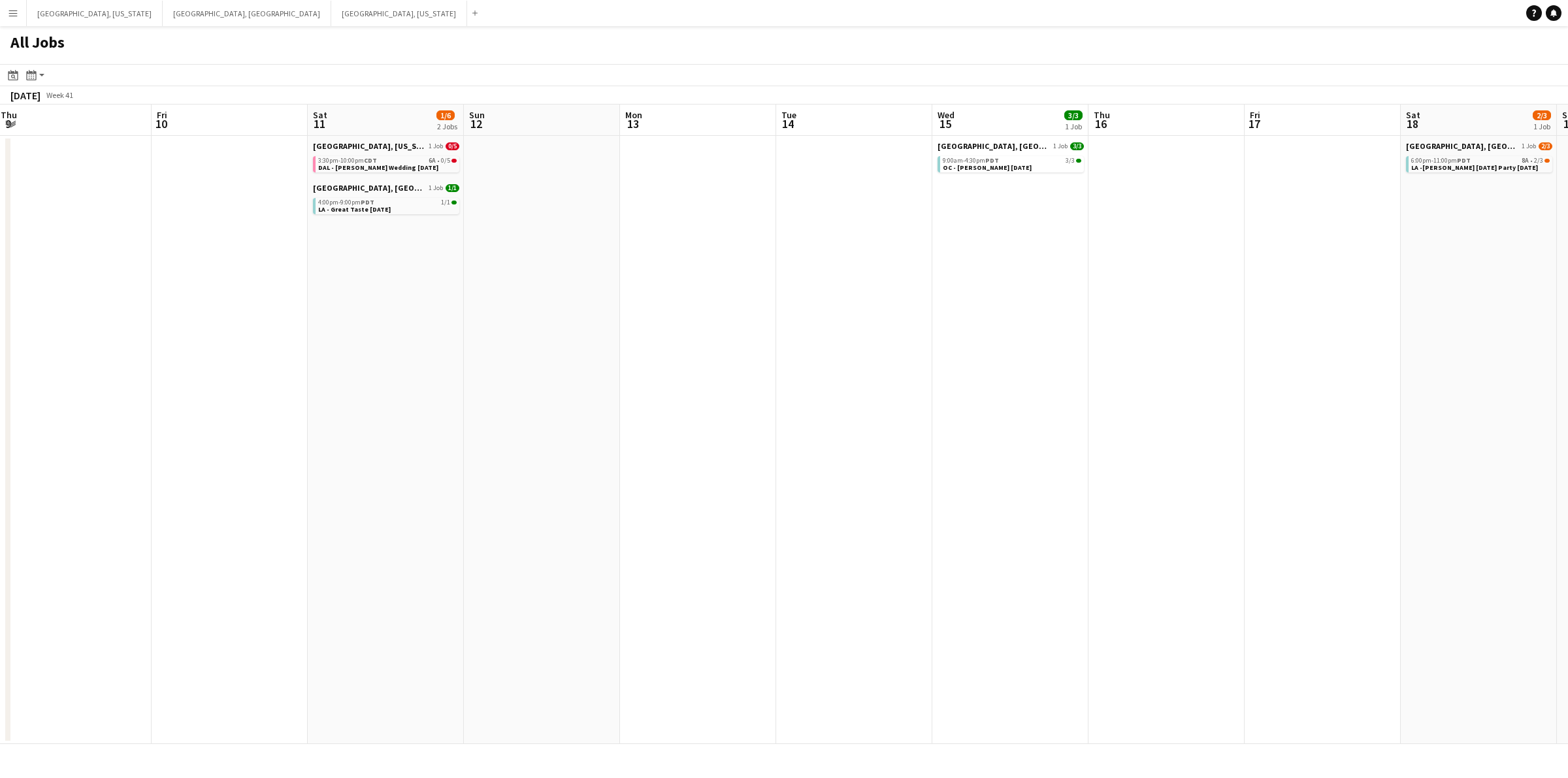
drag, startPoint x: 869, startPoint y: 328, endPoint x: 991, endPoint y: 328, distance: 122.0
click at [991, 328] on app-calendar-viewport "Tue 7 Wed 8 Thu 9 Fri 10 Sat 11 1/6 2 Jobs Sun 12 Mon 13 Tue 14 Wed 15 3/3 1 Jo…" at bounding box center [784, 424] width 1568 height 639
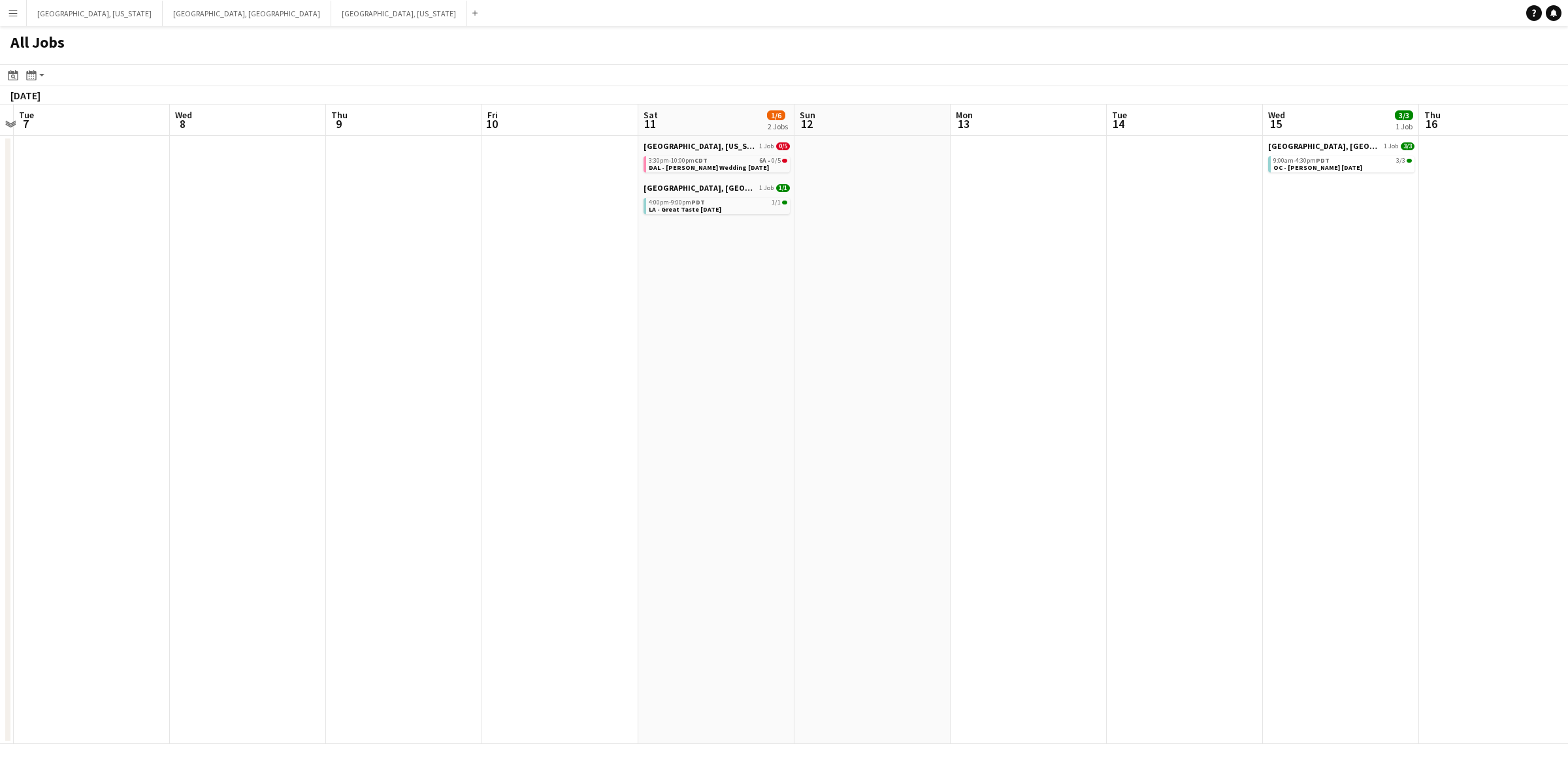
drag, startPoint x: 996, startPoint y: 333, endPoint x: 1017, endPoint y: 333, distance: 21.0
click at [1021, 333] on app-calendar-viewport "Sun 5 Mon 6 Tue 7 Wed 8 Thu 9 Fri 10 Sat 11 1/6 2 Jobs Sun 12 Mon 13 Tue 14 Wed…" at bounding box center [784, 424] width 1568 height 639
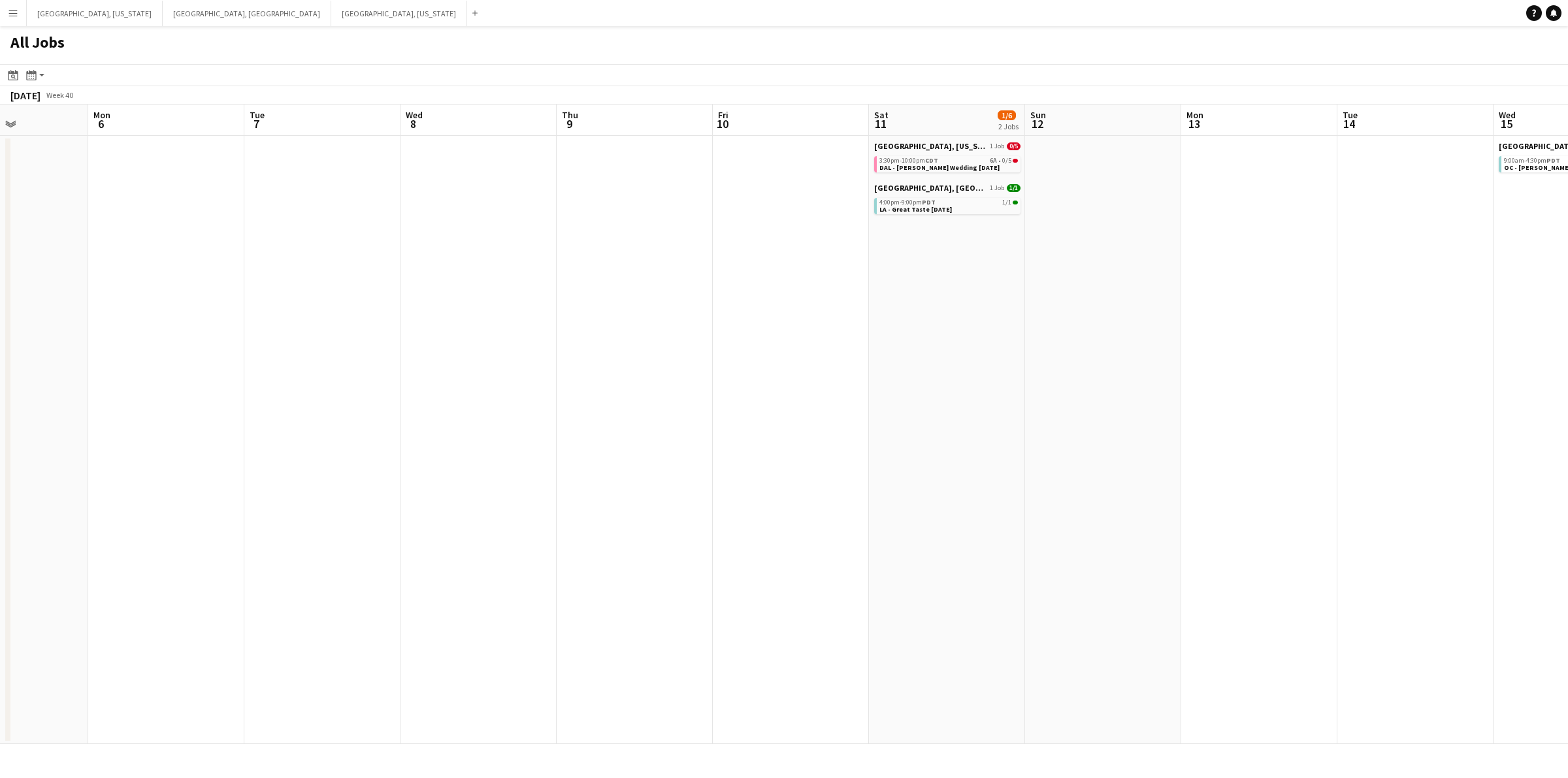
drag, startPoint x: 799, startPoint y: 333, endPoint x: 1030, endPoint y: 333, distance: 231.0
click at [1030, 333] on app-calendar-viewport "Fri 3 Sat 4 Sun 5 Mon 6 Tue 7 Wed 8 Thu 9 Fri 10 Sat 11 1/6 2 Jobs Sun 12 Mon 1…" at bounding box center [784, 424] width 1568 height 639
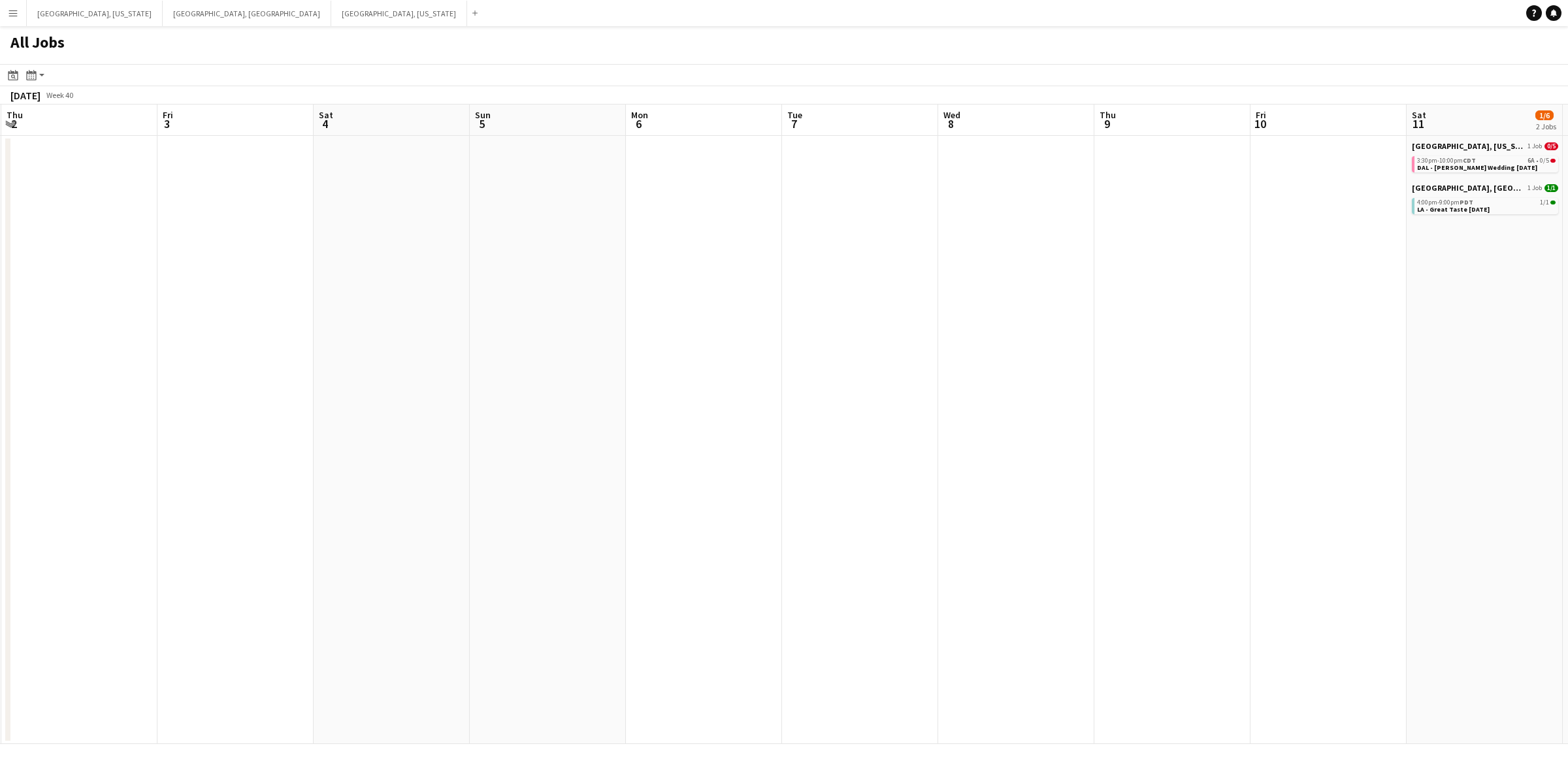
drag, startPoint x: 638, startPoint y: 331, endPoint x: 934, endPoint y: 330, distance: 296.0
click at [984, 331] on app-calendar-viewport "Tue 30 Wed 1 Thu 2 Fri 3 Sat 4 Sun 5 Mon 6 Tue 7 Wed 8 Thu 9 Fri 10 Sat 11 1/6 …" at bounding box center [784, 424] width 1568 height 639
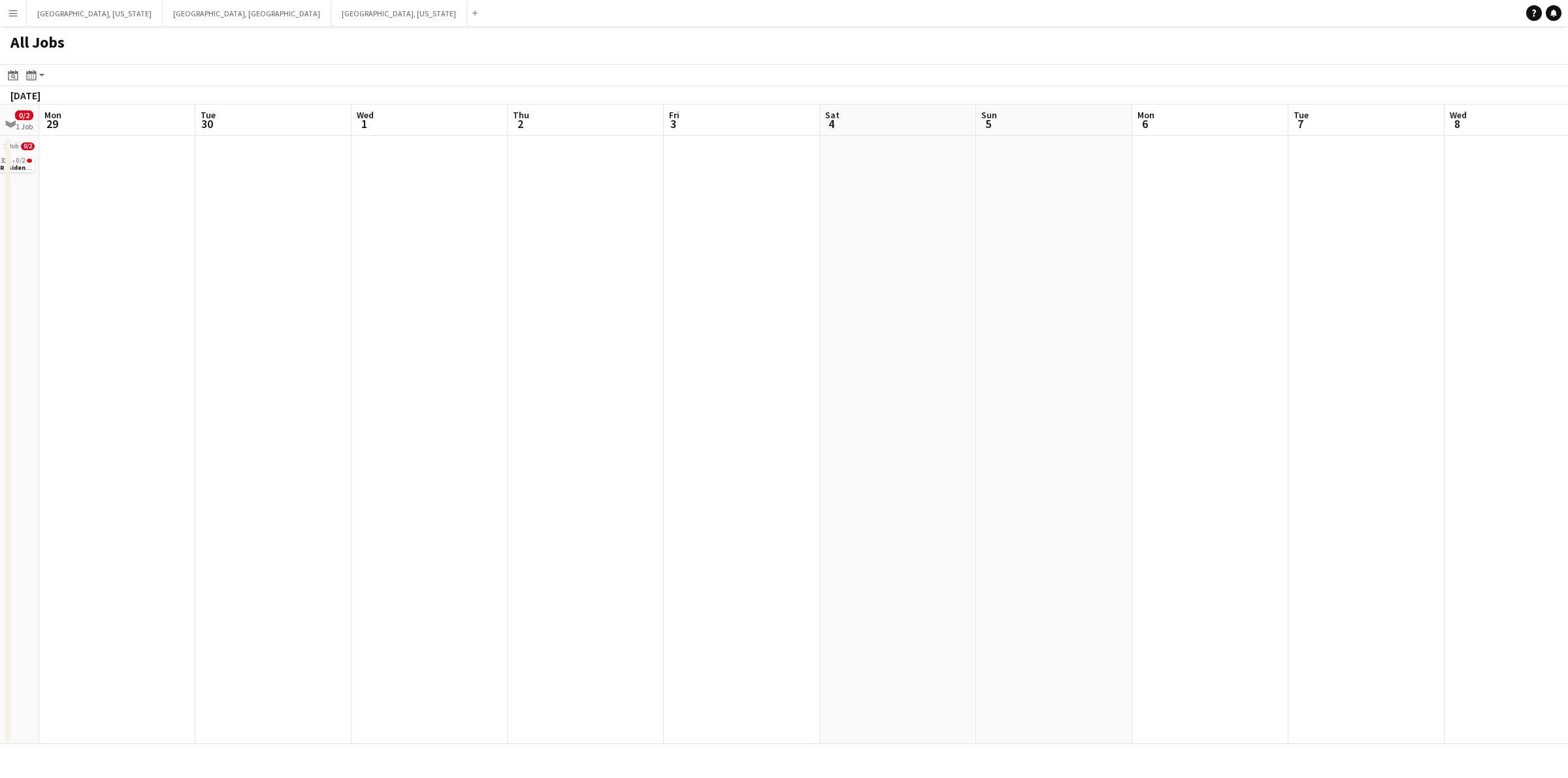
drag, startPoint x: 766, startPoint y: 327, endPoint x: 1115, endPoint y: 327, distance: 349.0
click at [1115, 327] on app-calendar-viewport "Sat 27 0/2 1 Job Sun 28 0/2 1 Job Mon 29 Tue 30 Wed 1 Thu 2 Fri 3 Sat 4 Sun 5 M…" at bounding box center [784, 424] width 1568 height 639
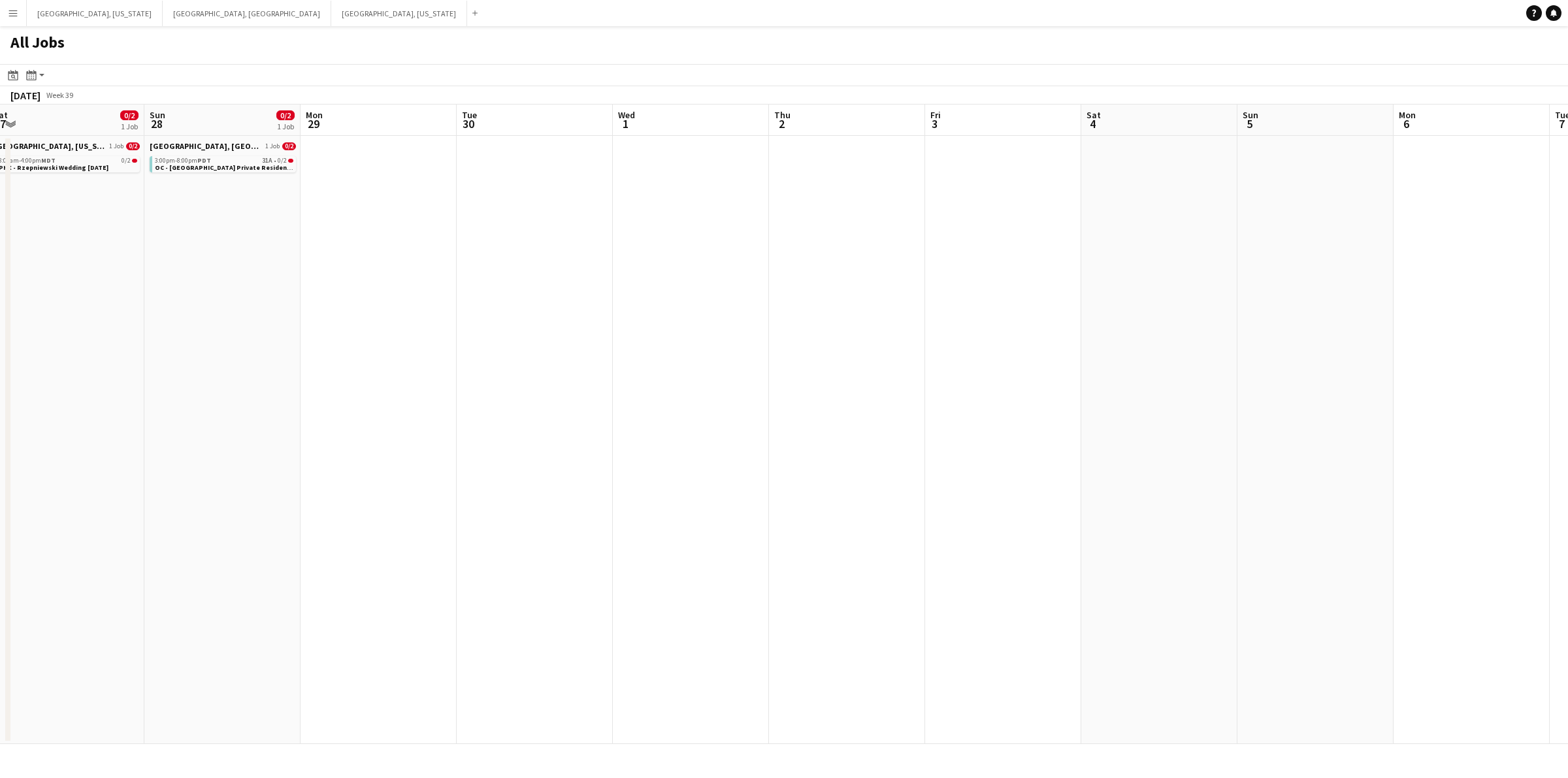
drag, startPoint x: 763, startPoint y: 331, endPoint x: 990, endPoint y: 331, distance: 227.0
click at [990, 331] on app-calendar-viewport "Thu 25 Fri 26 Sat 27 0/2 1 Job Sun 28 0/2 1 Job Mon 29 Tue 30 Wed 1 Thu 2 Fri 3…" at bounding box center [784, 424] width 1568 height 639
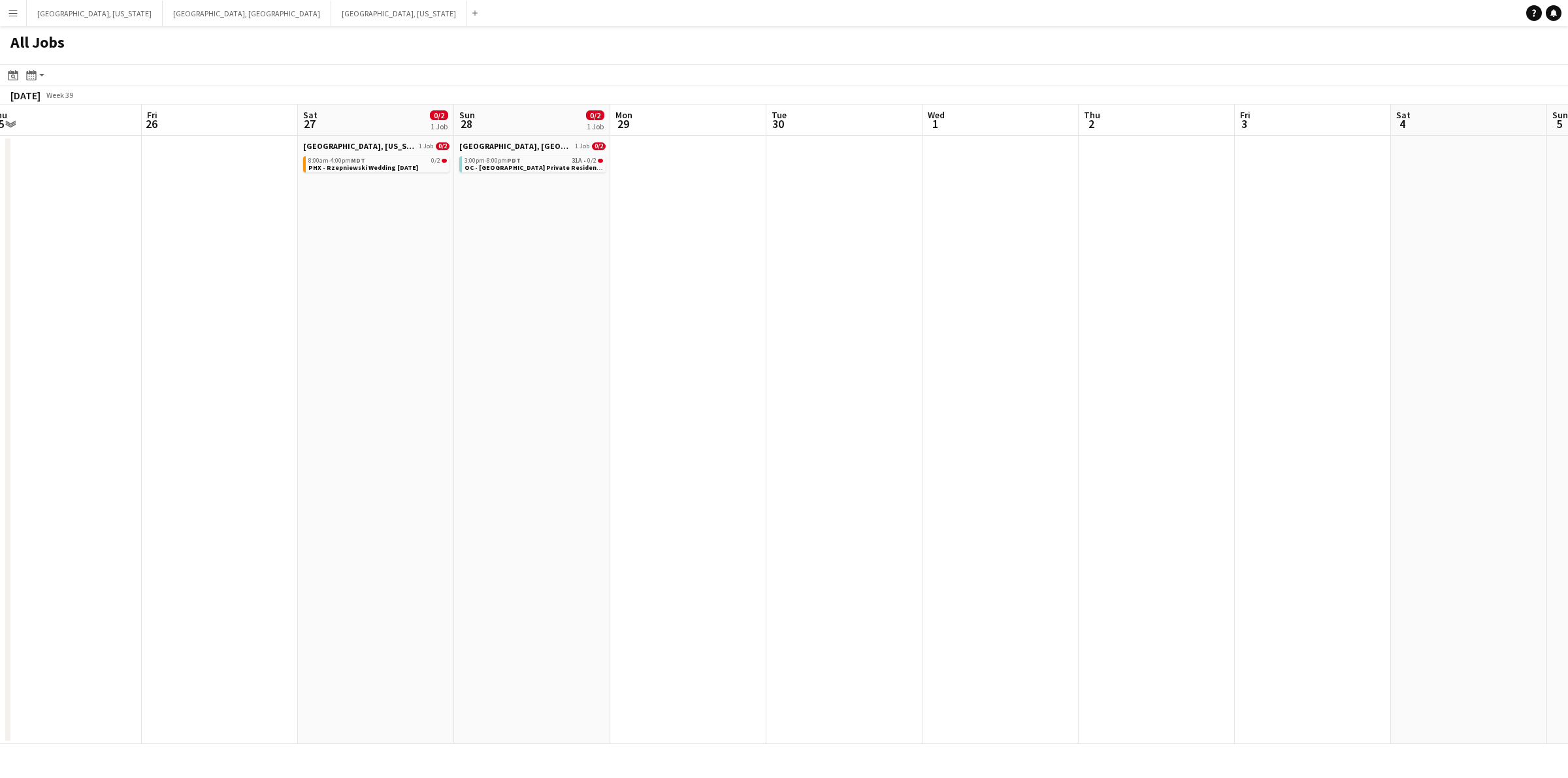
drag, startPoint x: 527, startPoint y: 330, endPoint x: 818, endPoint y: 330, distance: 291.0
click at [817, 330] on app-calendar-viewport "Tue 23 Wed 24 Thu 25 Fri 26 Sat 27 0/2 1 Job Sun 28 0/2 1 Job Mon 29 Tue 30 Wed…" at bounding box center [784, 424] width 1568 height 639
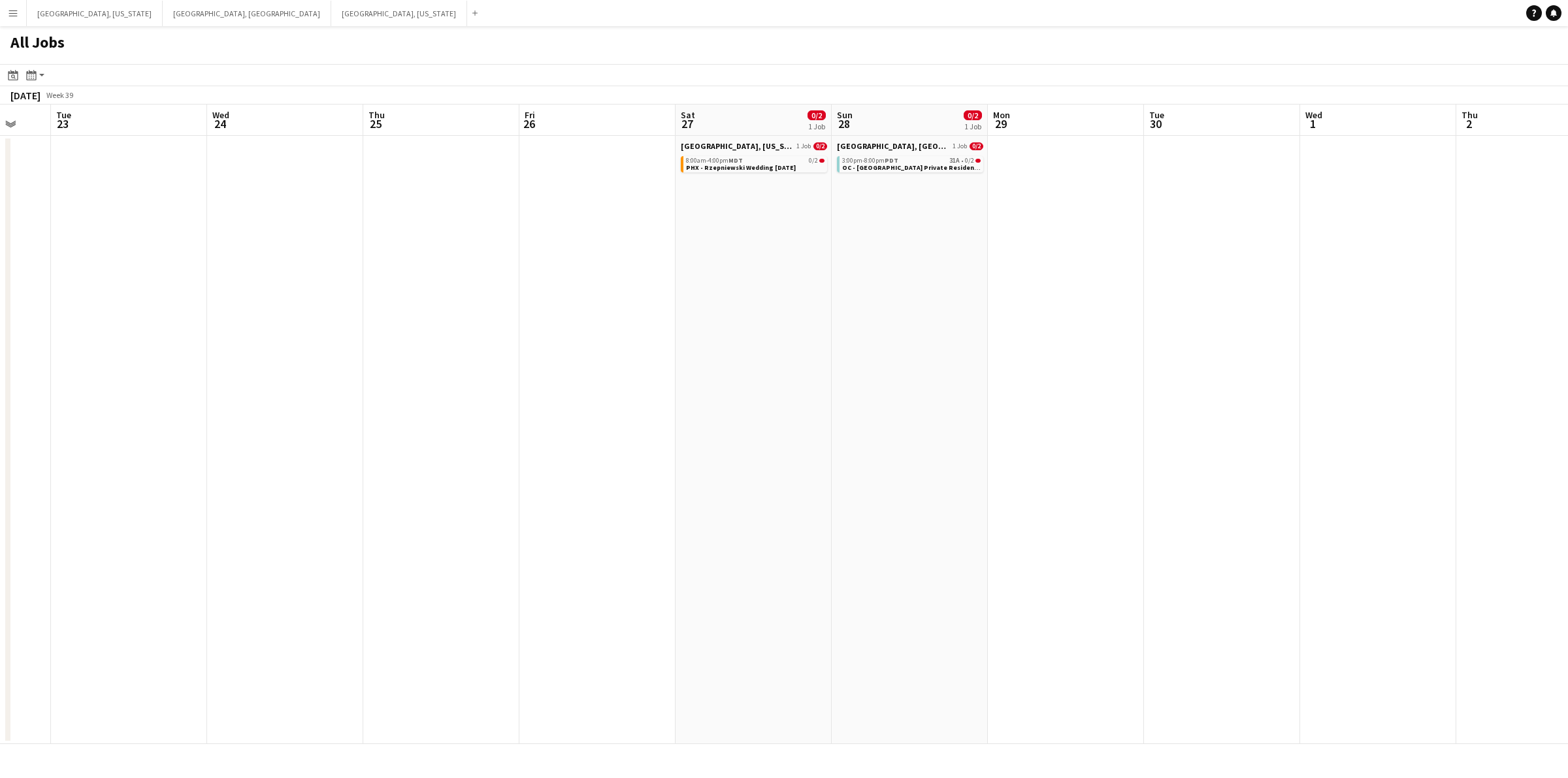
drag
click at [960, 330] on app-calendar-viewport "Sun 21 Mon 22 Tue 23 Wed 24 Thu 25 Fri 26 Sat 27 0/2 1 Job Sun 28 0/2 1 Job Mon…" at bounding box center [784, 424] width 1568 height 639
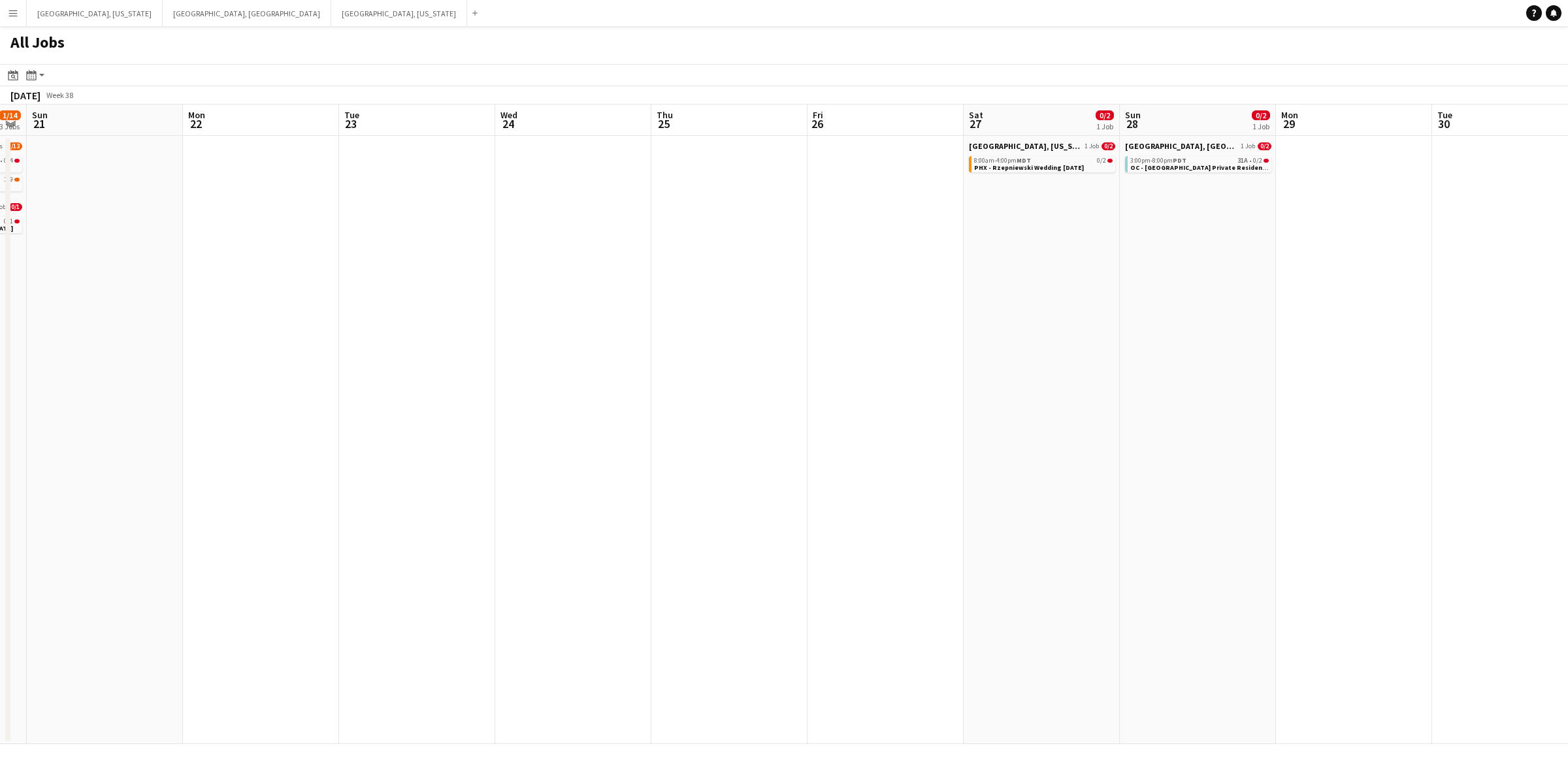
click at [1026, 330] on app-calendar-viewport "Fri 19 Sat 20 1/14 3 Jobs Sun 21 Mon 22 Tue 23 Wed 24 Thu 25 Fri 26 Sat 27 0/2 …" at bounding box center [784, 424] width 1568 height 639
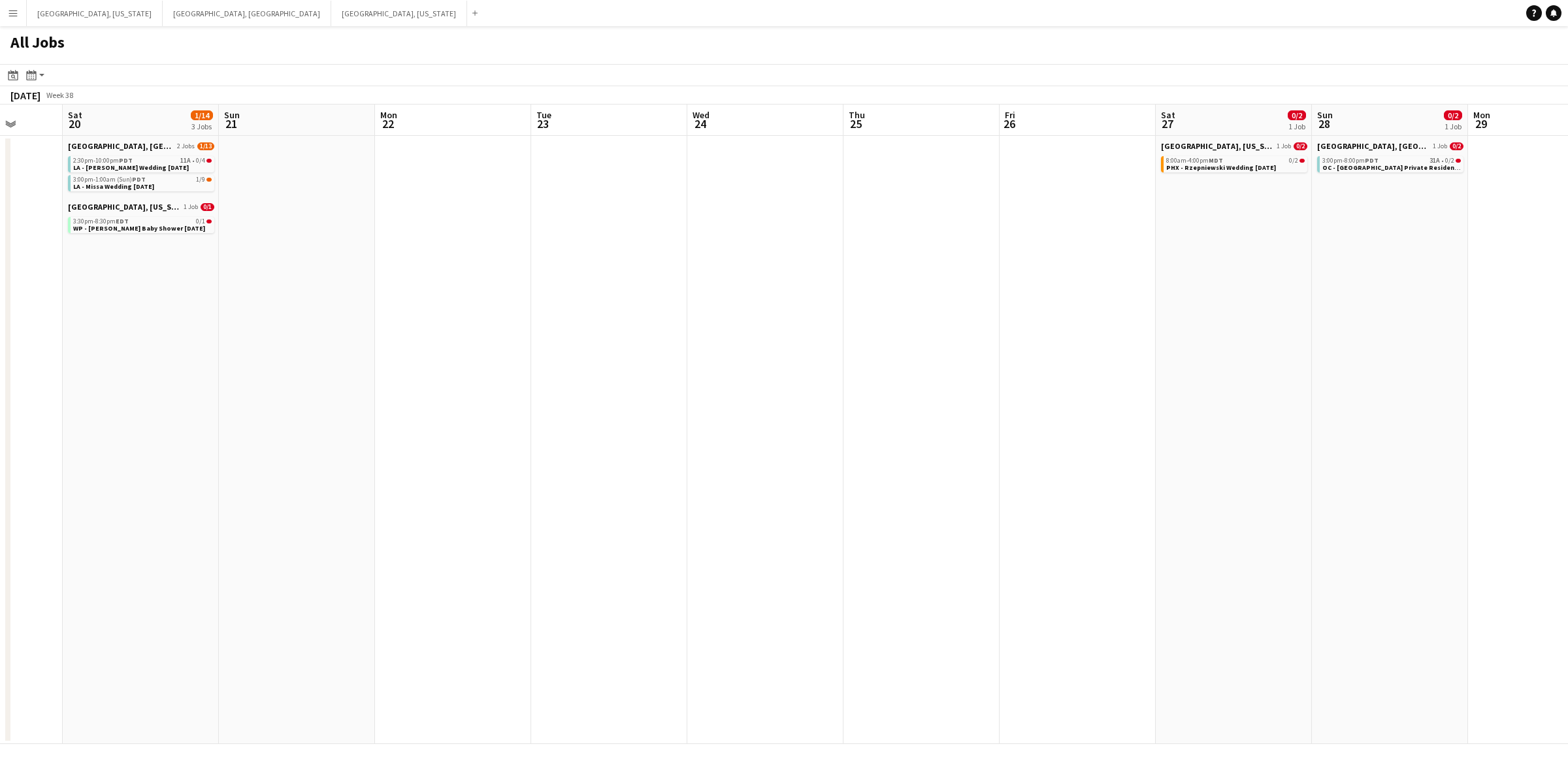
click at [946, 330] on app-calendar-viewport "Wed 17 Thu 18 Fri 19 Sat 20 1/14 3 Jobs Sun 21 Mon 22 Tue 23 Wed 24 Thu 25 Fri …" at bounding box center [784, 424] width 1568 height 639
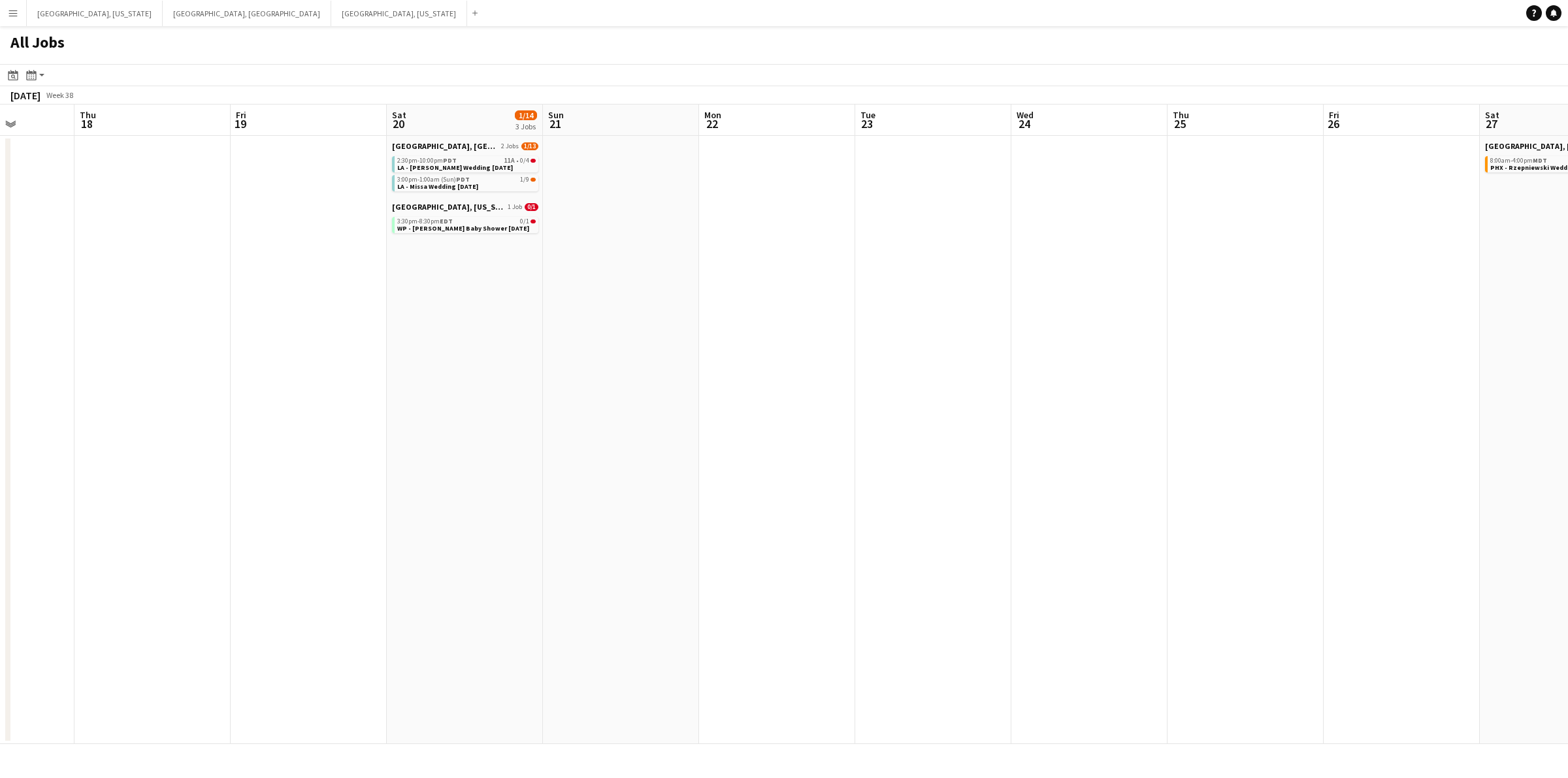
click at [967, 334] on app-calendar-viewport "Mon 15 Tue 16 28/53 1 Job Wed 17 Thu 18 Fri 19 Sat 20 1/14 3 Jobs Sun 21 Mon 22…" at bounding box center [784, 424] width 1568 height 639
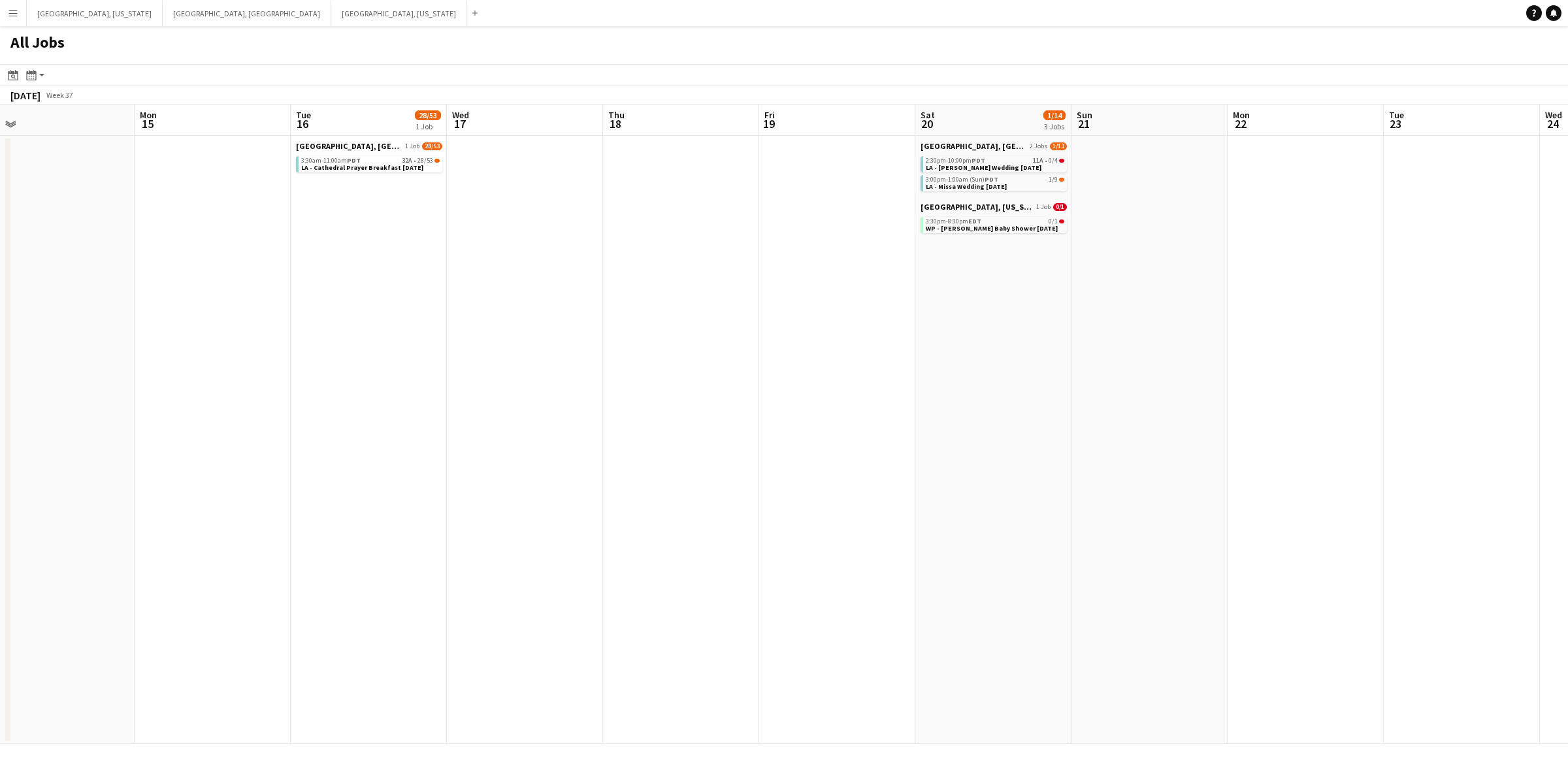
click at [1158, 340] on app-calendar-viewport "Fri 12 Sat 13 8/30 5 Jobs Sun 14 Mon 15 Tue 16 28/53 1 Job Wed 17 Thu 18 Fri 19…" at bounding box center [784, 424] width 1568 height 639
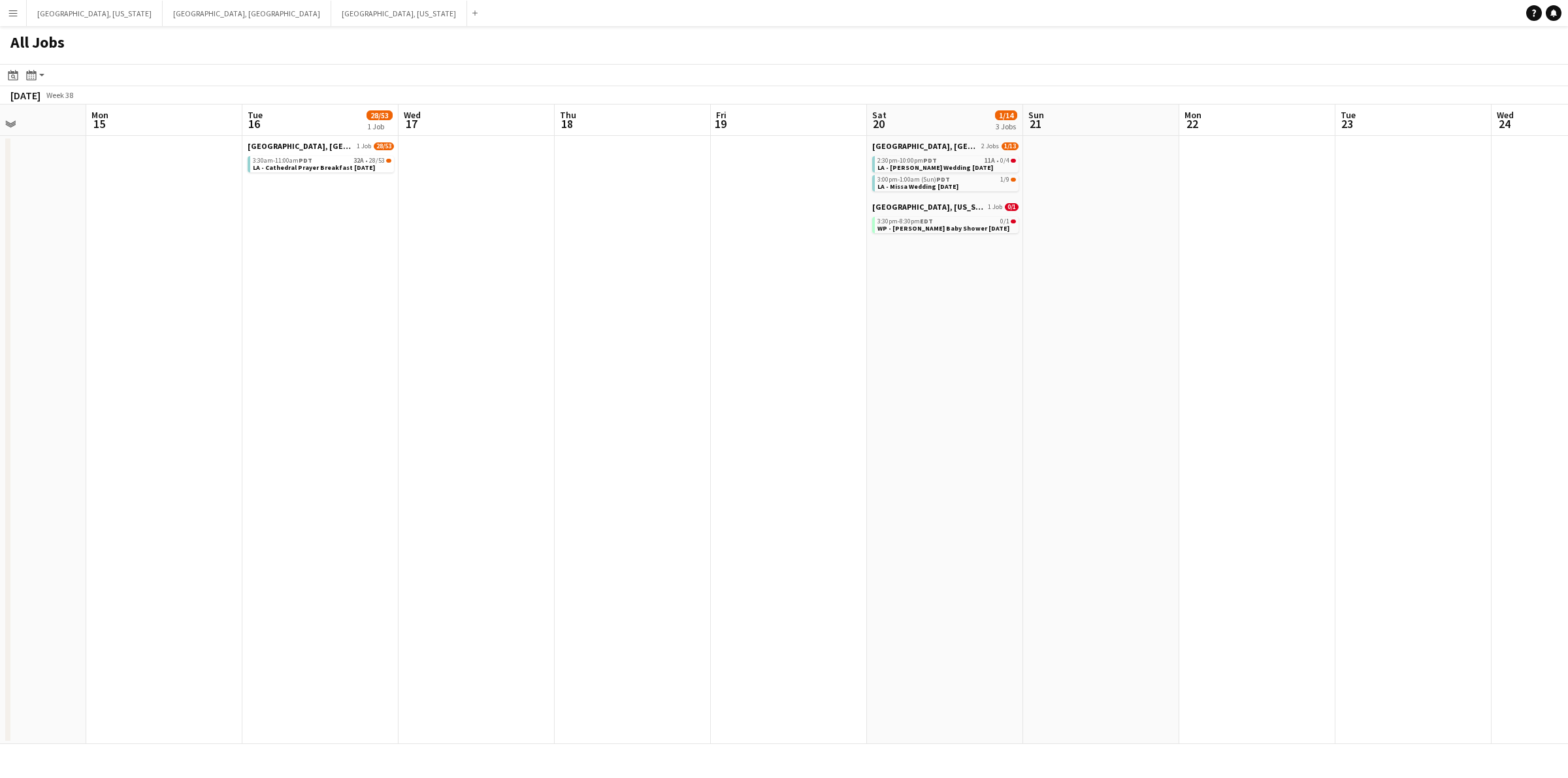
click at [1096, 356] on app-calendar-viewport "Fri 12 Sat 13 8/30 5 Jobs Sun 14 Mon 15 Tue 16 28/53 1 Job Wed 17 Thu 18 Fri 19…" at bounding box center [784, 424] width 1568 height 639
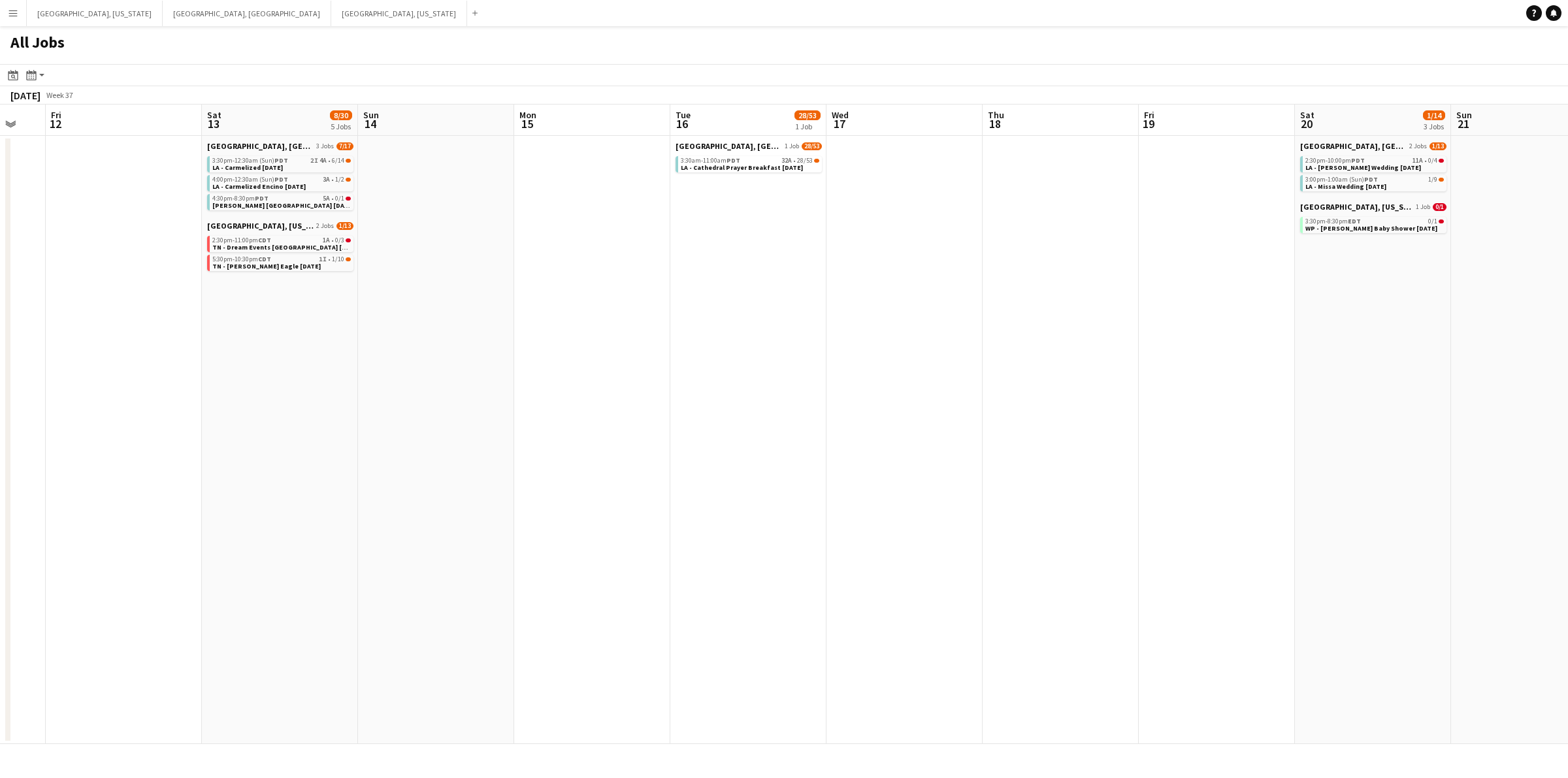
click at [1056, 356] on app-calendar-viewport "Tue 9 Wed 10 Thu 11 Fri 12 Sat 13 8/30 5 Jobs Sun 14 Mon 15 Tue 16 28/53 1 Job …" at bounding box center [784, 424] width 1568 height 639
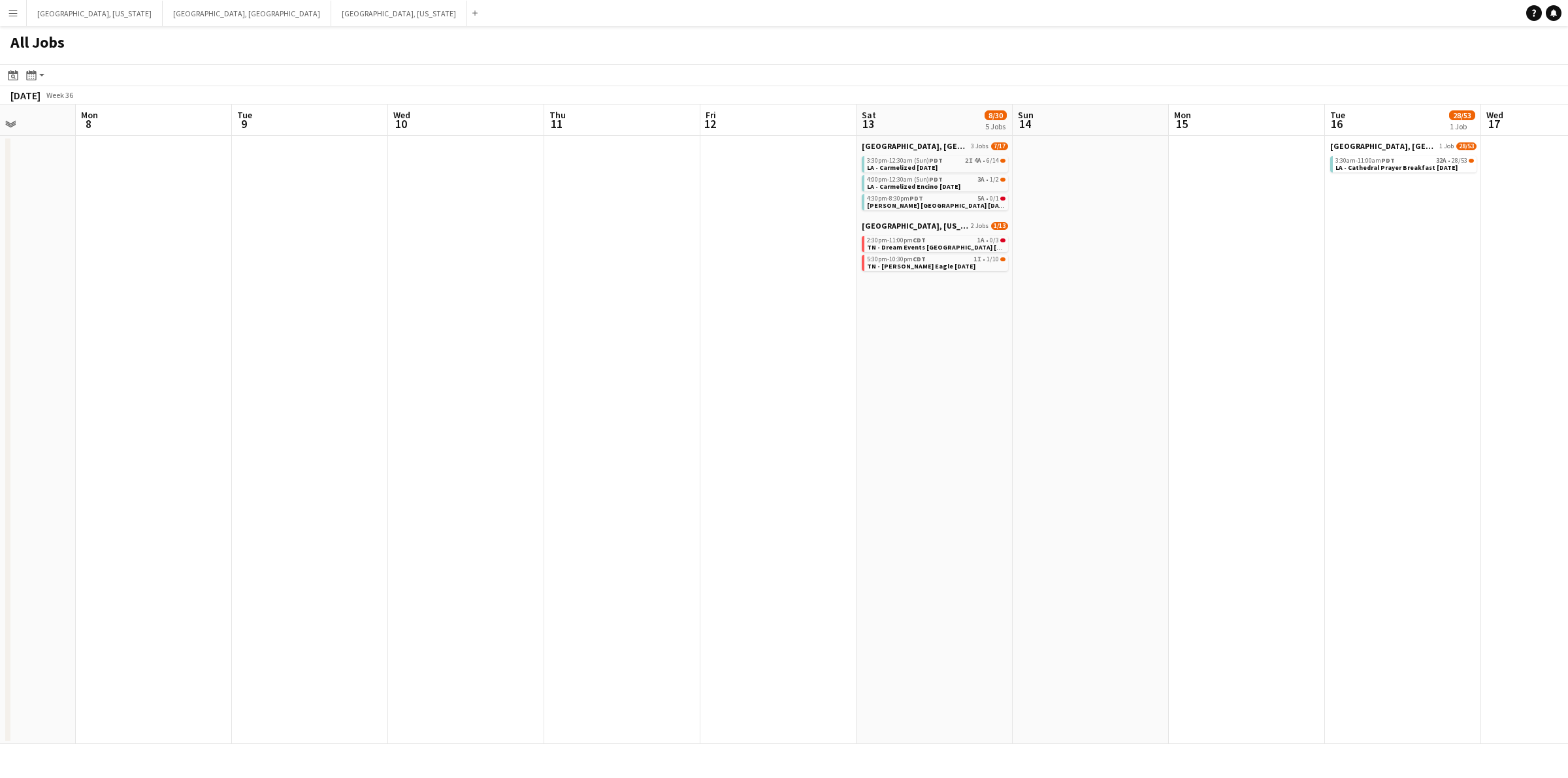
click at [1267, 356] on app-calendar-viewport "Fri 5 Sat 6 3/5 1 Job Sun 7 Mon 8 Tue 9 Wed 10 Thu 11 Fri 12 Sat 13 8/30 5 Jobs…" at bounding box center [784, 424] width 1568 height 639
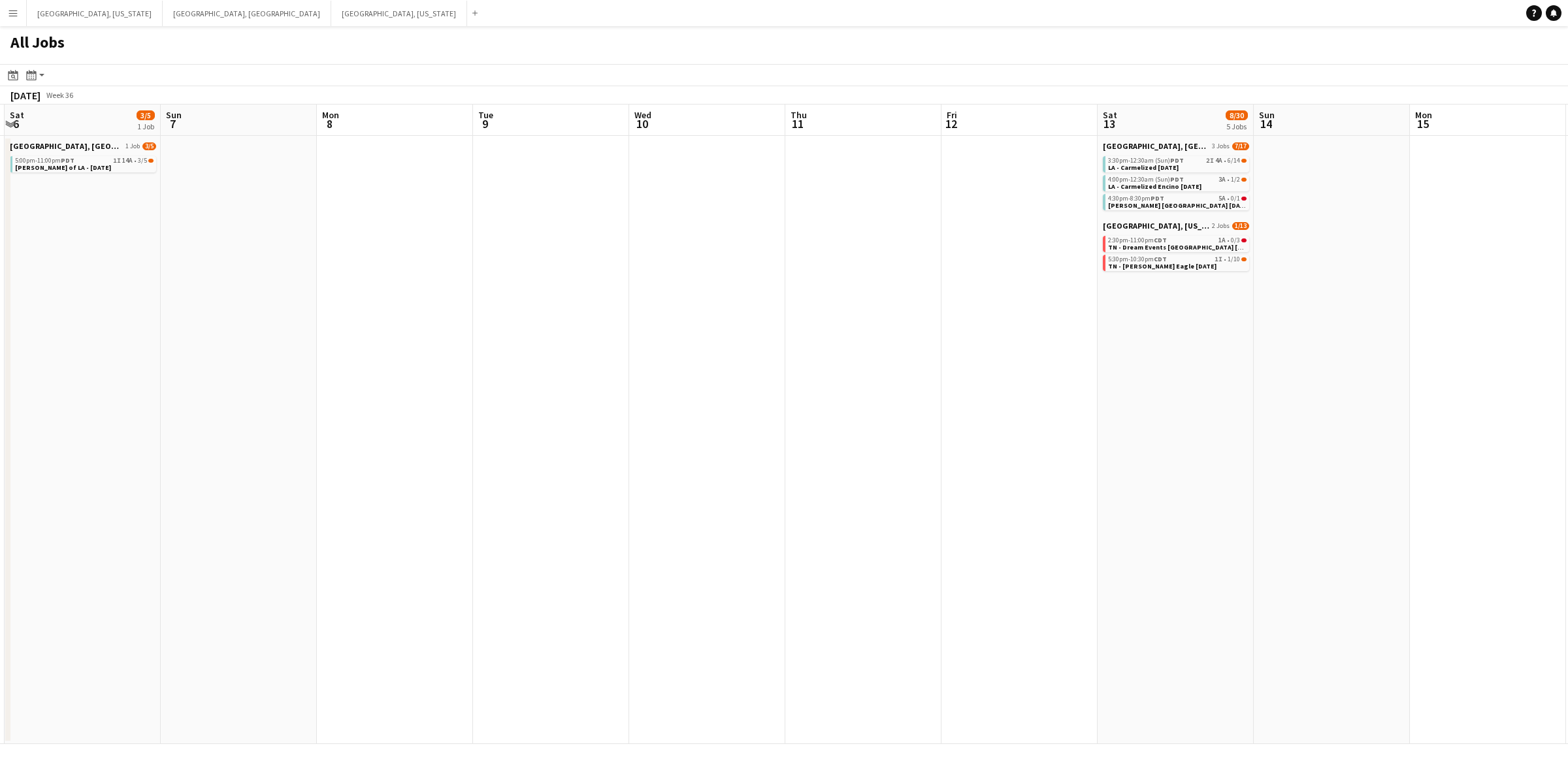
click at [1343, 353] on app-calendar-viewport "Thu 4 Fri 5 Sat 6 3/5 1 Job Sun 7 Mon 8 Tue 9 Wed 10 Thu 11 Fri 12 Sat 13 8/30 …" at bounding box center [784, 424] width 1568 height 639
click at [1328, 365] on app-calendar-viewport "Thu 4 Fri 5 Sat 6 3/5 1 Job Sun 7 Mon 8 Tue 9 Wed 10 Thu 11 Fri 12 Sat 13 8/30 …" at bounding box center [784, 424] width 1568 height 639
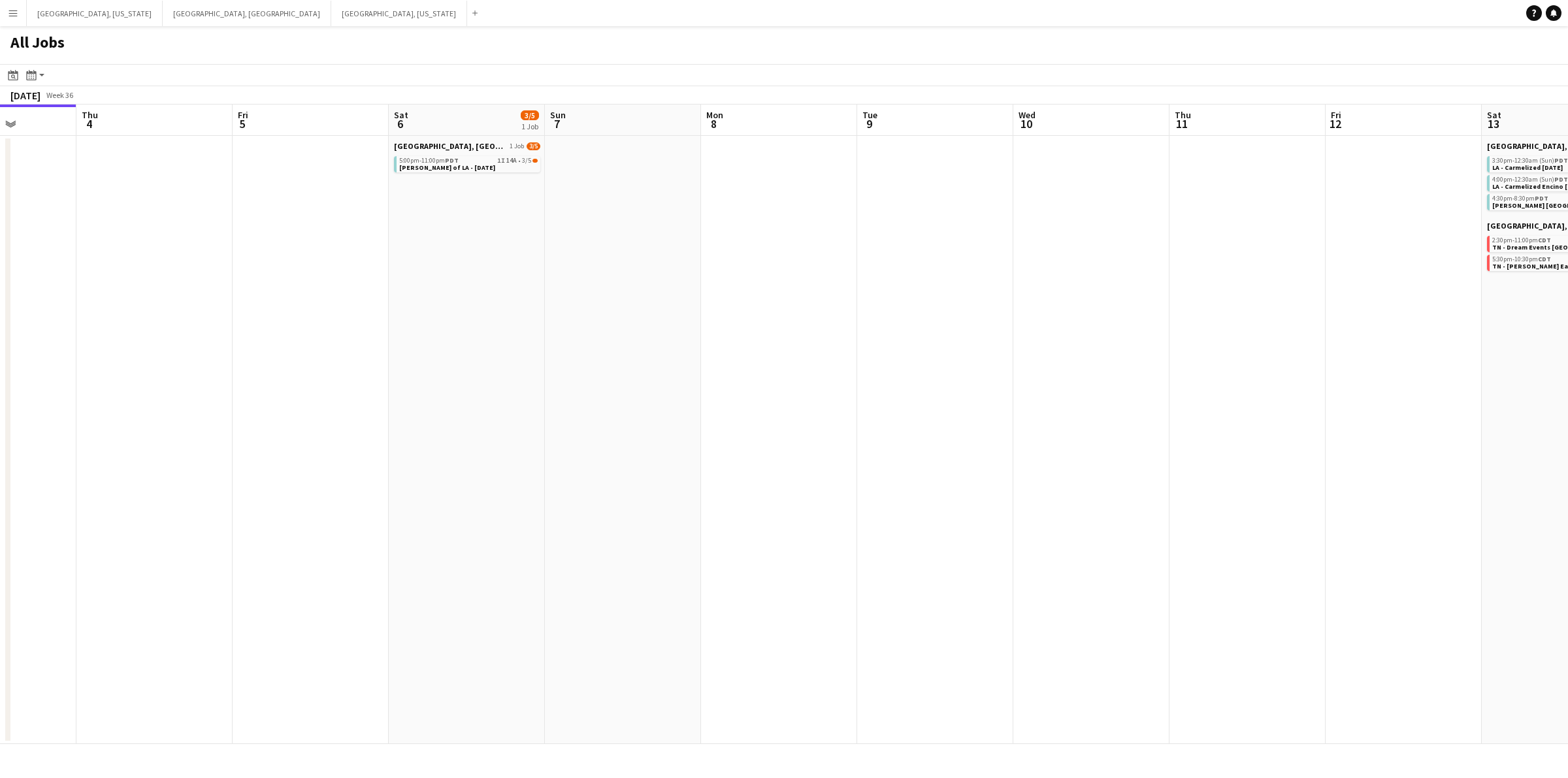
click at [1418, 367] on app-calendar-viewport "Mon 1 Tue 2 Wed 3 Thu 4 Fri 5 Sat 6 3/5 1 Job Sun 7 Mon 8 Tue 9 Wed 10 Thu 11 F…" at bounding box center [784, 424] width 1568 height 639
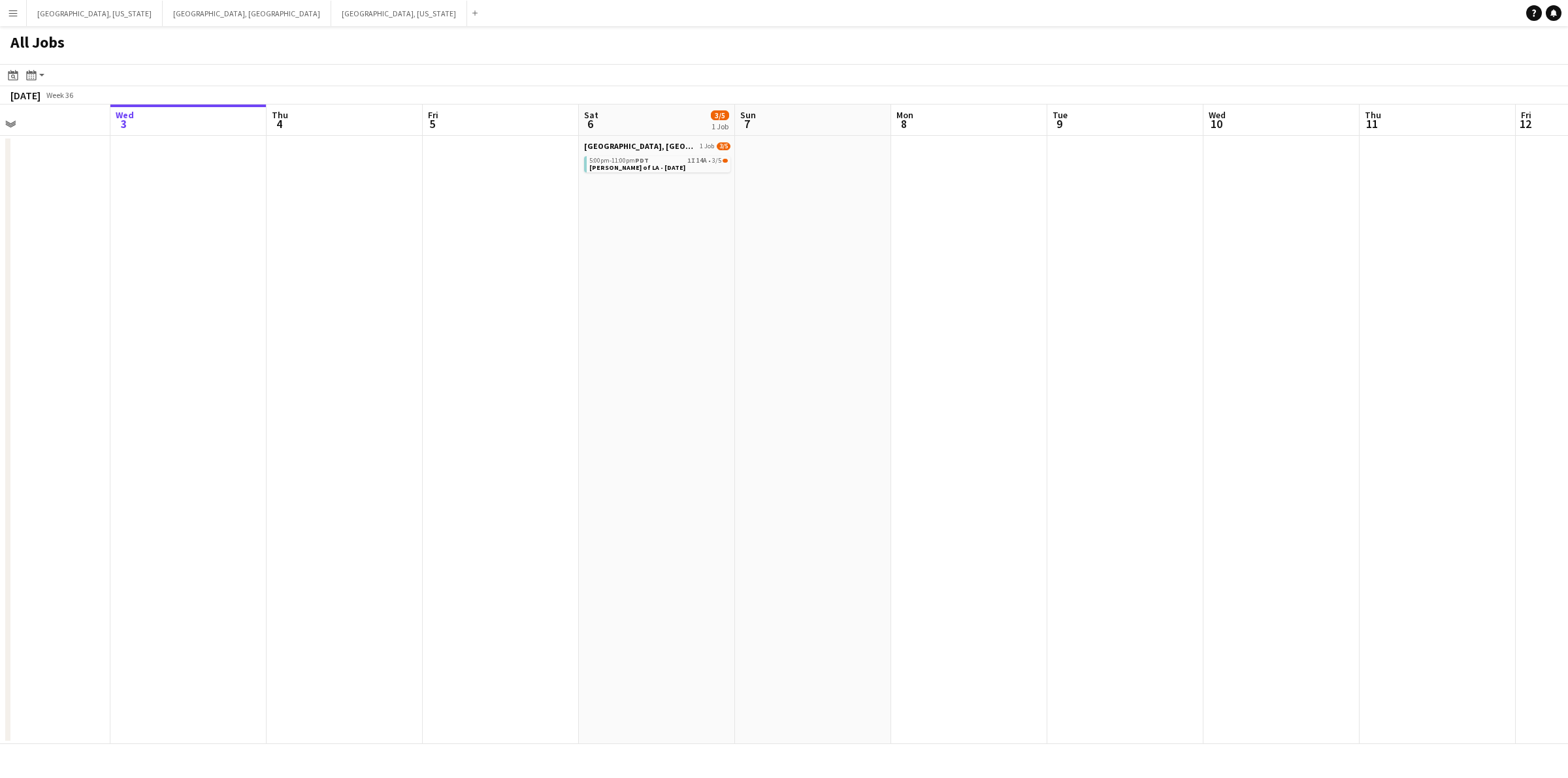
click at [1256, 368] on app-calendar-viewport "Sun 31 Mon 1 Tue 2 Wed 3 Thu 4 Fri 5 Sat 6 3/5 1 Job Sun 7 Mon 8 Tue 9 Wed 10 T…" at bounding box center [784, 424] width 1568 height 639
